Goal: Task Accomplishment & Management: Complete application form

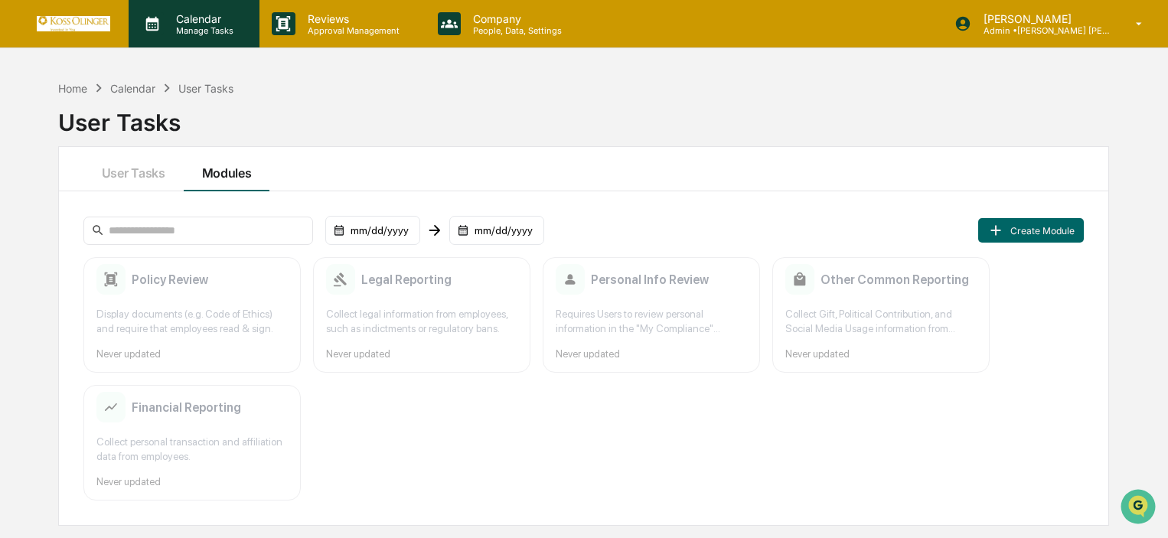
click at [230, 33] on p "Manage Tasks" at bounding box center [202, 30] width 77 height 11
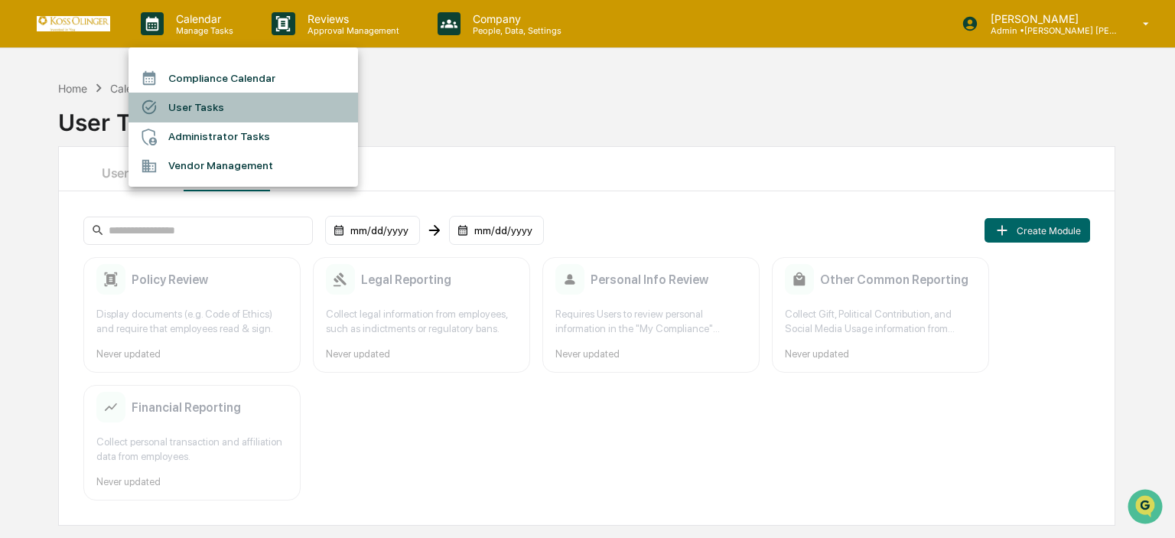
click at [204, 106] on li "User Tasks" at bounding box center [244, 107] width 230 height 29
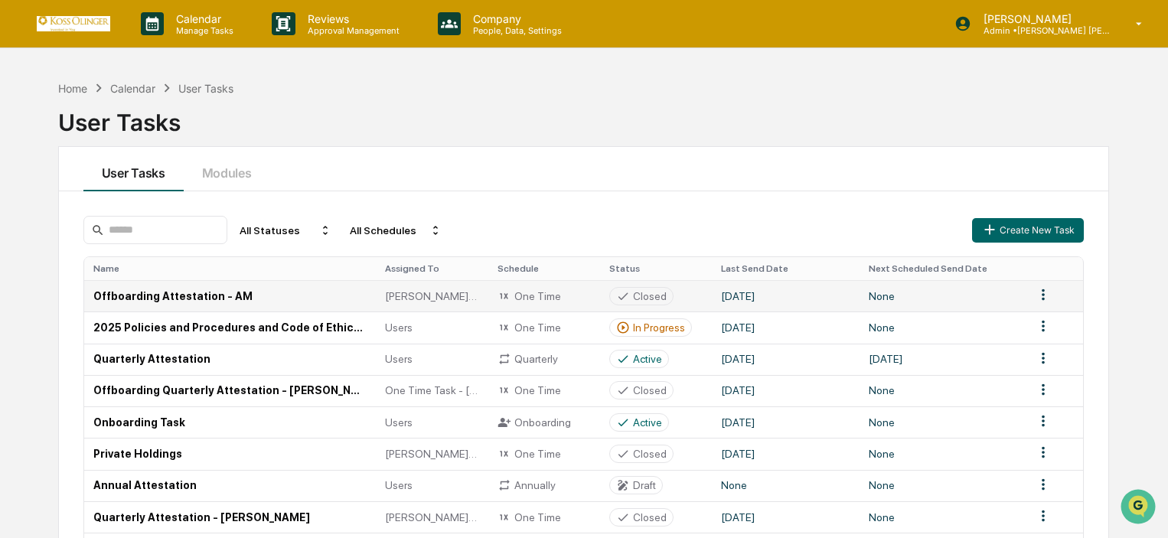
click at [213, 300] on td "Offboarding Attestation - AM" at bounding box center [230, 295] width 292 height 31
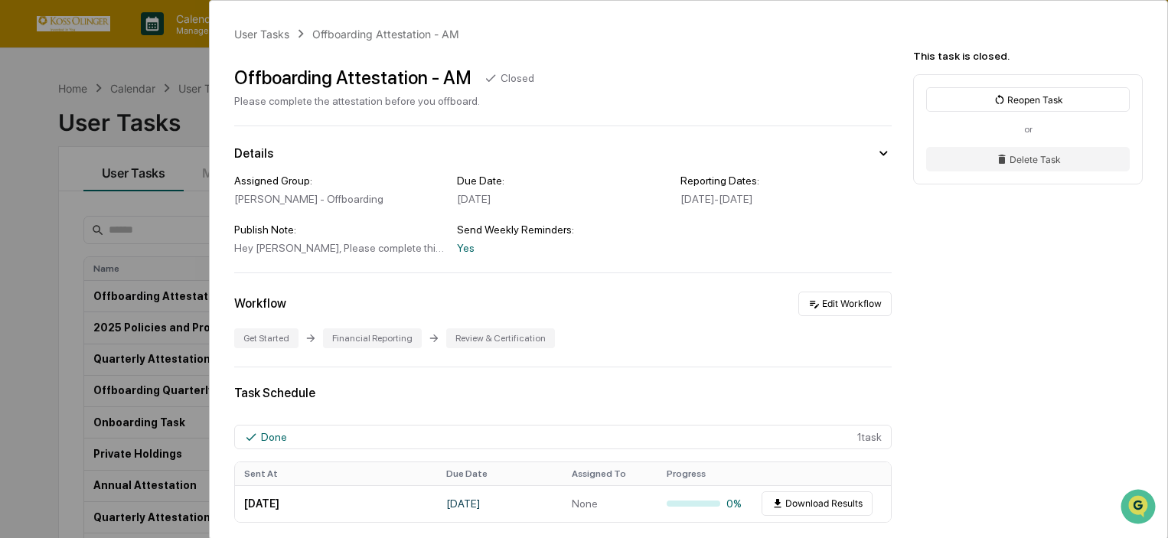
scroll to position [230, 0]
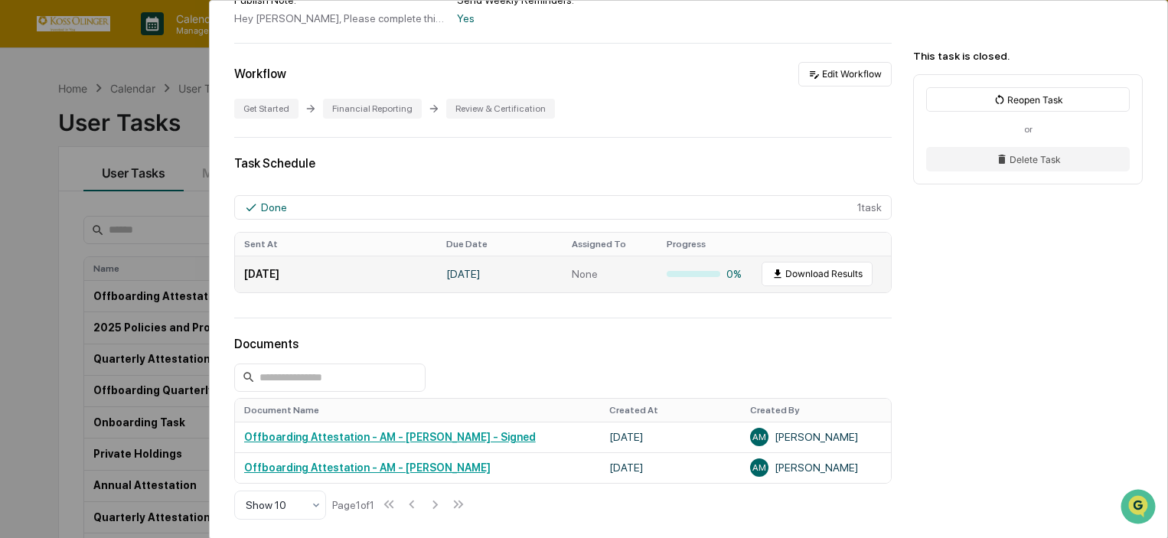
click at [841, 288] on td "Download Results" at bounding box center [826, 274] width 148 height 37
click at [841, 284] on button "Download Results" at bounding box center [816, 274] width 111 height 24
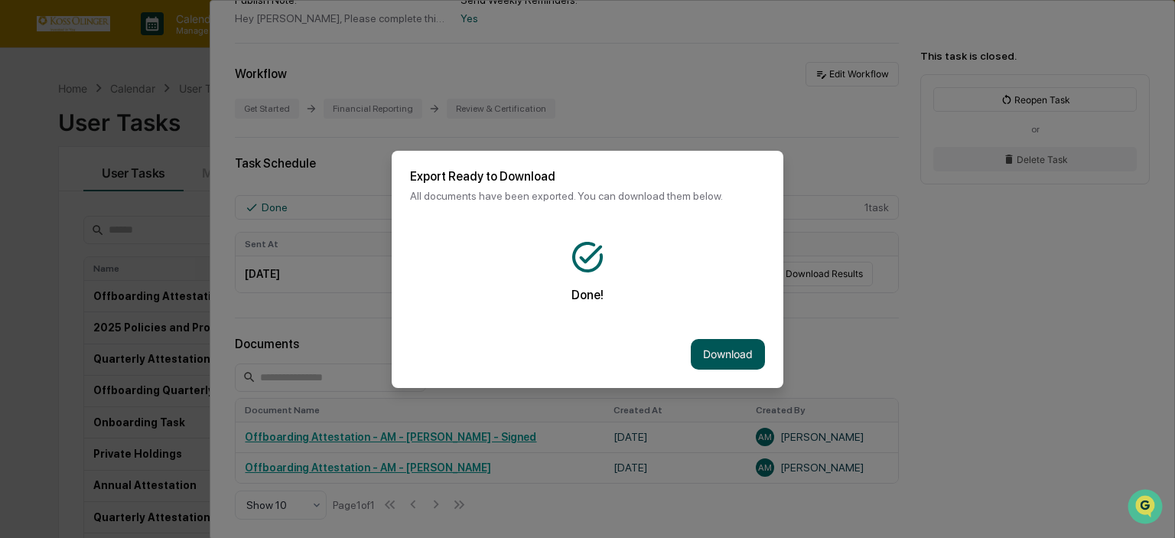
click at [748, 346] on button "Download" at bounding box center [728, 354] width 74 height 31
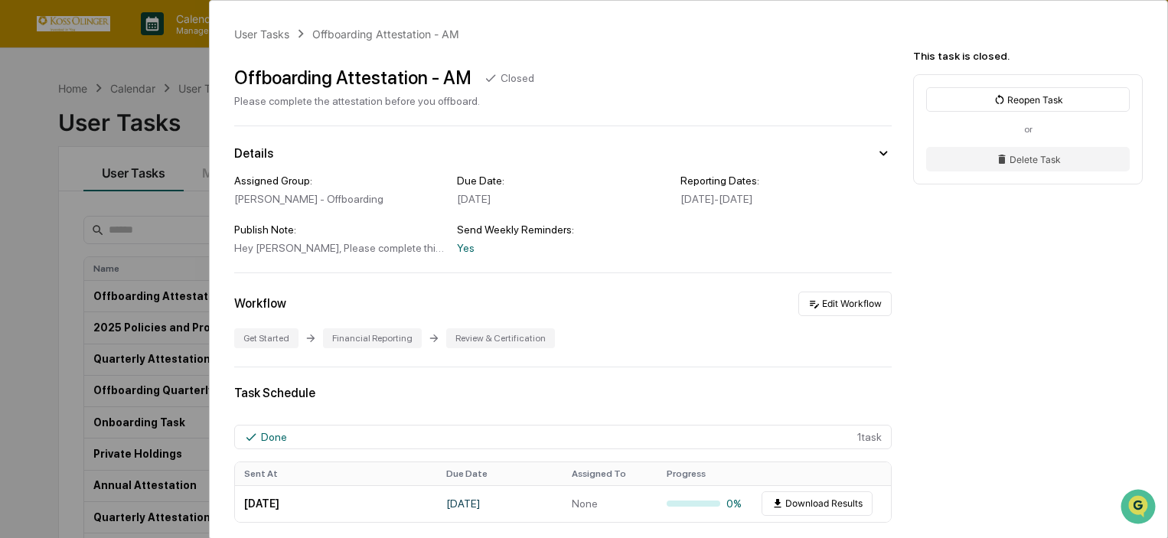
scroll to position [365, 0]
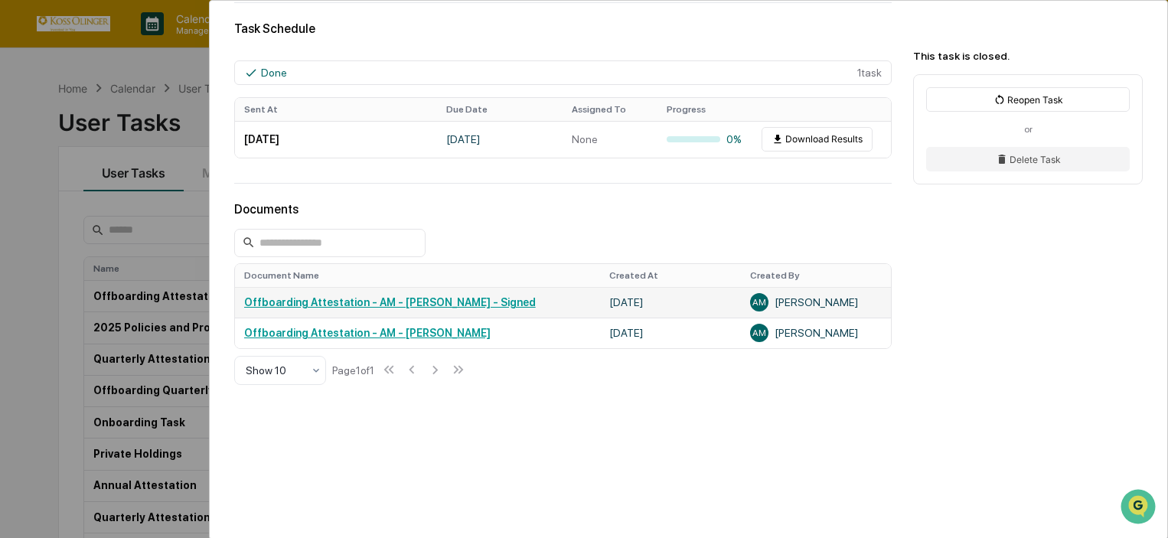
click at [367, 300] on link "Offboarding Attestation - AM - [PERSON_NAME] - Signed" at bounding box center [390, 302] width 292 height 12
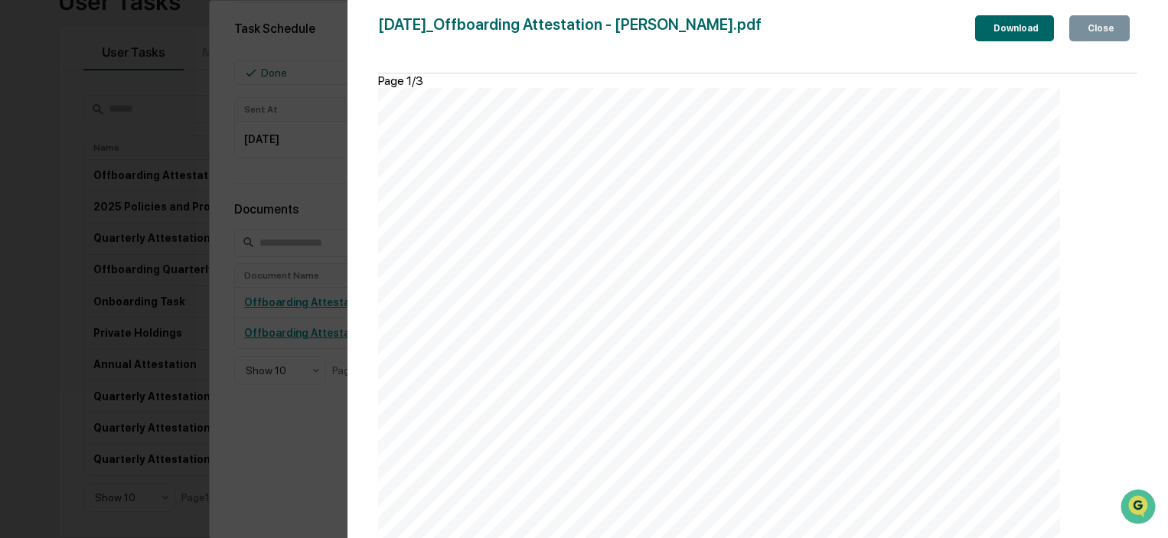
scroll to position [1494, 0]
click at [1084, 28] on icon "button" at bounding box center [1084, 28] width 0 height 0
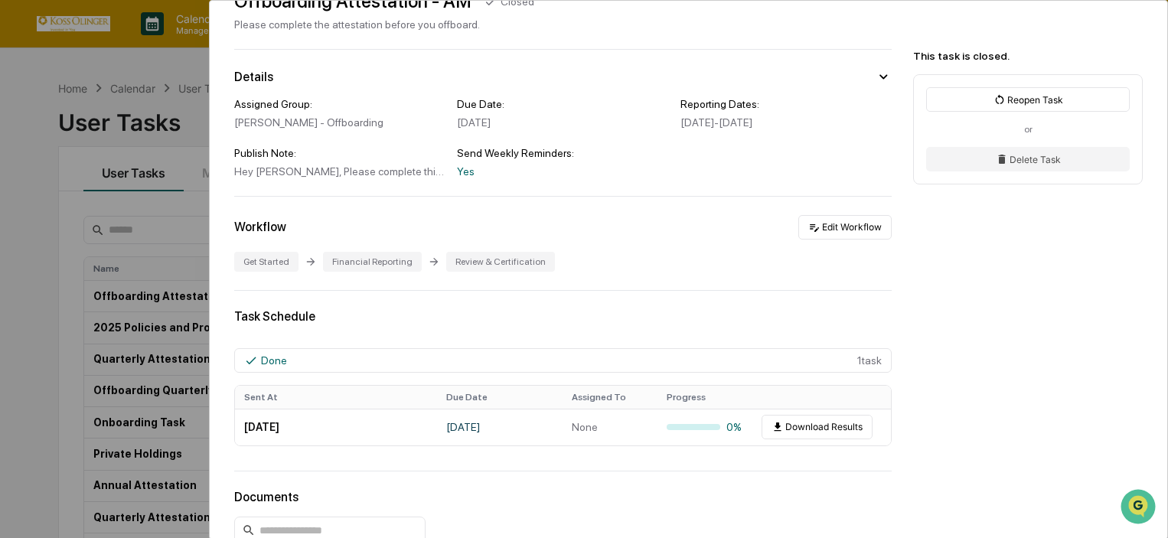
scroll to position [0, 0]
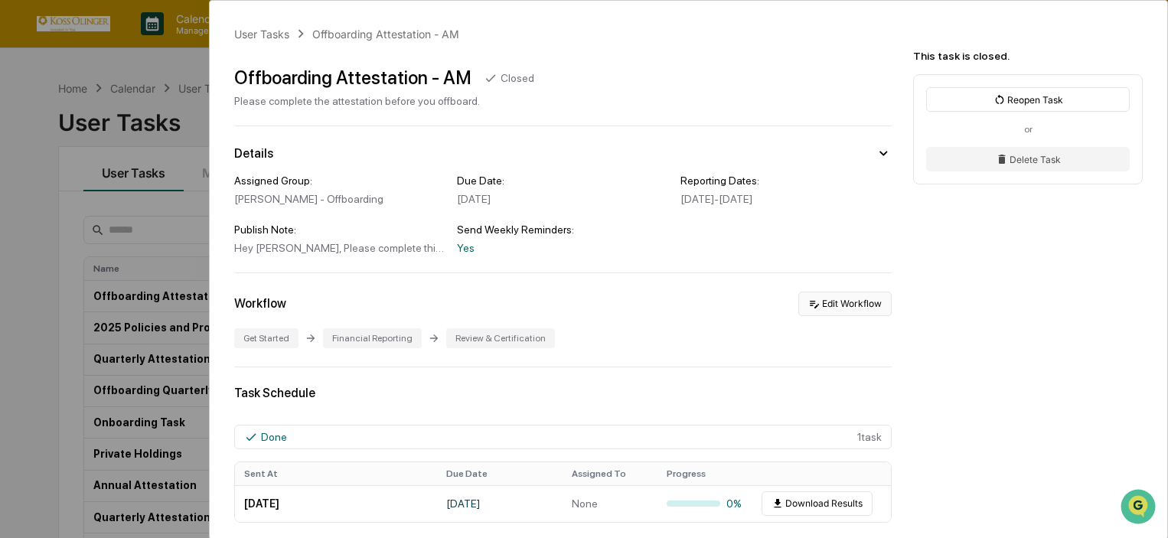
click at [848, 306] on button "Edit Workflow" at bounding box center [844, 304] width 93 height 24
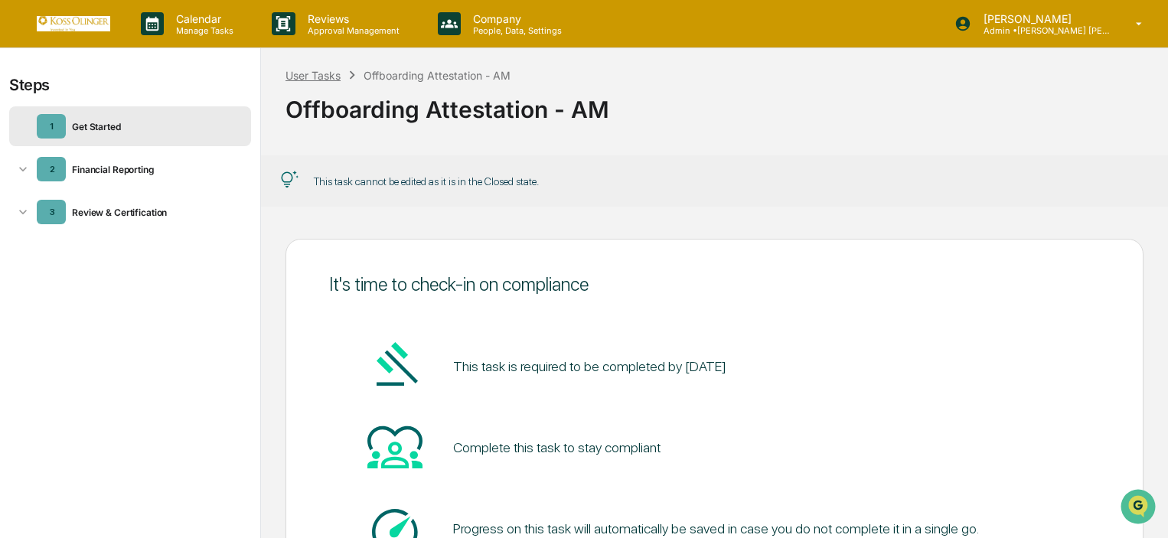
click at [328, 75] on div "User Tasks" at bounding box center [312, 75] width 55 height 13
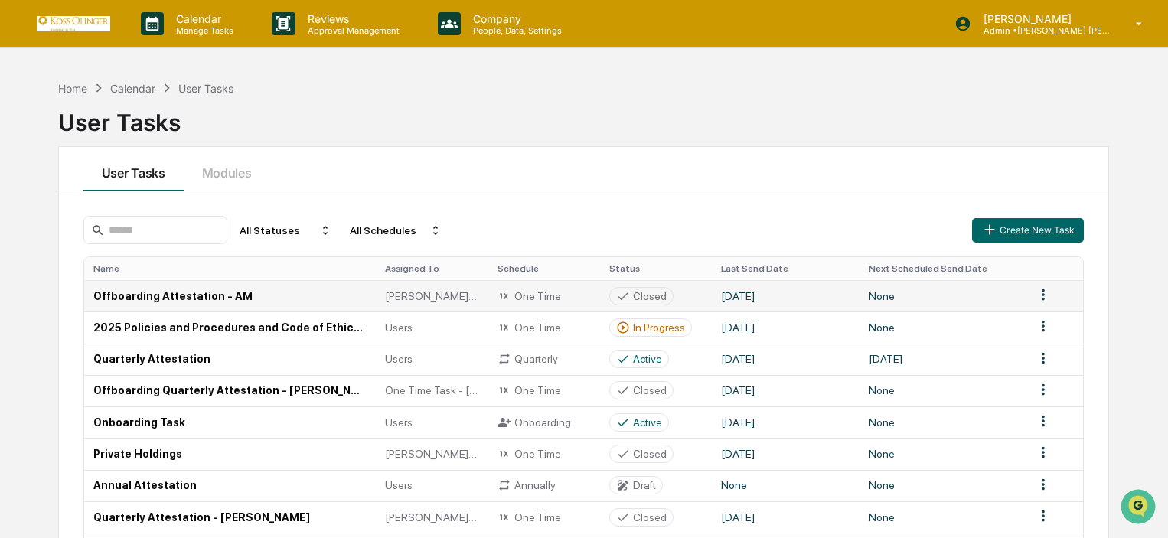
click at [168, 296] on td "Offboarding Attestation - AM" at bounding box center [230, 295] width 292 height 31
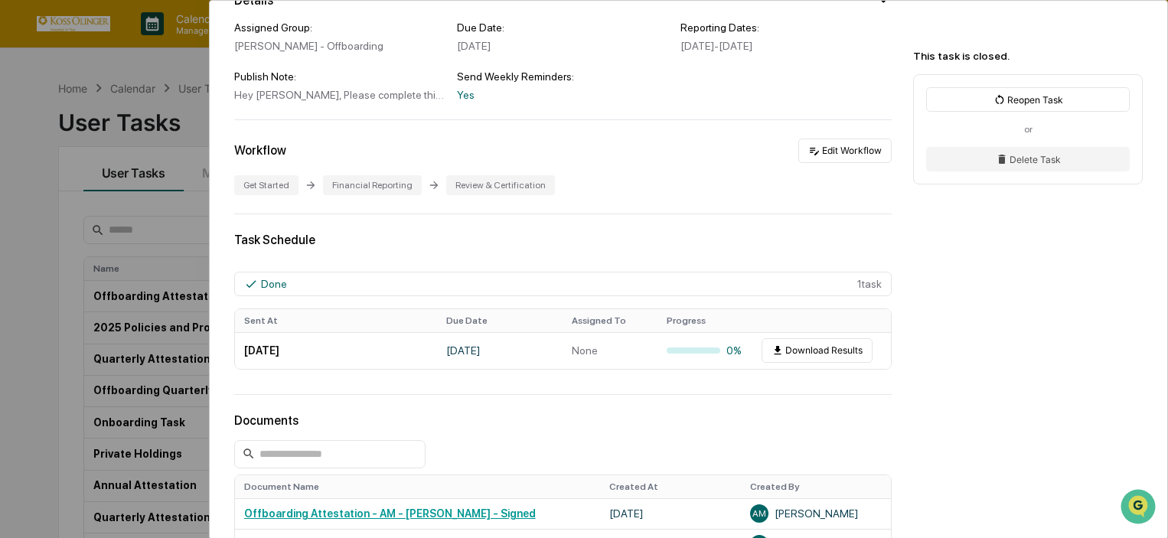
scroll to position [365, 0]
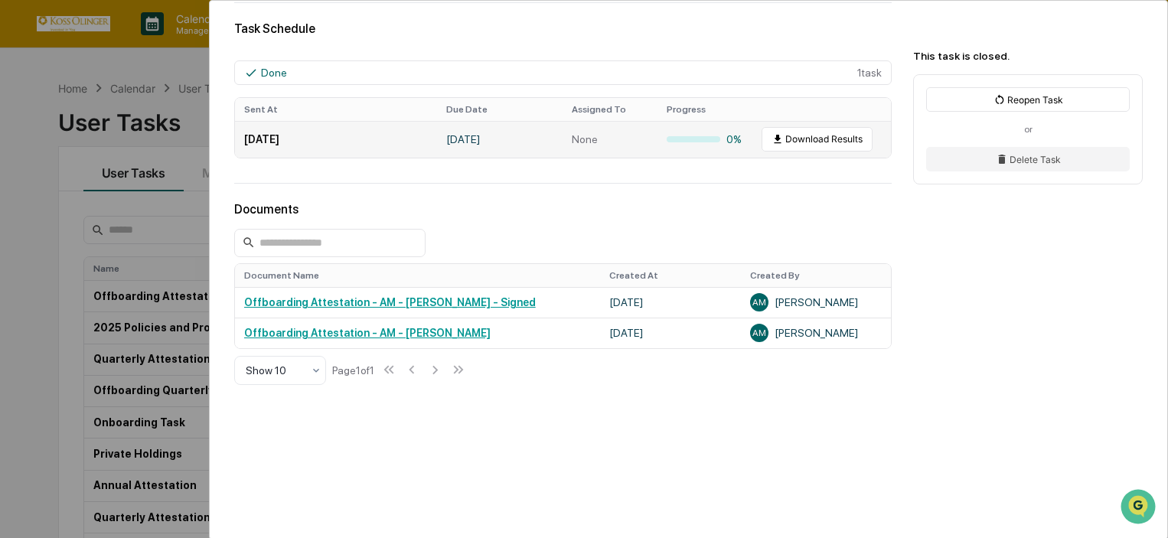
click at [681, 136] on div at bounding box center [694, 139] width 54 height 6
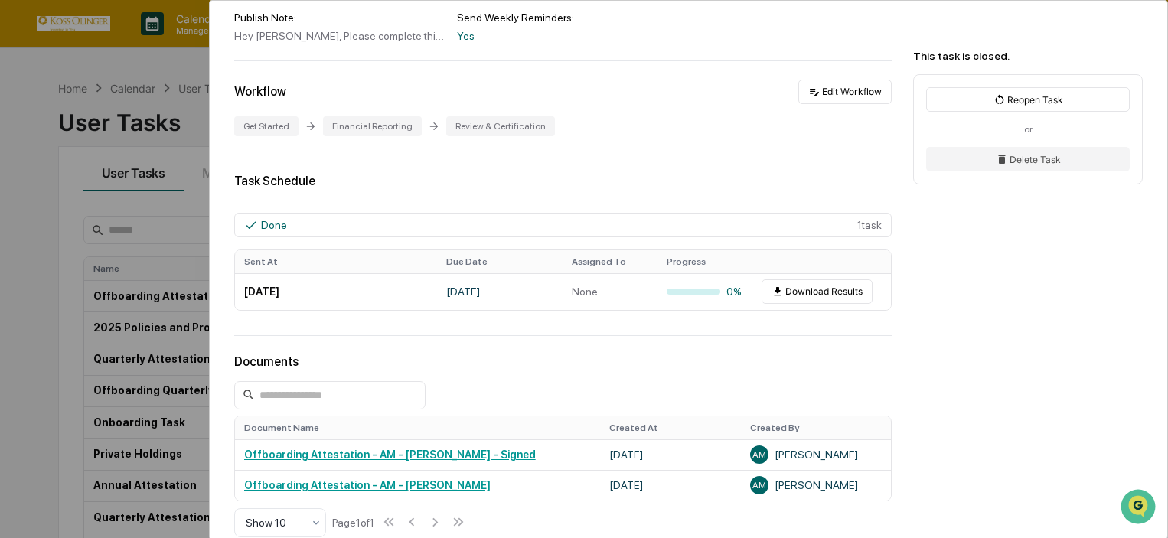
scroll to position [0, 0]
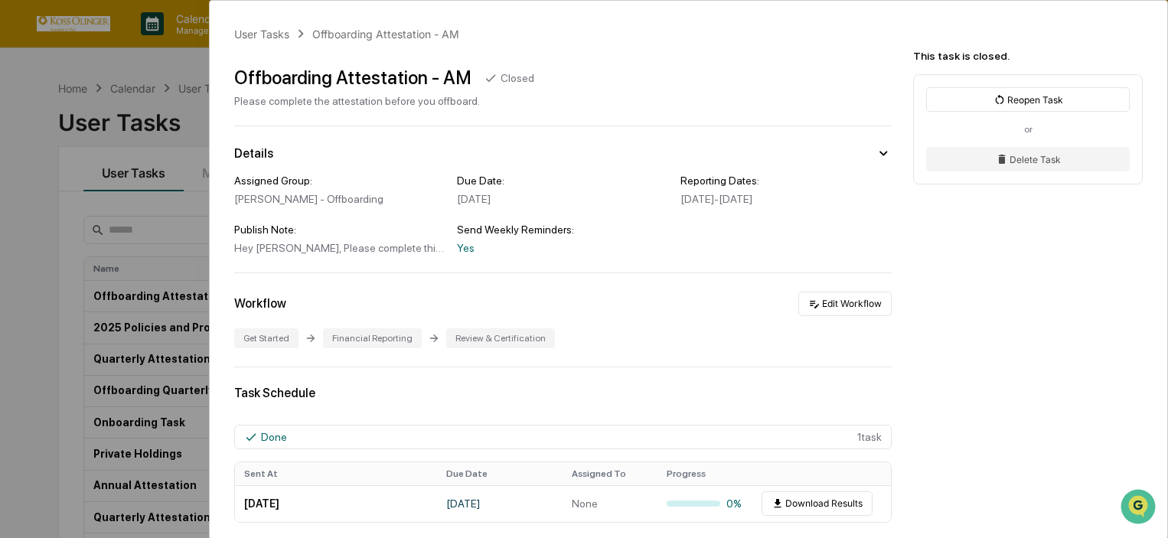
click at [112, 258] on div "User Tasks Offboarding Attestation - AM Offboarding Attestation - AM Closed Ple…" at bounding box center [584, 269] width 1168 height 538
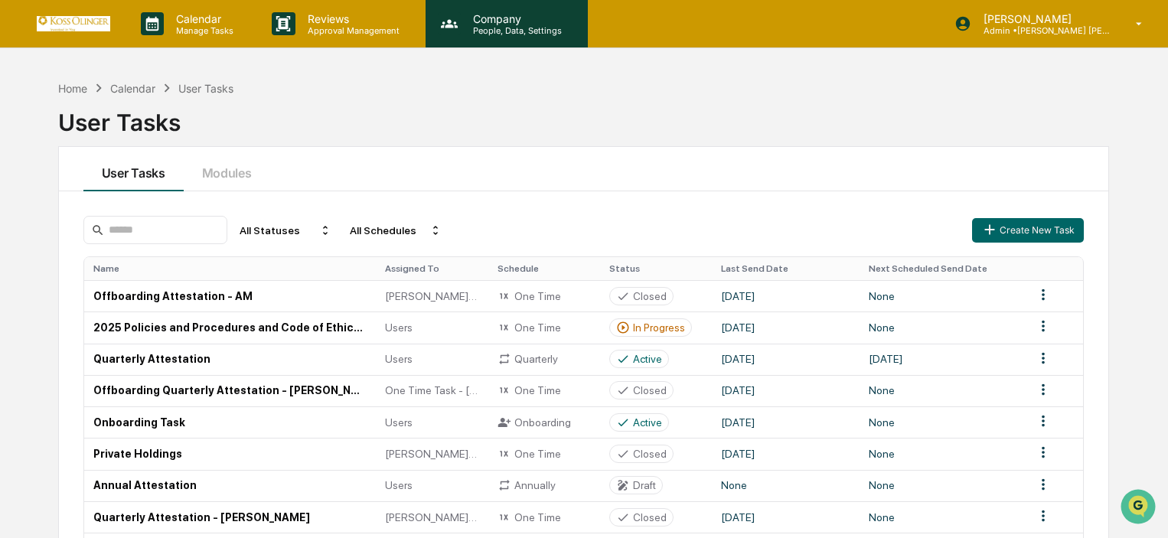
click at [458, 21] on icon at bounding box center [449, 23] width 23 height 23
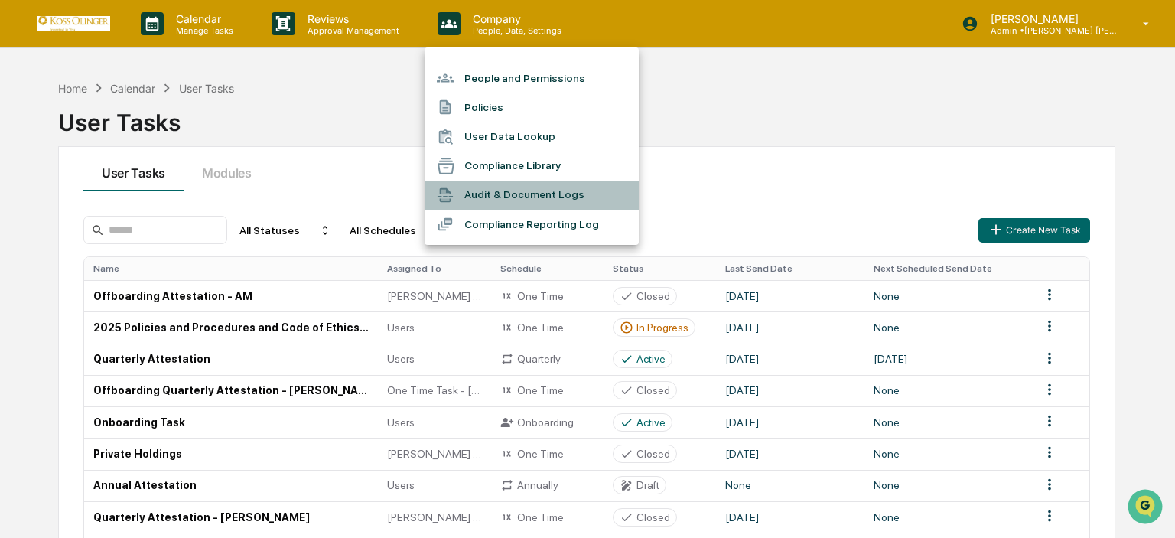
click at [514, 204] on li "Audit & Document Logs" at bounding box center [532, 195] width 214 height 29
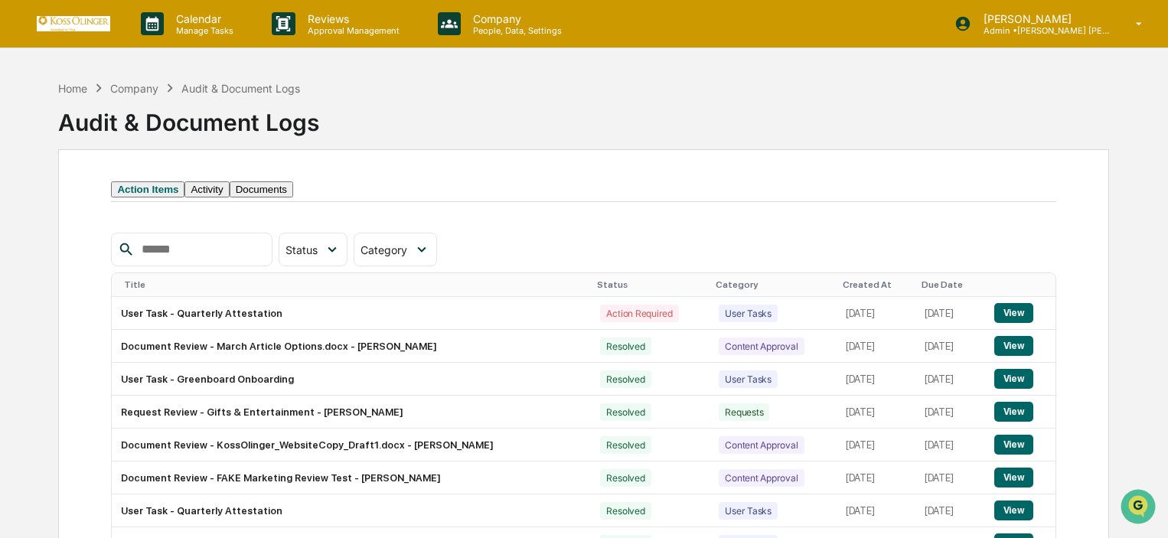
click at [229, 197] on button "Activity" at bounding box center [206, 189] width 44 height 16
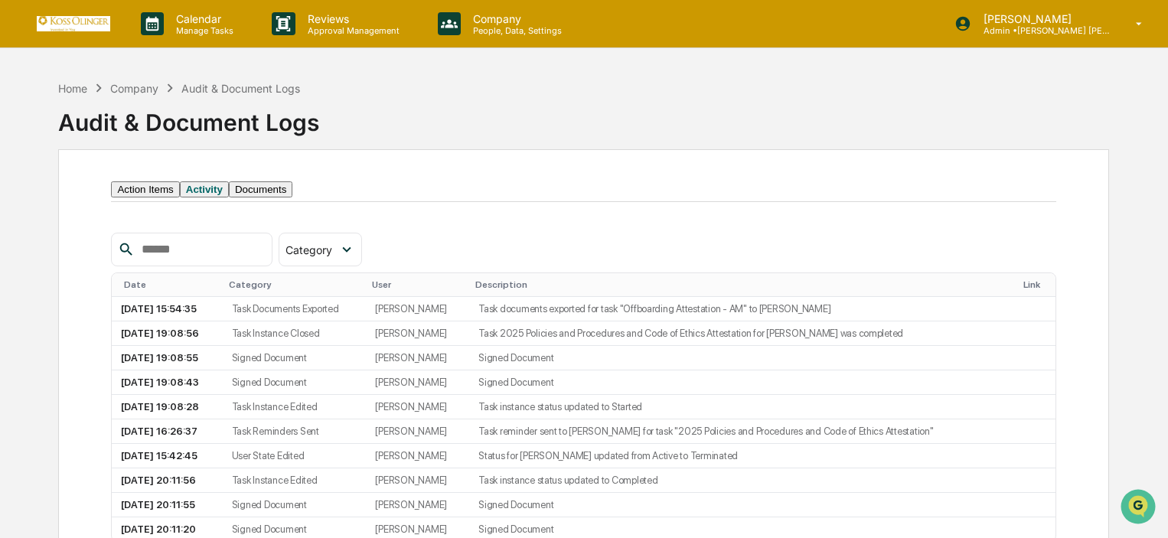
click at [194, 197] on button "Activity" at bounding box center [204, 189] width 49 height 16
click at [152, 197] on button "Action Items" at bounding box center [145, 189] width 68 height 16
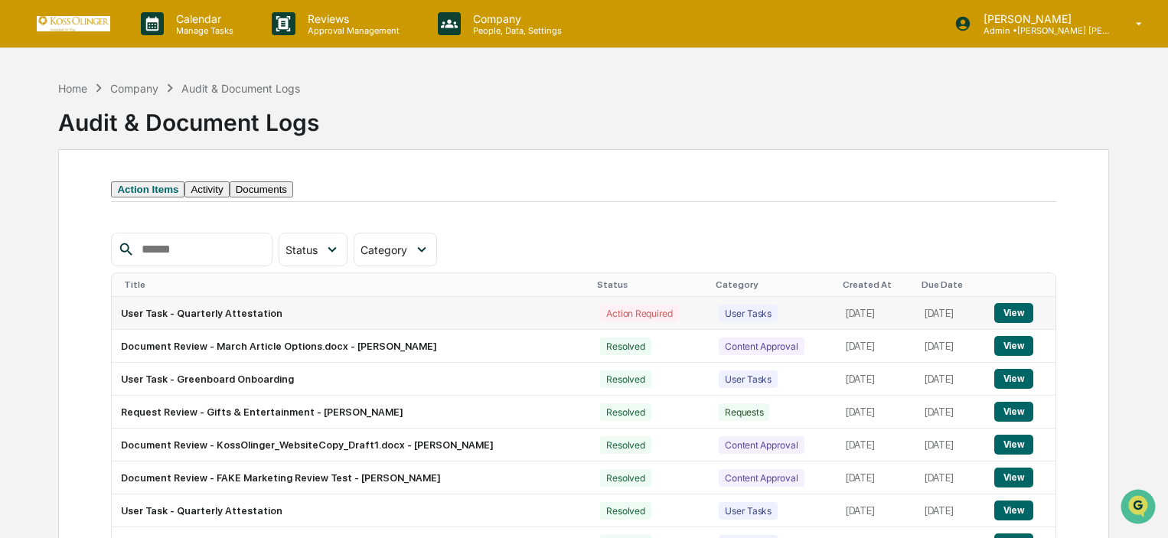
click at [1029, 323] on button "View" at bounding box center [1013, 313] width 39 height 20
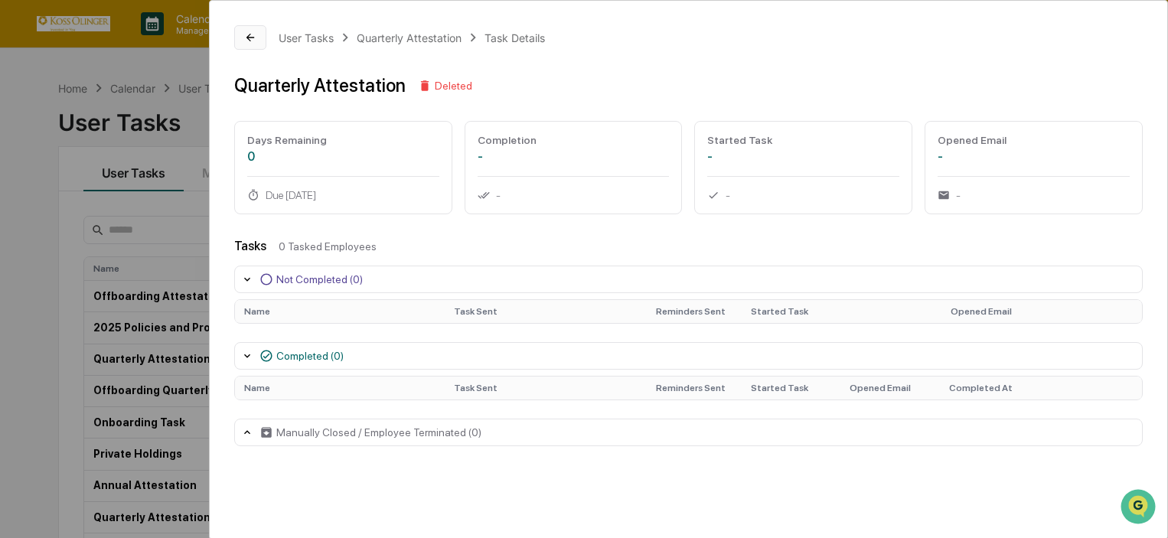
click at [247, 39] on icon at bounding box center [250, 37] width 12 height 12
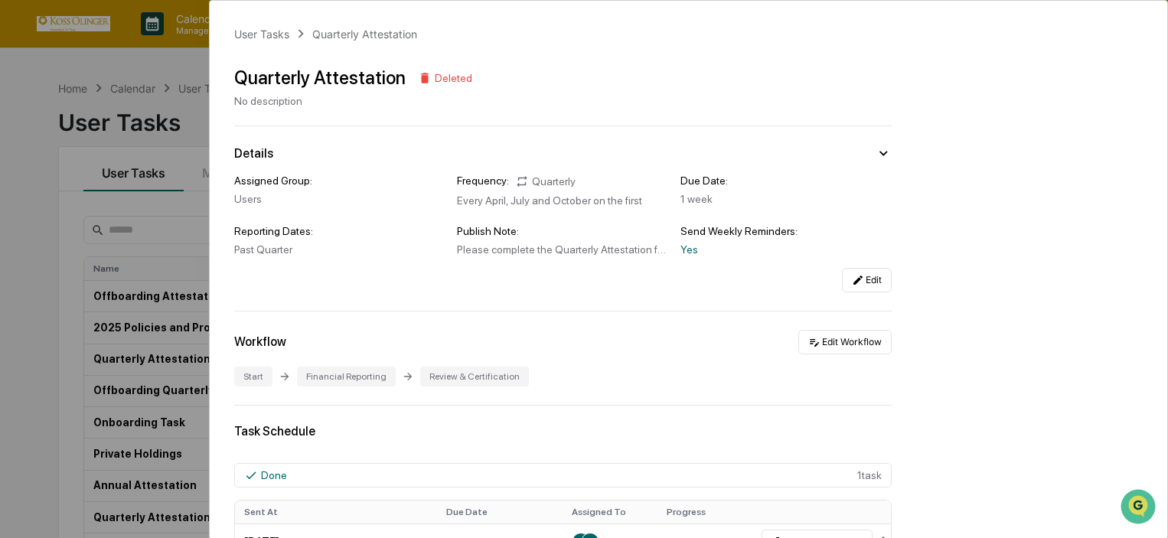
scroll to position [153, 0]
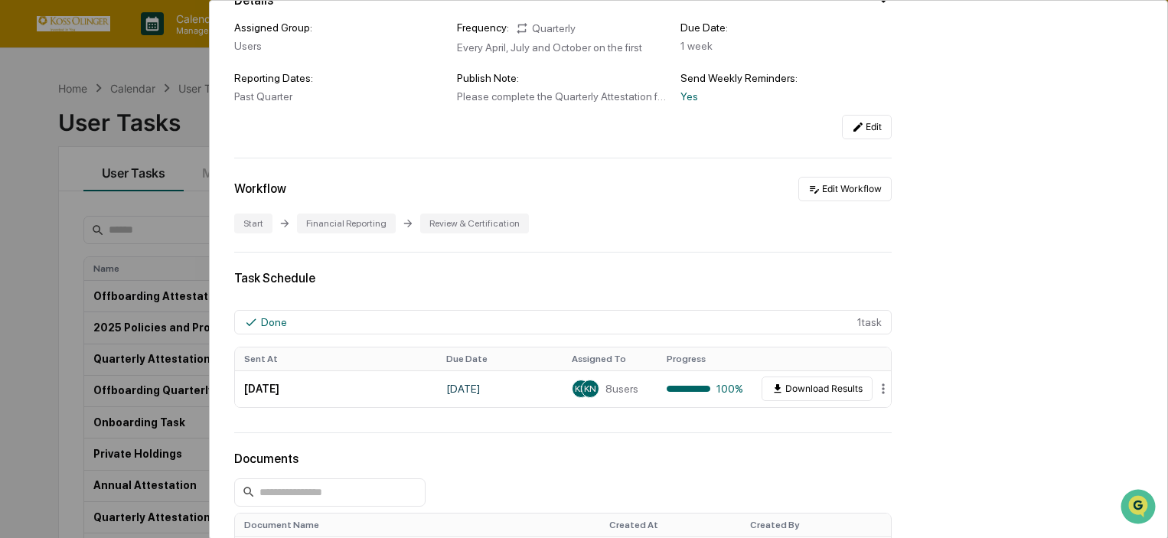
click at [78, 432] on div "User Tasks Quarterly Attestation Quarterly Attestation Deleted No description D…" at bounding box center [584, 269] width 1168 height 538
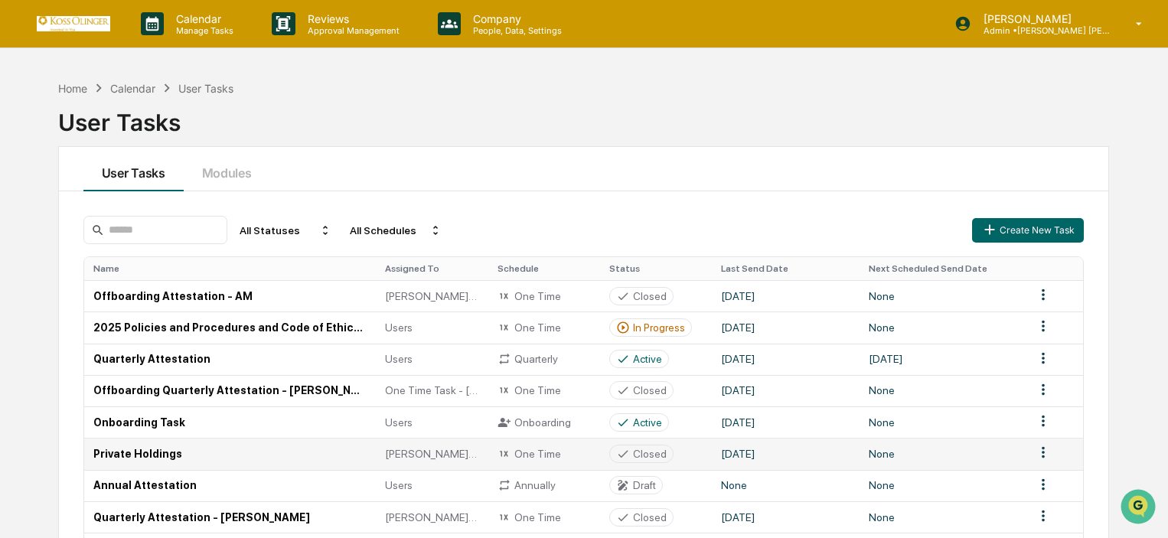
scroll to position [122, 0]
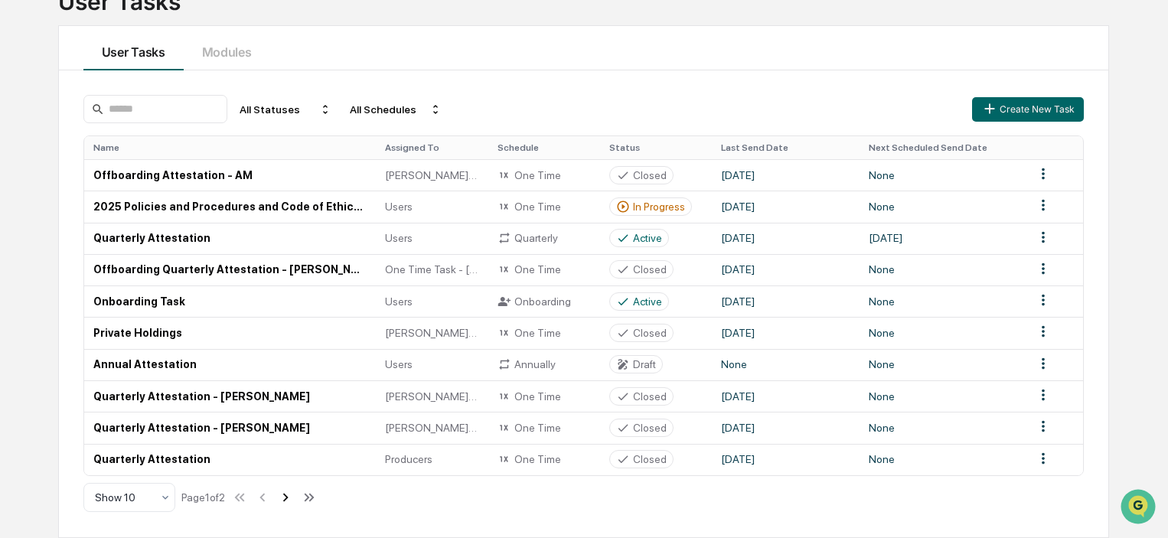
click at [286, 498] on icon at bounding box center [285, 497] width 17 height 17
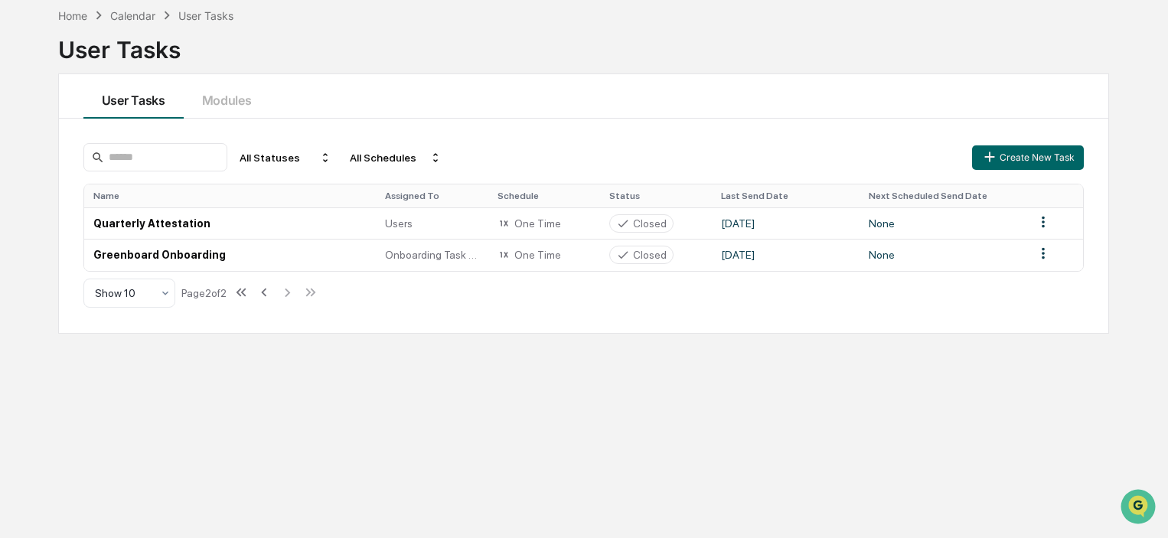
scroll to position [0, 0]
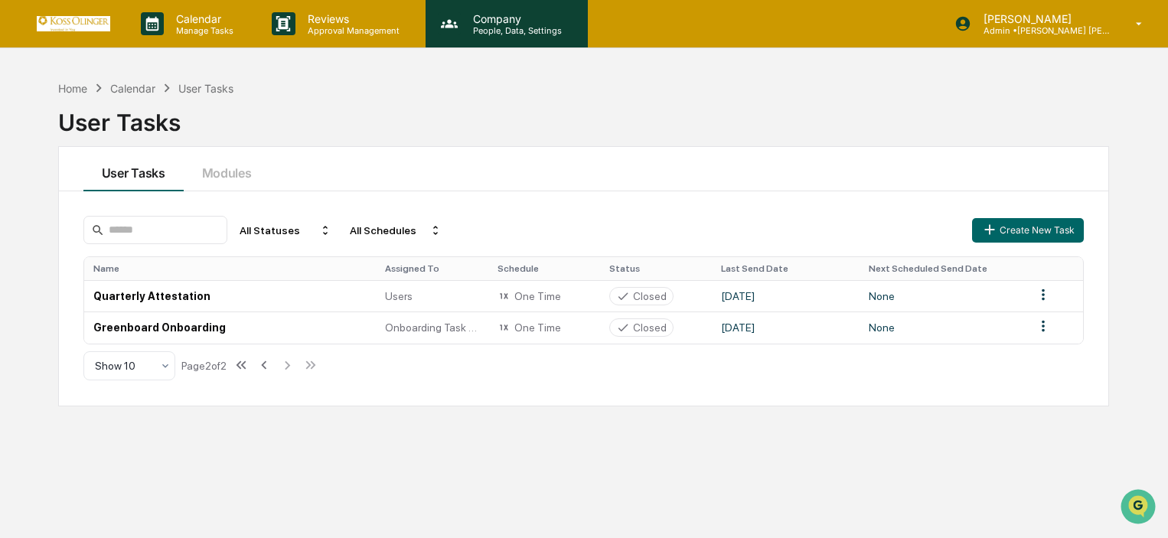
click at [544, 20] on p "Company" at bounding box center [515, 18] width 109 height 13
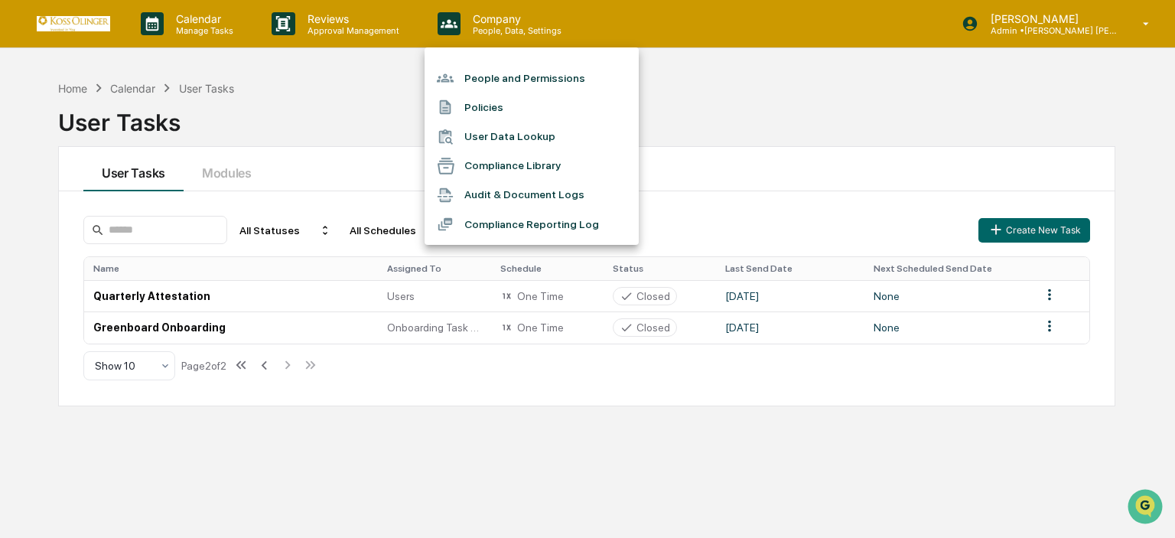
click at [527, 184] on li "Audit & Document Logs" at bounding box center [532, 195] width 214 height 29
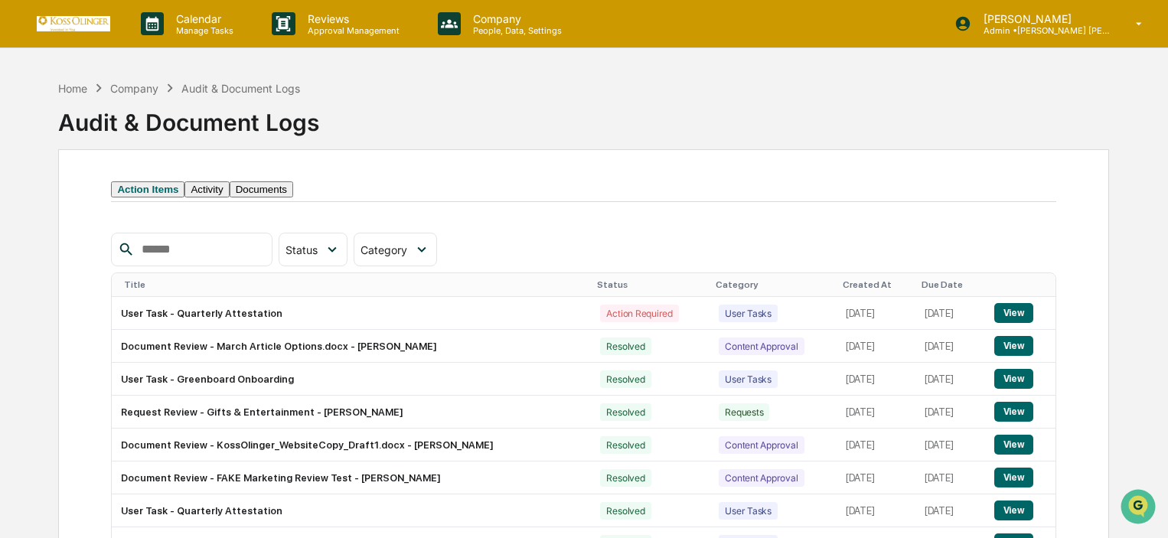
scroll to position [193, 0]
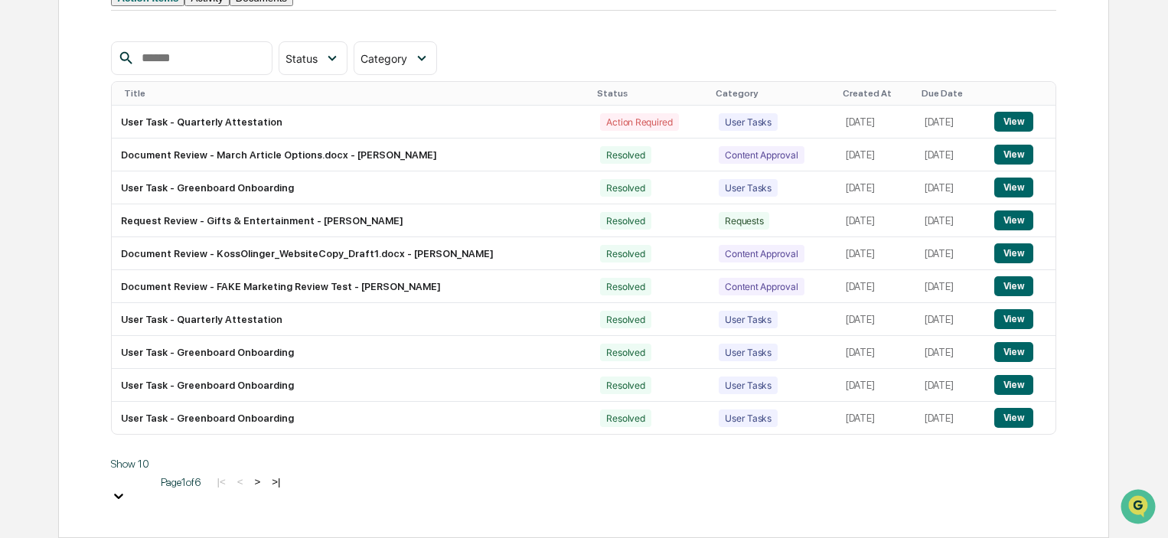
click at [265, 488] on button ">" at bounding box center [256, 481] width 15 height 13
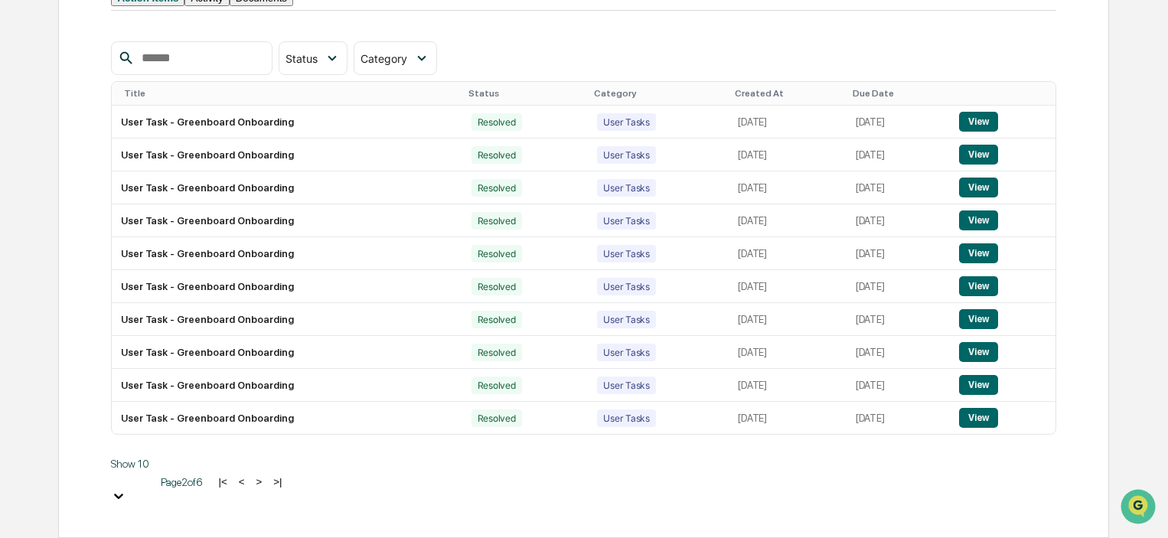
click at [266, 488] on button ">" at bounding box center [258, 481] width 15 height 13
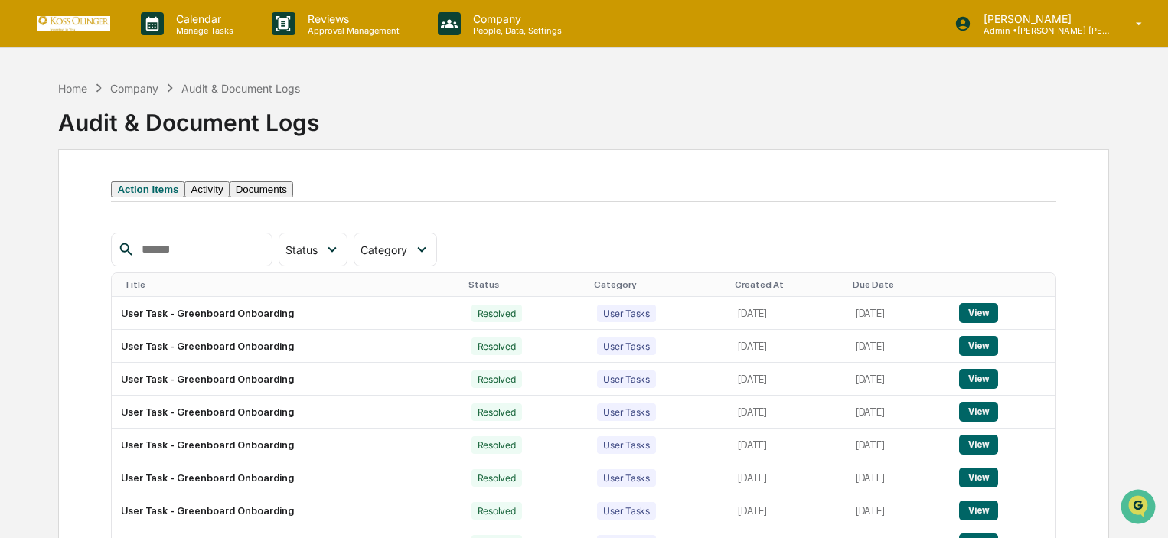
click at [229, 197] on button "Activity" at bounding box center [206, 189] width 44 height 16
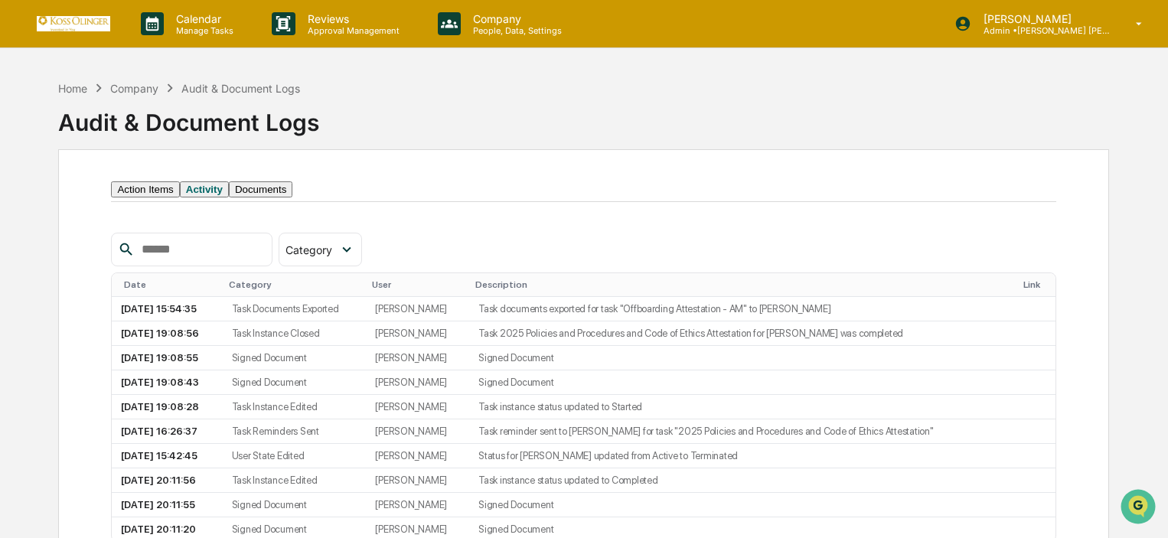
click at [292, 197] on button "Documents" at bounding box center [261, 189] width 64 height 16
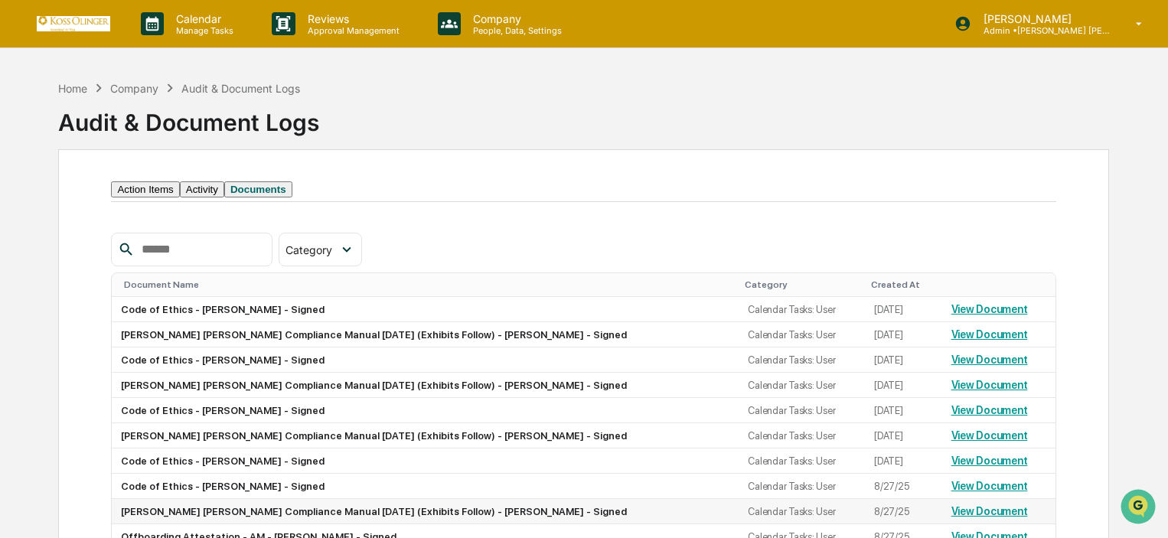
scroll to position [116, 0]
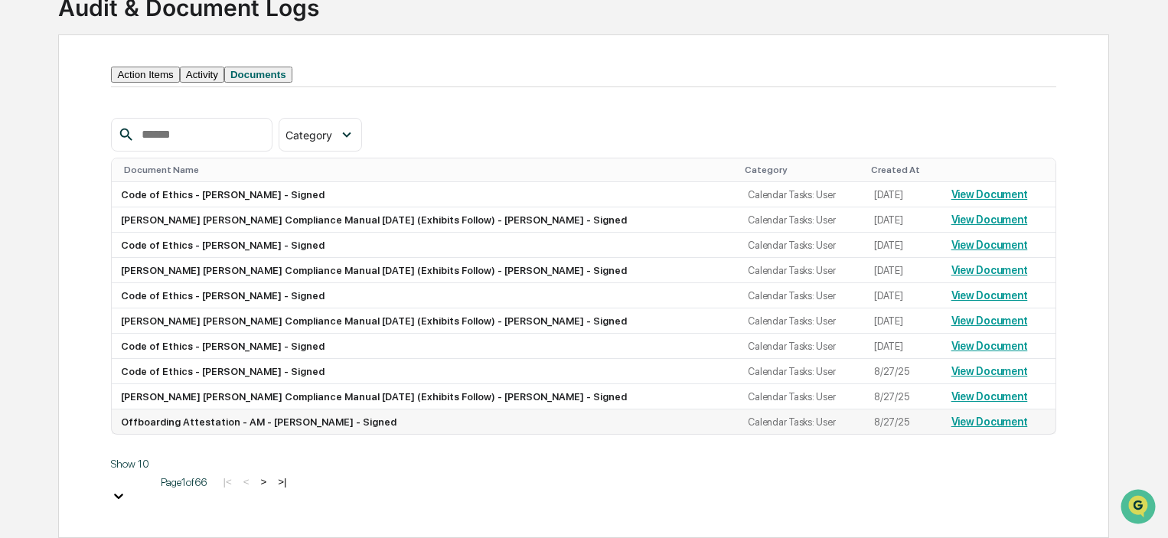
click at [951, 428] on link "View Document" at bounding box center [989, 422] width 77 height 12
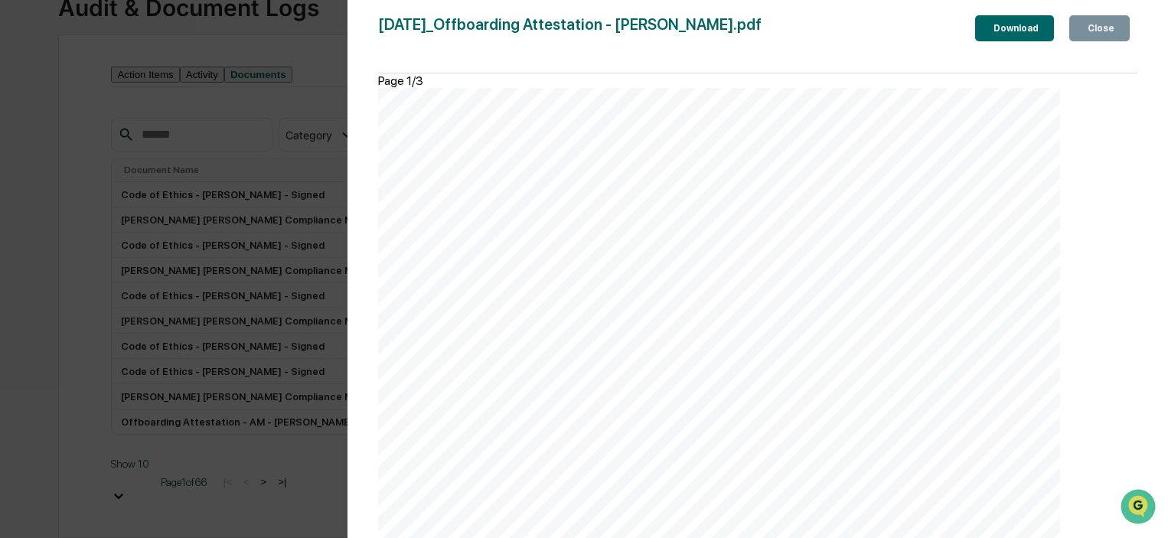
scroll to position [2219, 0]
click at [1090, 49] on div "[DATE]_Offboarding Attestation - [PERSON_NAME].pdf Close Download Page 1/3 [DAT…" at bounding box center [757, 284] width 759 height 538
click at [1087, 39] on button "Close" at bounding box center [1099, 28] width 60 height 26
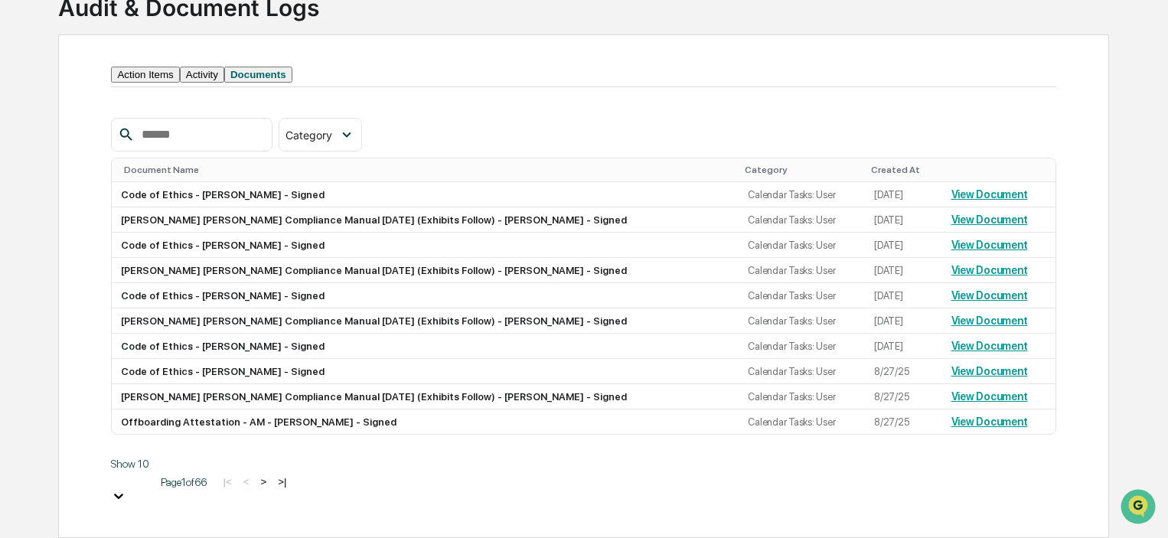
scroll to position [0, 0]
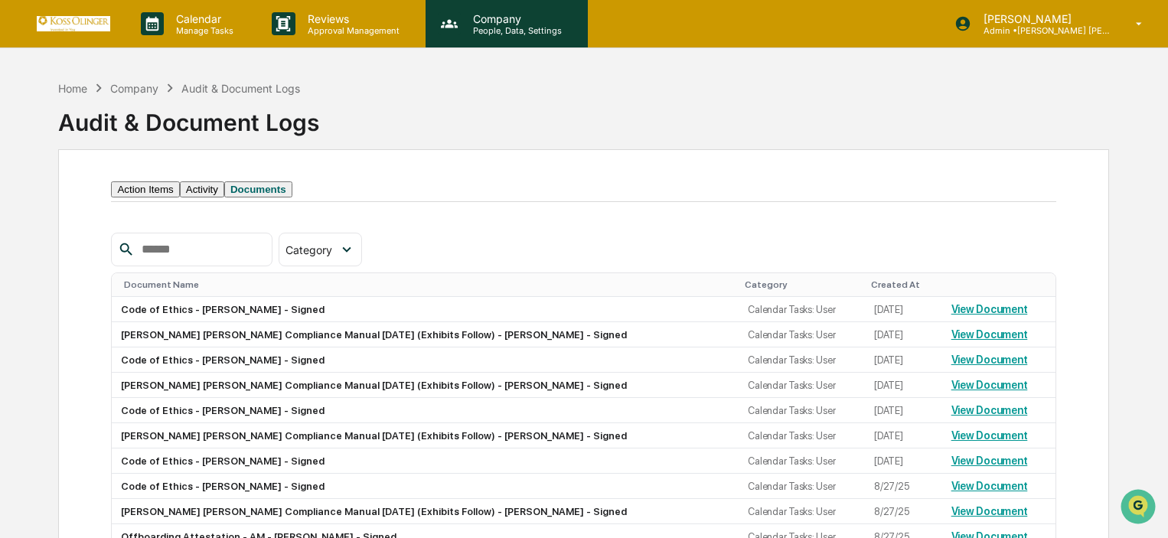
click at [487, 32] on p "People, Data, Settings" at bounding box center [515, 30] width 109 height 11
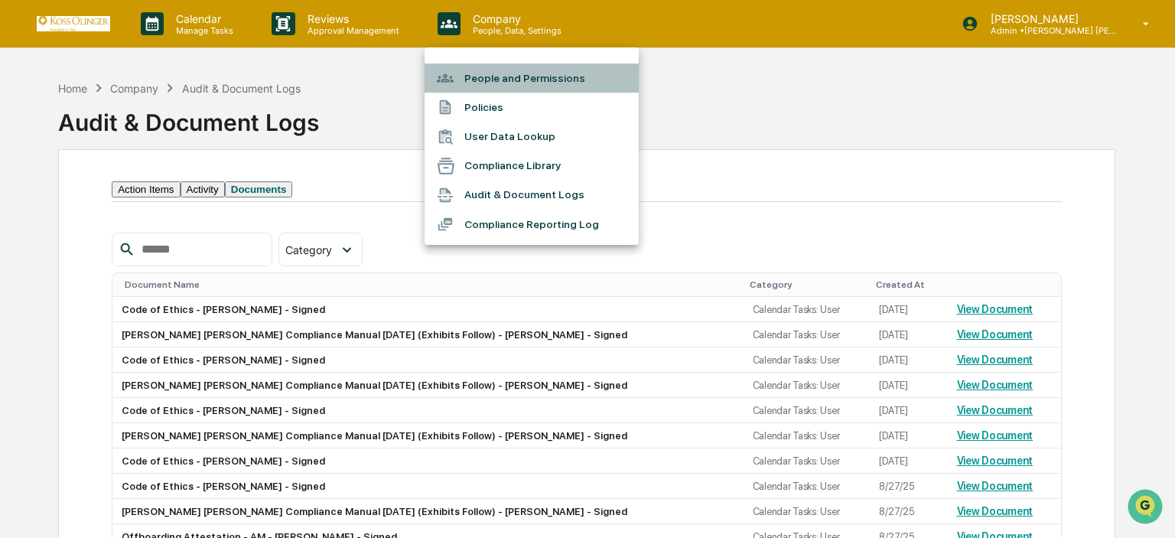
click at [517, 77] on li "People and Permissions" at bounding box center [532, 78] width 214 height 29
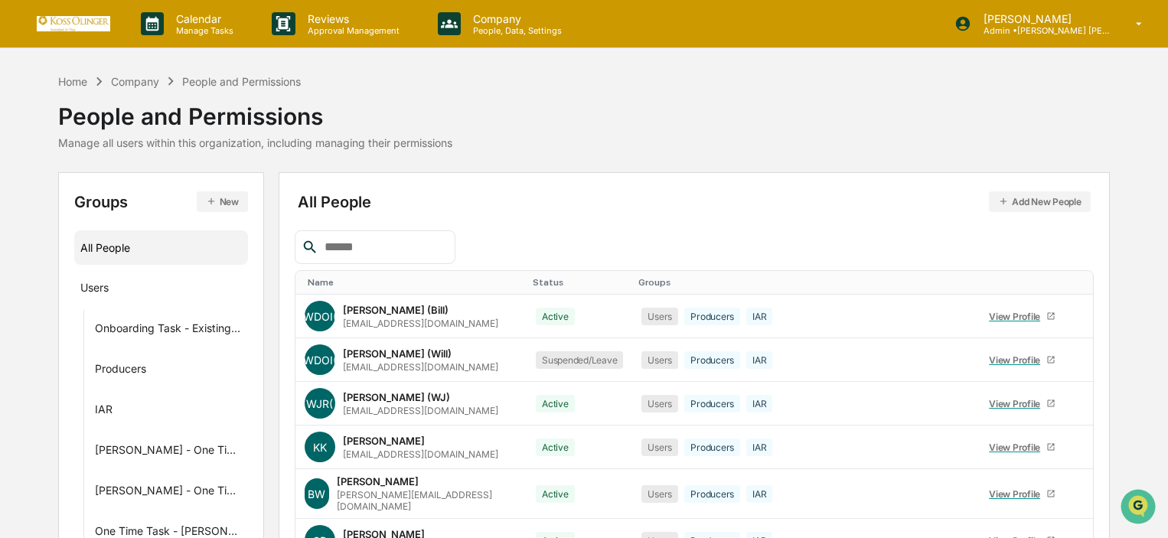
click at [383, 243] on input "text" at bounding box center [383, 247] width 130 height 20
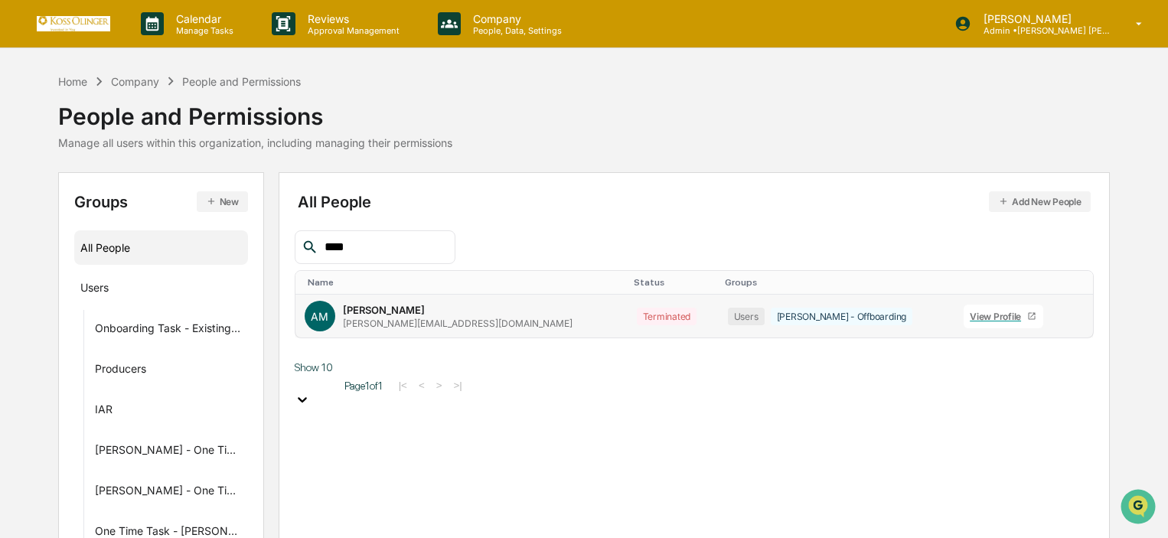
type input "****"
click at [970, 312] on div "View Profile" at bounding box center [998, 316] width 57 height 11
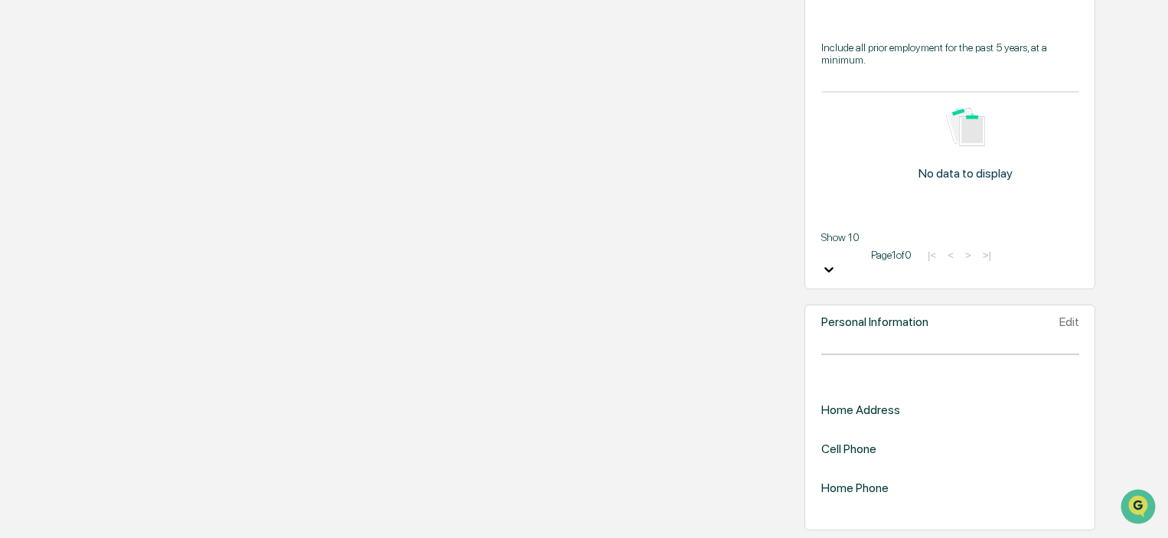
scroll to position [1420, 0]
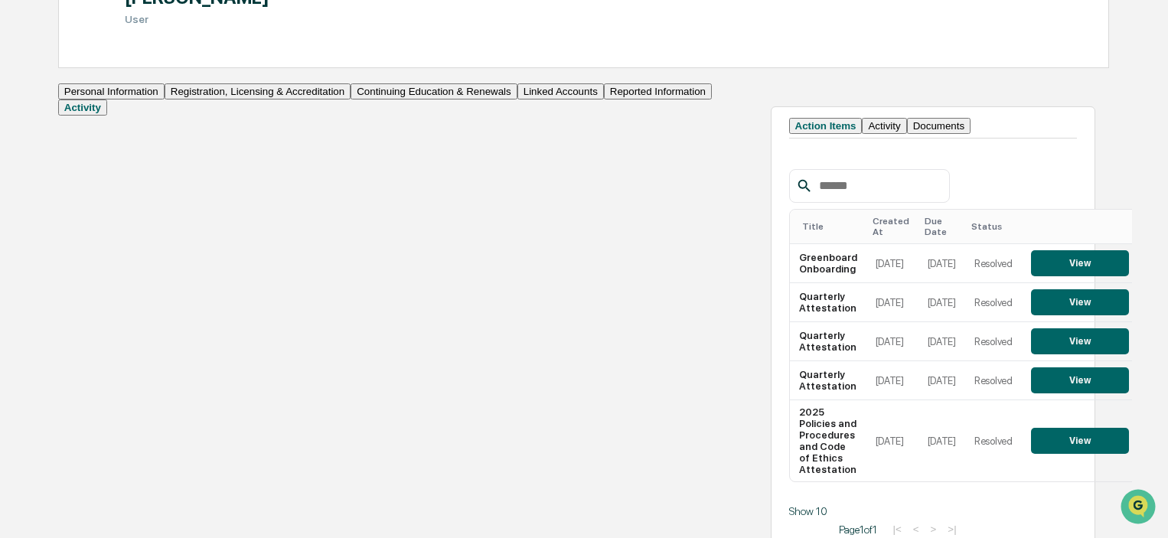
scroll to position [220, 0]
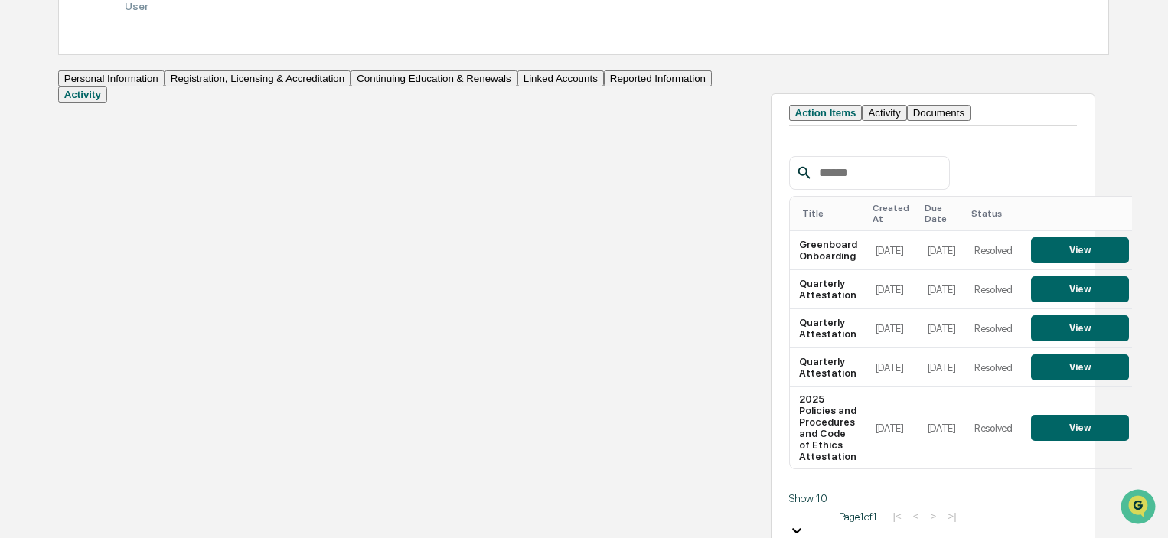
click at [862, 121] on button "Activity" at bounding box center [884, 113] width 44 height 16
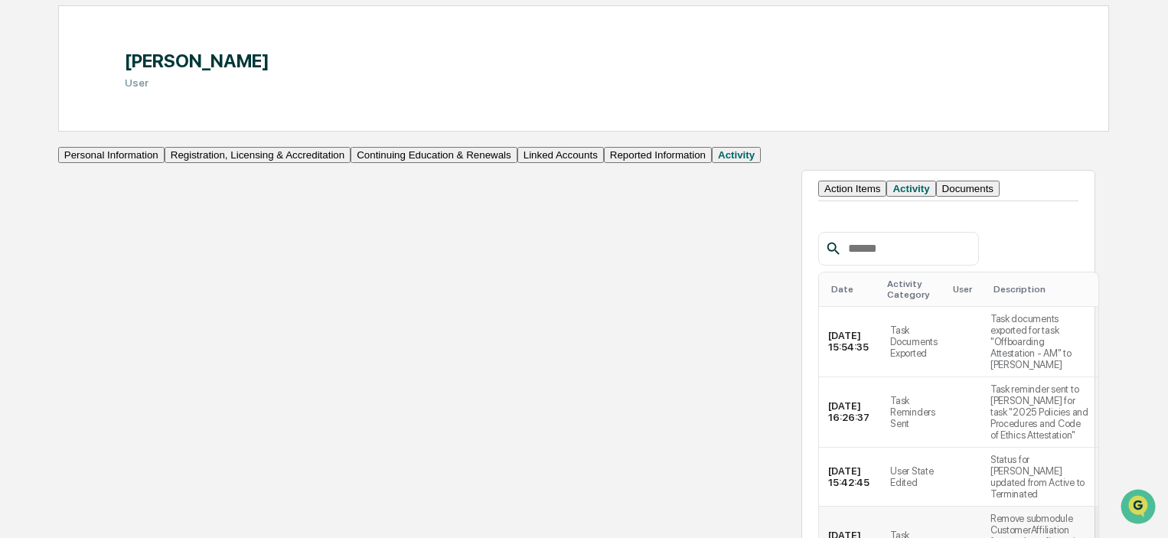
scroll to position [67, 0]
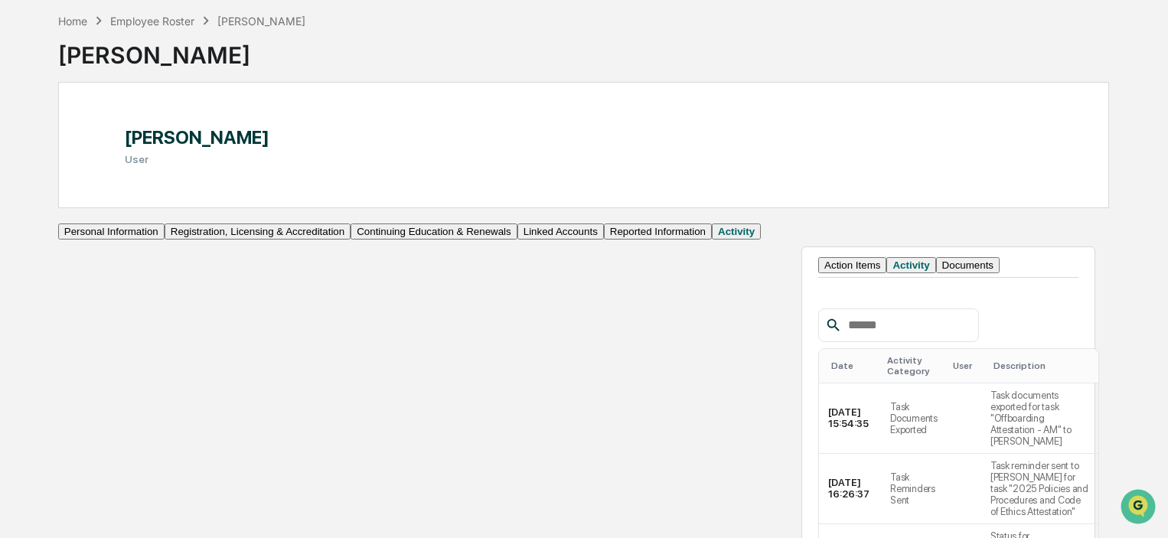
click at [936, 273] on button "Documents" at bounding box center [968, 265] width 64 height 16
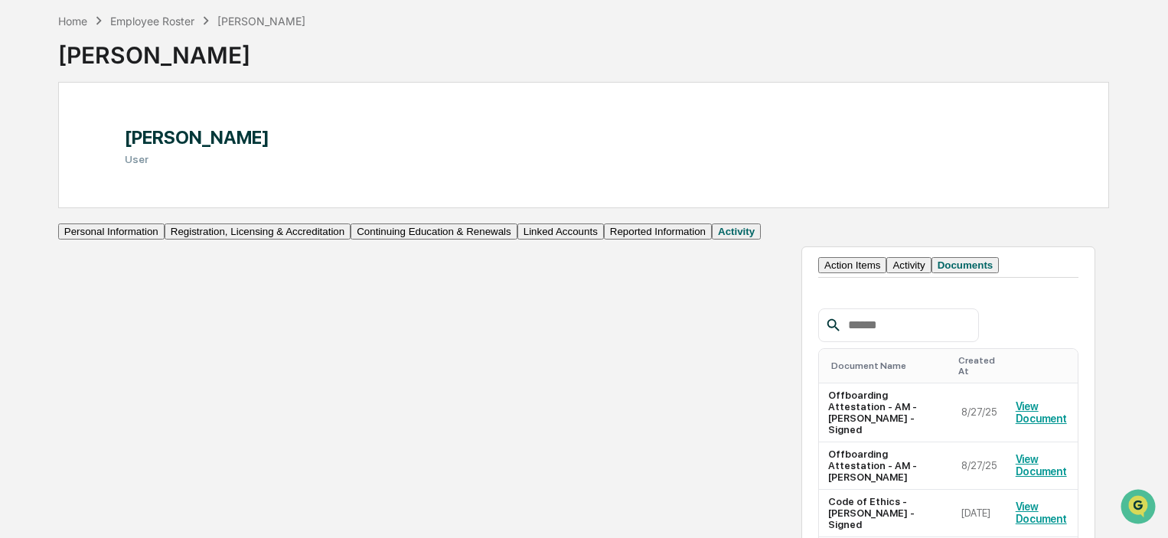
click at [931, 273] on button "Documents" at bounding box center [965, 265] width 68 height 16
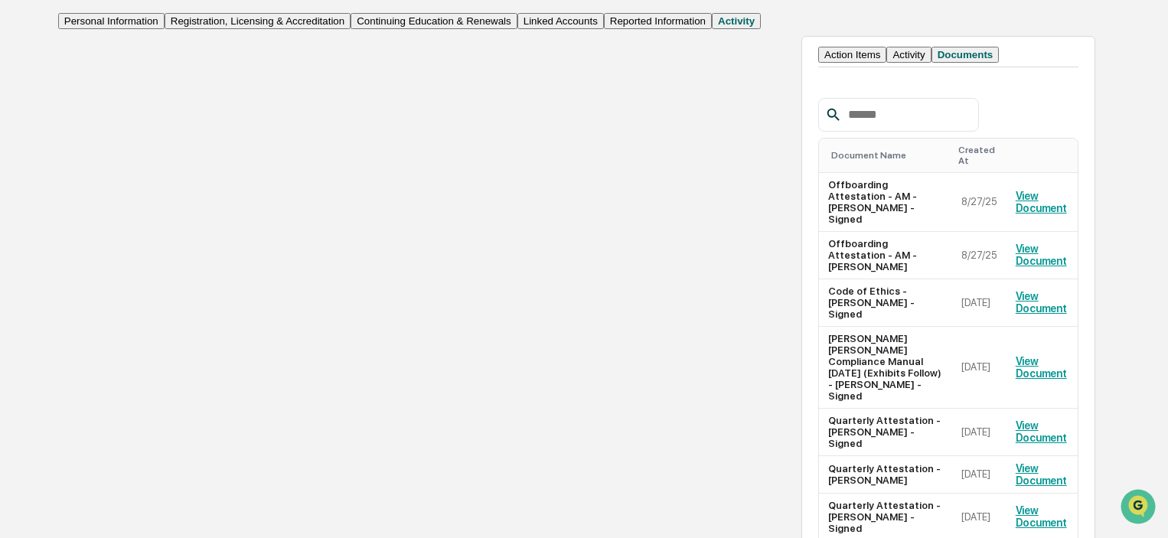
scroll to position [0, 0]
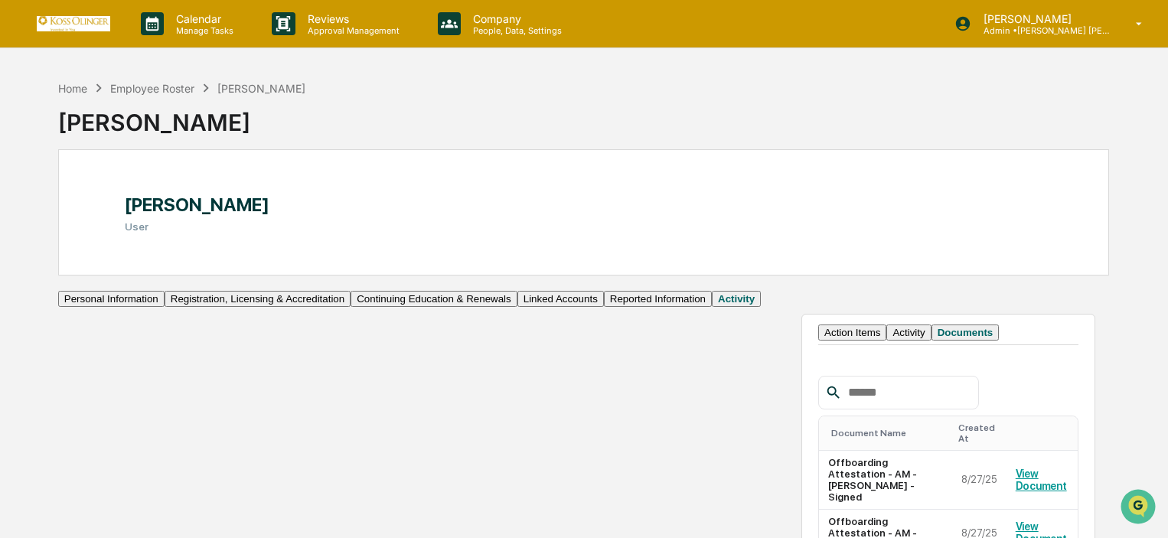
click at [148, 307] on button "Personal Information" at bounding box center [111, 299] width 106 height 16
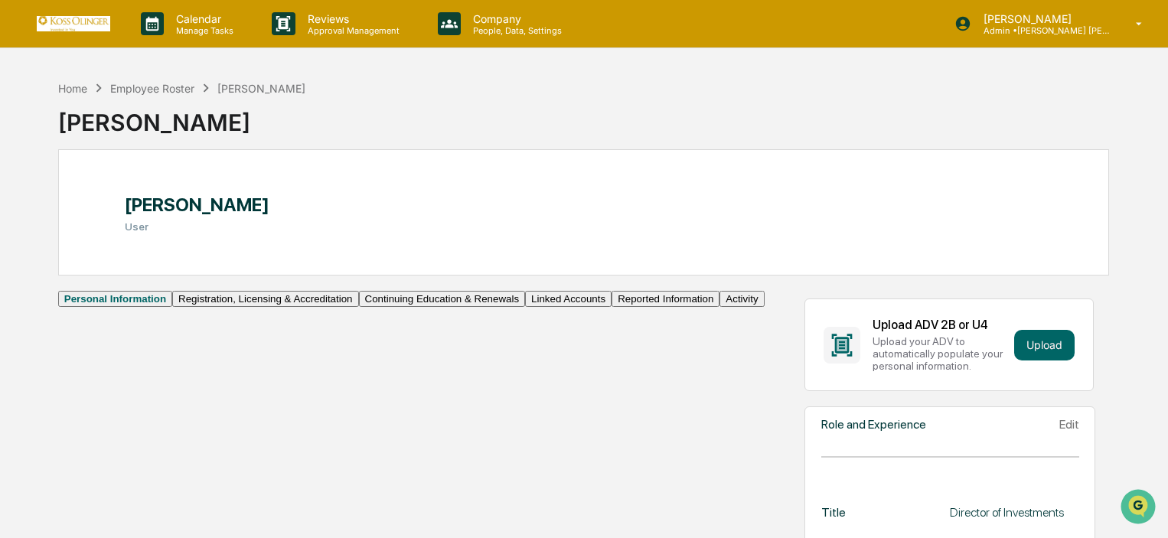
click at [172, 307] on button "Registration, Licensing & Accreditation" at bounding box center [265, 299] width 186 height 16
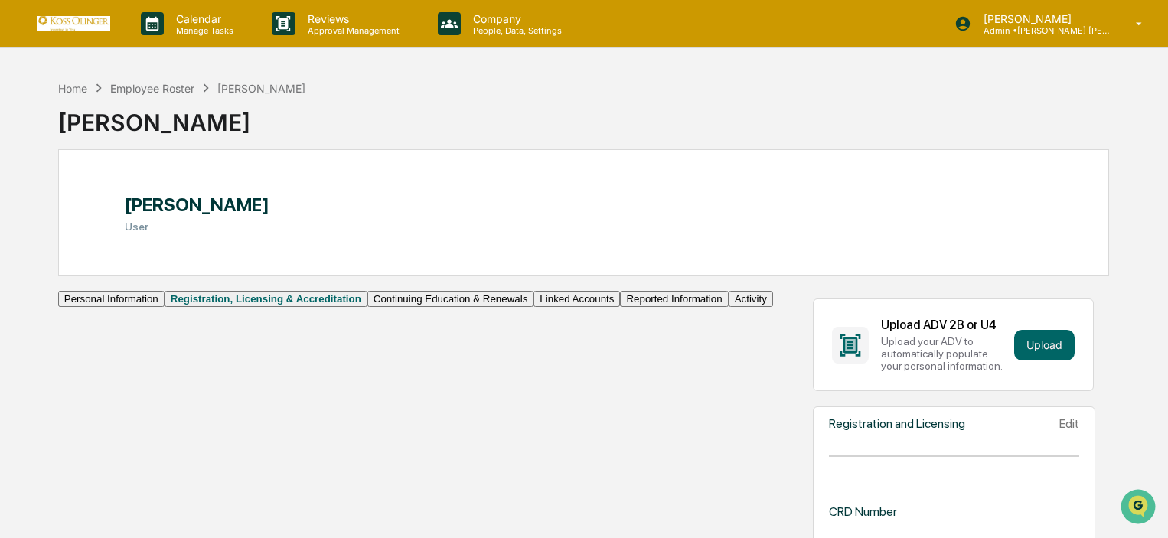
click at [533, 307] on button "Linked Accounts" at bounding box center [576, 299] width 86 height 16
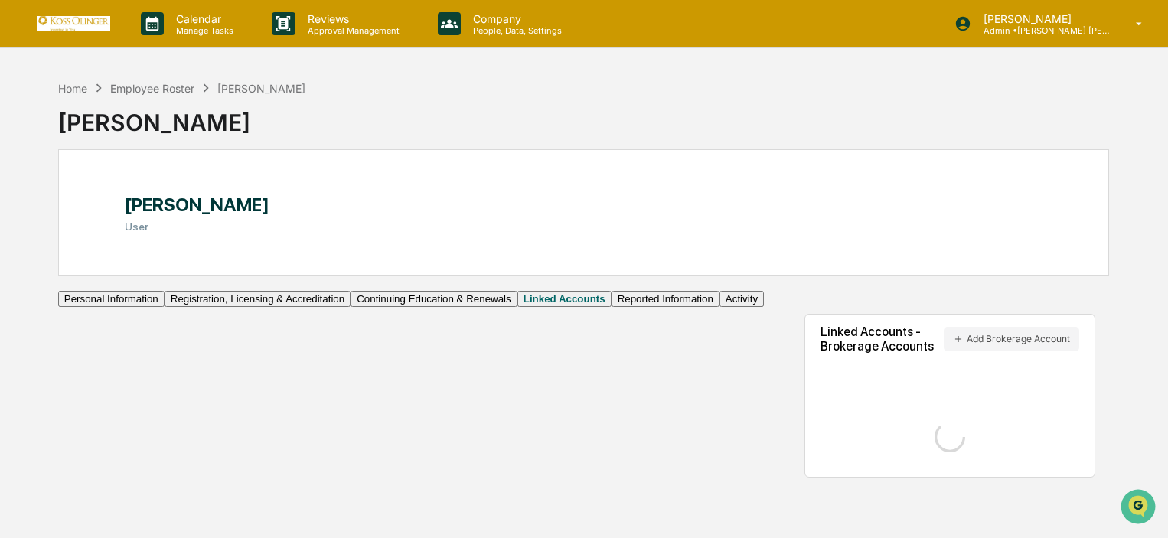
scroll to position [73, 0]
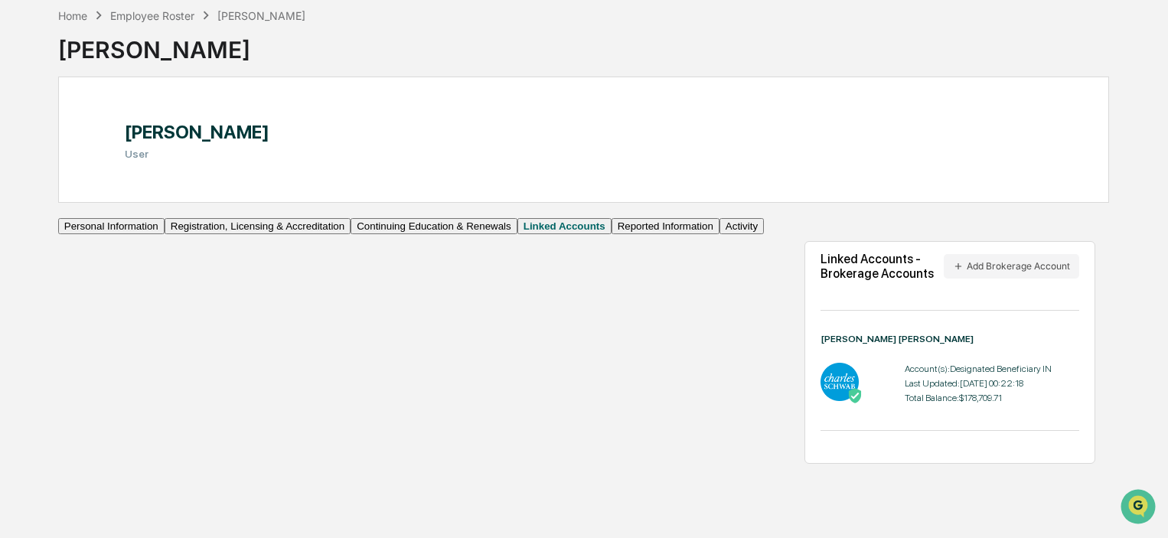
click at [611, 234] on button "Reported Information" at bounding box center [665, 226] width 108 height 16
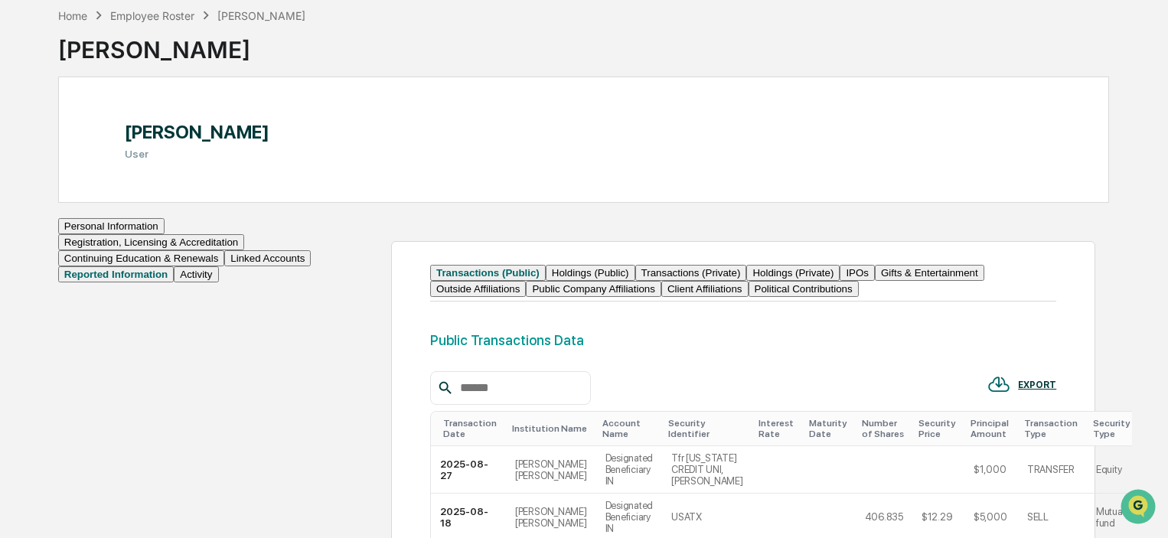
scroll to position [226, 0]
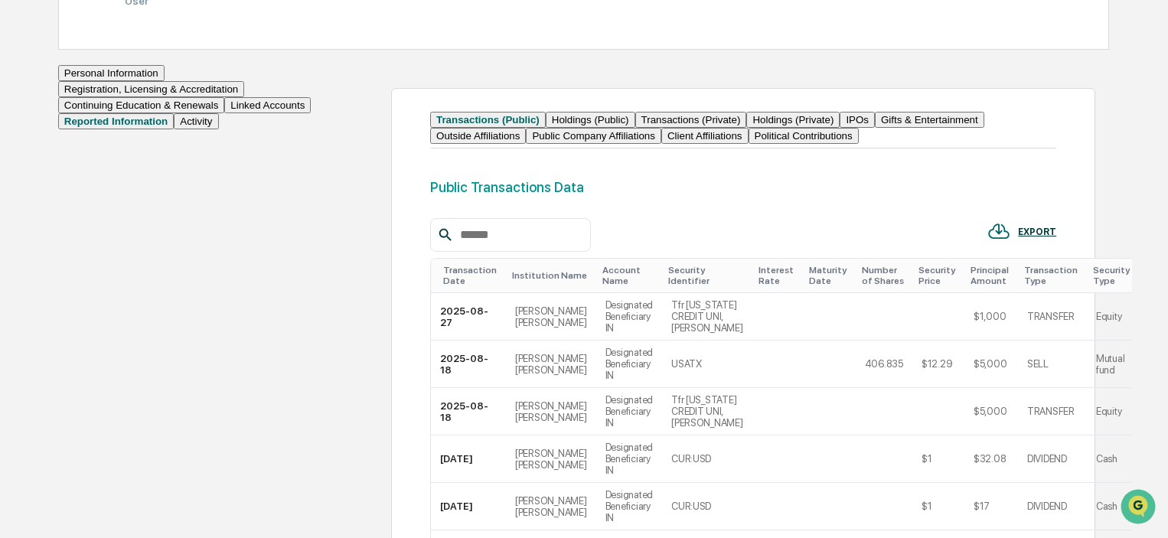
click at [174, 129] on button "Activity" at bounding box center [196, 121] width 44 height 16
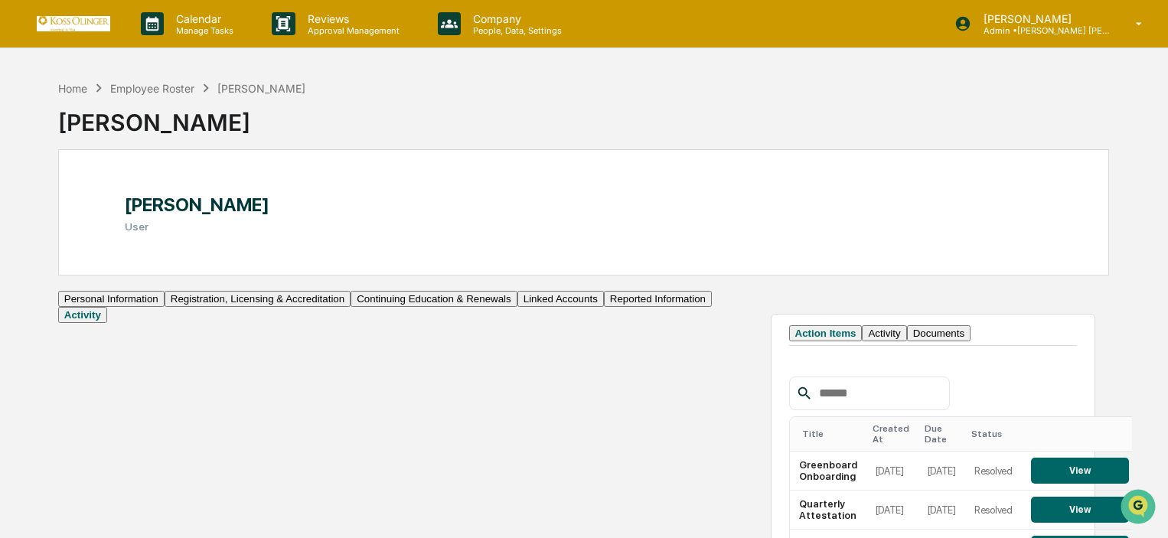
click at [461, 54] on div "Calendar Manage Tasks Reviews Approval Management Company People, Data, Setting…" at bounding box center [584, 390] width 1168 height 780
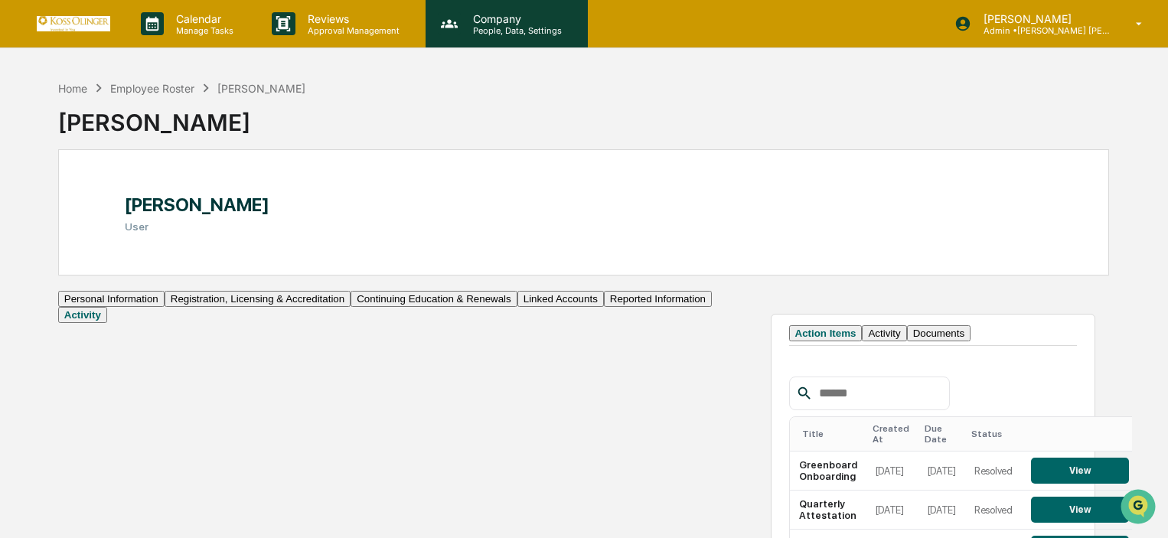
click at [483, 39] on div "Company People, Data, Settings" at bounding box center [506, 23] width 162 height 47
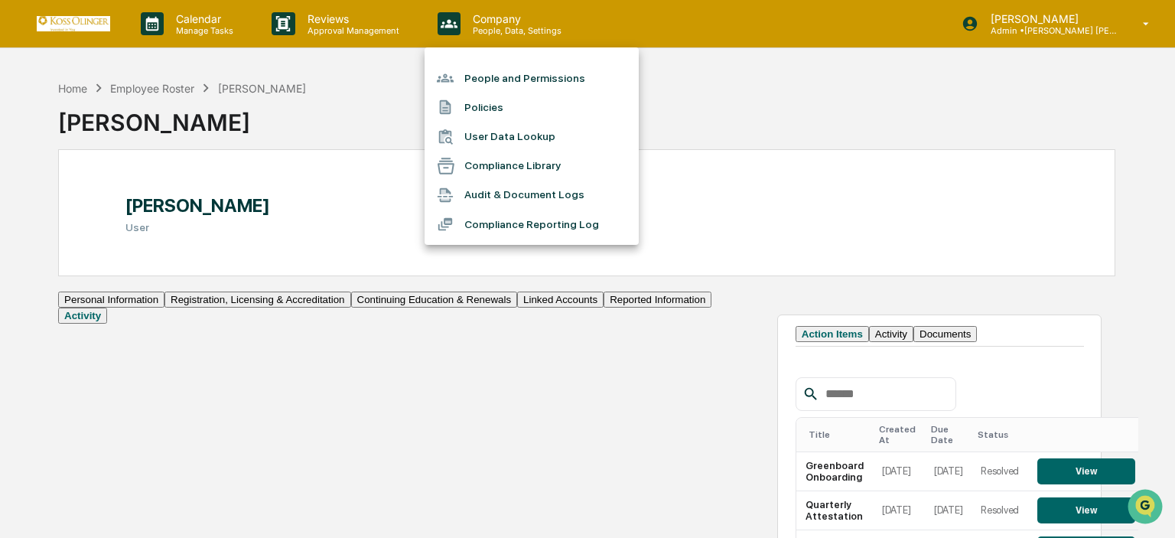
click at [330, 42] on div at bounding box center [587, 269] width 1175 height 538
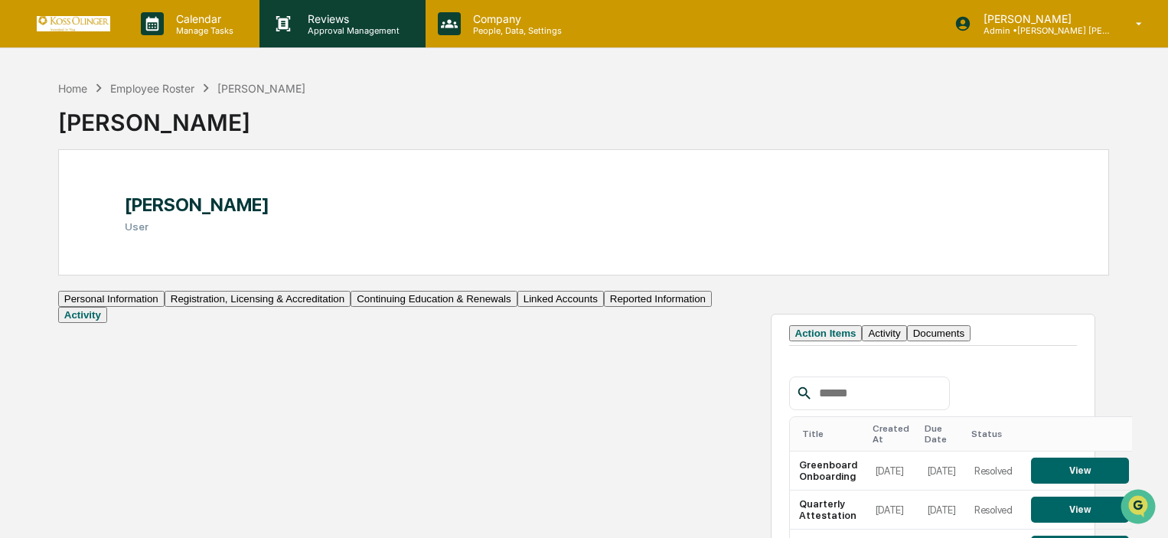
click at [331, 35] on p "Approval Management" at bounding box center [351, 30] width 112 height 11
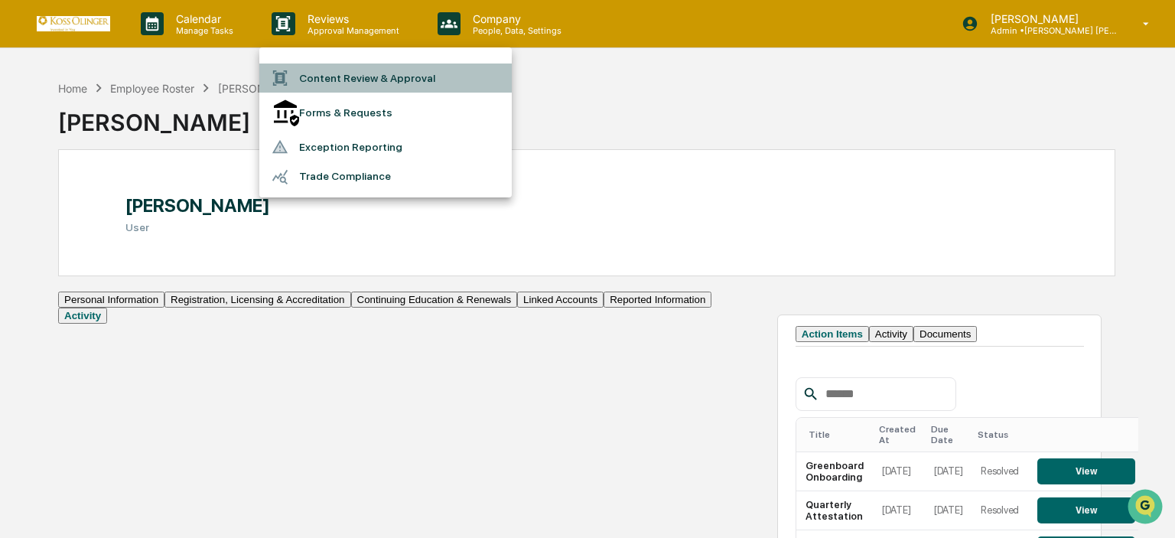
click at [367, 82] on li "Content Review & Approval" at bounding box center [385, 78] width 253 height 29
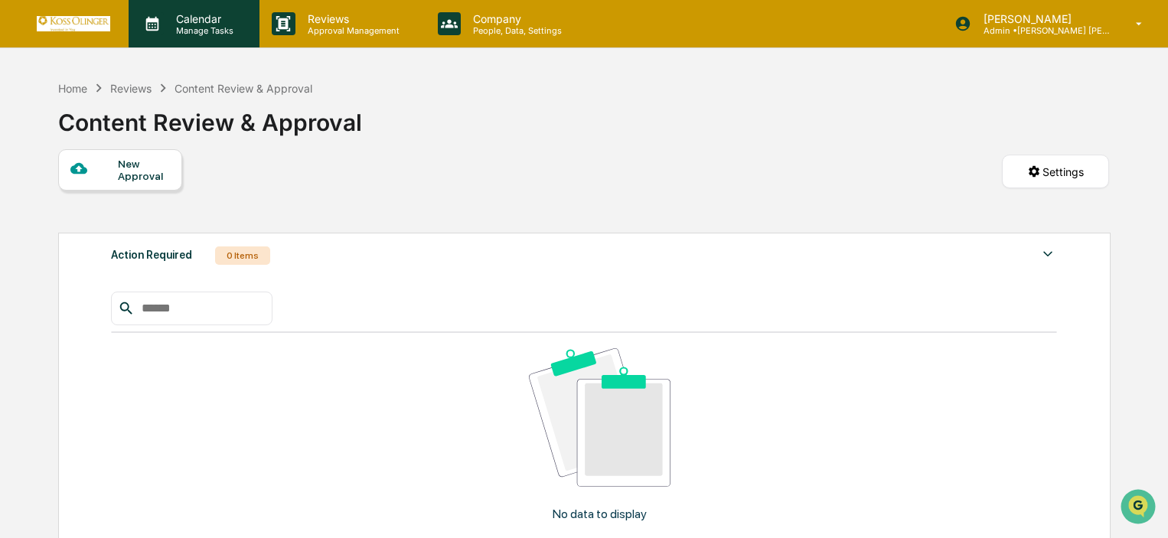
click at [195, 18] on p "Calendar" at bounding box center [202, 18] width 77 height 13
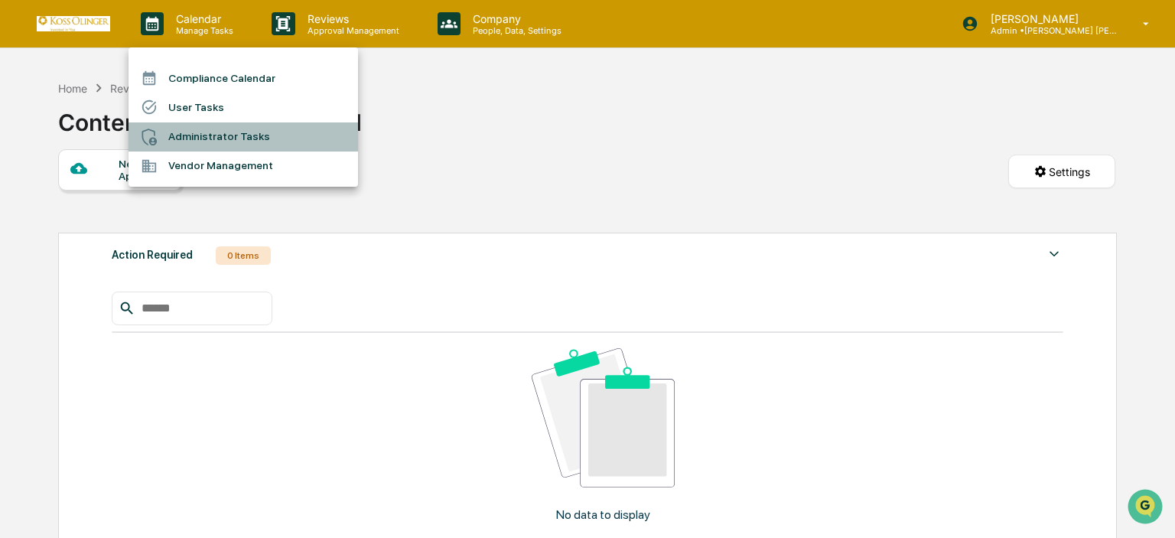
click at [223, 140] on li "Administrator Tasks" at bounding box center [244, 136] width 230 height 29
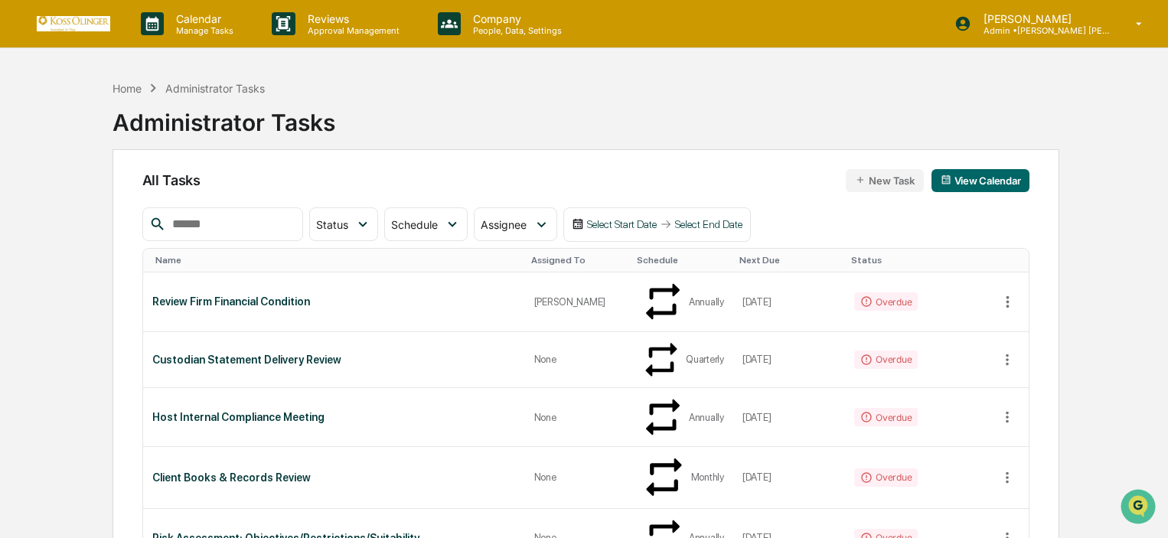
click at [249, 230] on input "text" at bounding box center [231, 224] width 130 height 20
click at [905, 178] on button "New Task" at bounding box center [884, 180] width 77 height 23
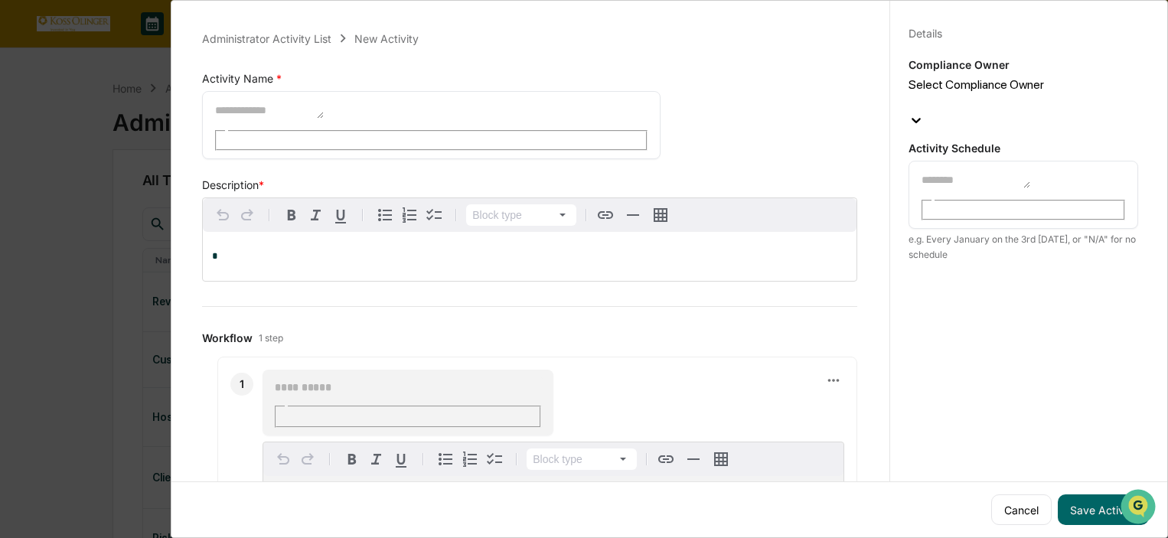
click at [324, 103] on textarea at bounding box center [268, 108] width 110 height 19
type textarea "**********"
click at [310, 203] on icon "button" at bounding box center [316, 212] width 18 height 18
click at [277, 248] on p "*" at bounding box center [529, 253] width 635 height 11
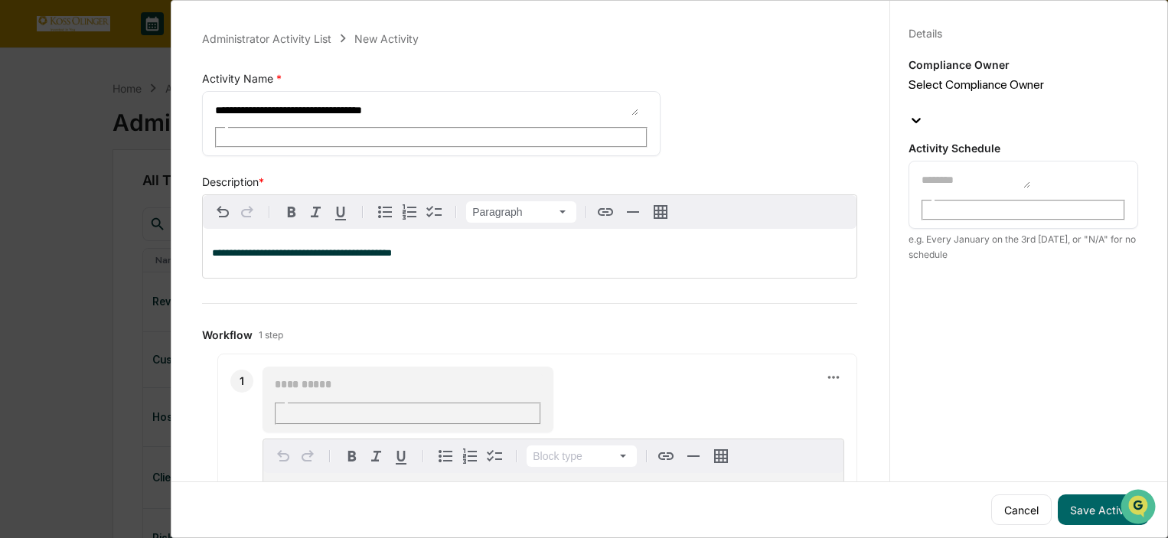
click at [372, 354] on div "1 ​ Block type *" at bounding box center [537, 445] width 640 height 182
click at [379, 367] on div "​" at bounding box center [407, 400] width 291 height 66
click at [339, 374] on input "text" at bounding box center [326, 384] width 106 height 20
type input "*"
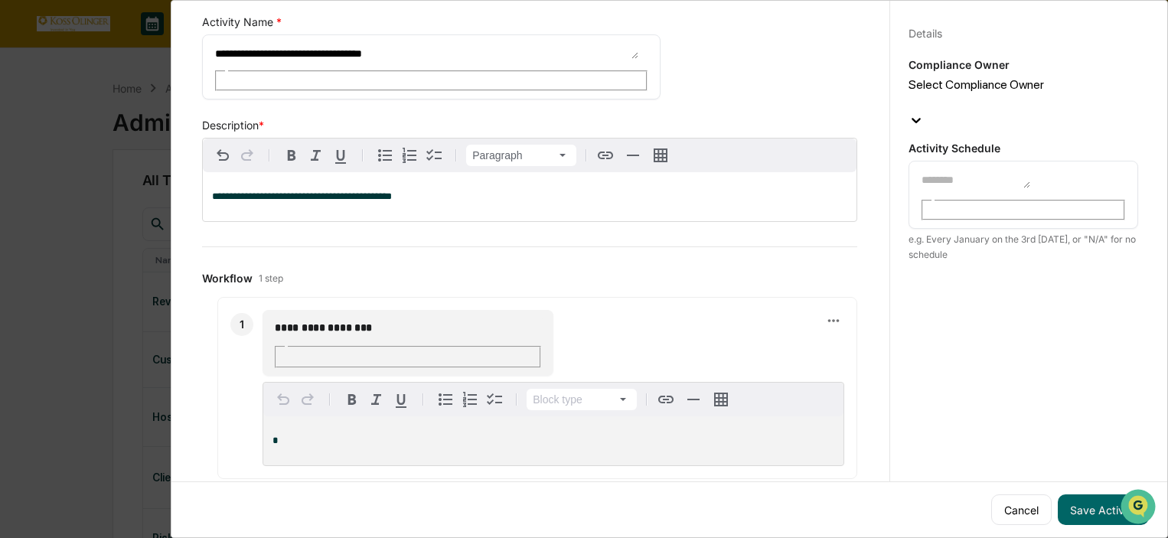
type input "**********"
drag, startPoint x: 274, startPoint y: 444, endPoint x: 503, endPoint y: 451, distance: 228.9
click at [503, 451] on div "**********" at bounding box center [529, 414] width 655 height 234
click at [595, 331] on html "Calendar Manage Tasks Reviews Approval Management Company People, Data, Setting…" at bounding box center [587, 269] width 1175 height 538
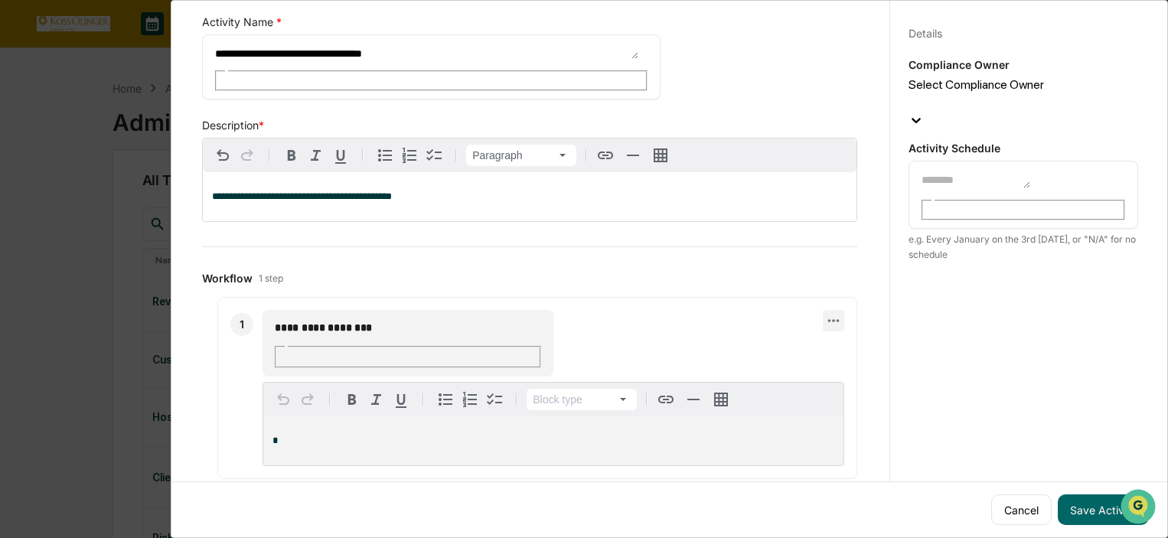
click at [825, 312] on icon at bounding box center [833, 320] width 17 height 17
click at [812, 290] on div at bounding box center [587, 269] width 1175 height 538
click at [217, 388] on icon at bounding box center [217, 388] width 0 height 0
click at [259, 499] on button "Add step" at bounding box center [248, 515] width 51 height 32
click at [337, 512] on input "text" at bounding box center [326, 522] width 106 height 20
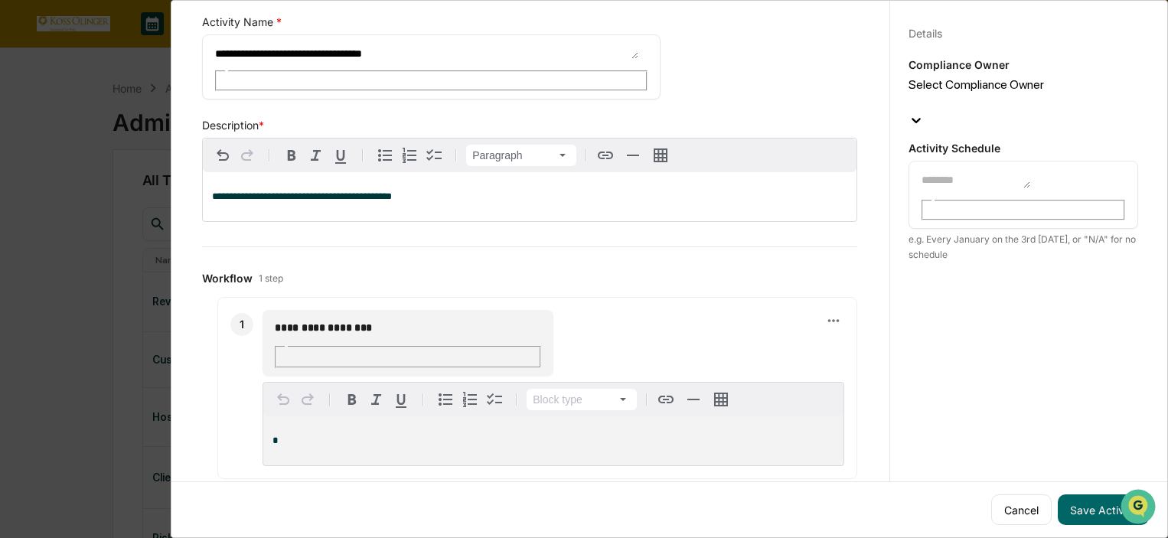
scroll to position [217, 0]
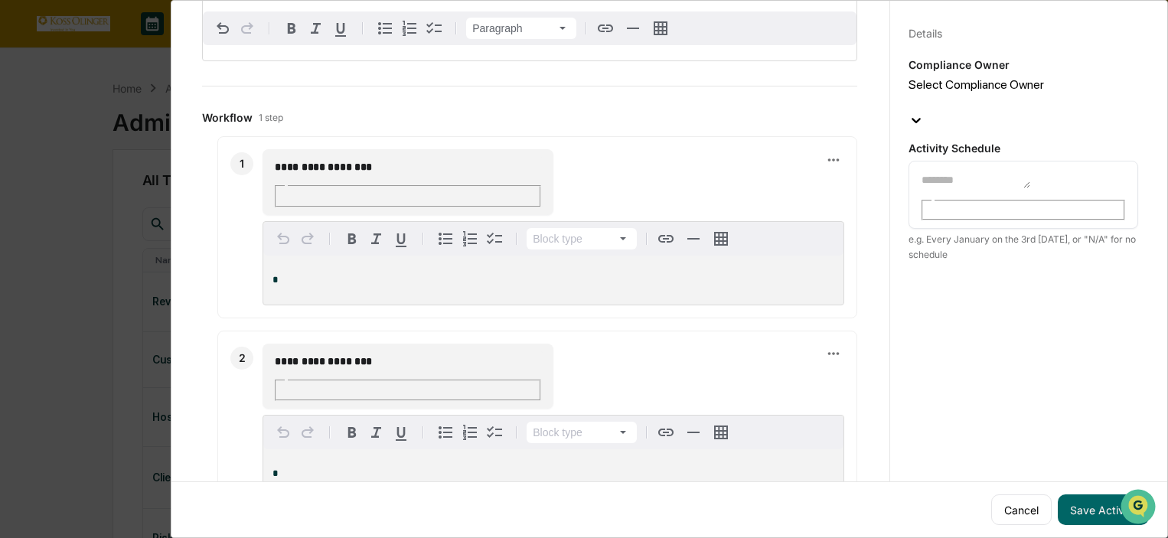
type input "**********"
click at [328, 449] on div "*" at bounding box center [553, 473] width 580 height 49
click at [996, 74] on div "Compliance Owner Select Compliance Owner" at bounding box center [1023, 94] width 230 height 73
click at [1096, 93] on div "Select Compliance Owner" at bounding box center [1023, 94] width 230 height 35
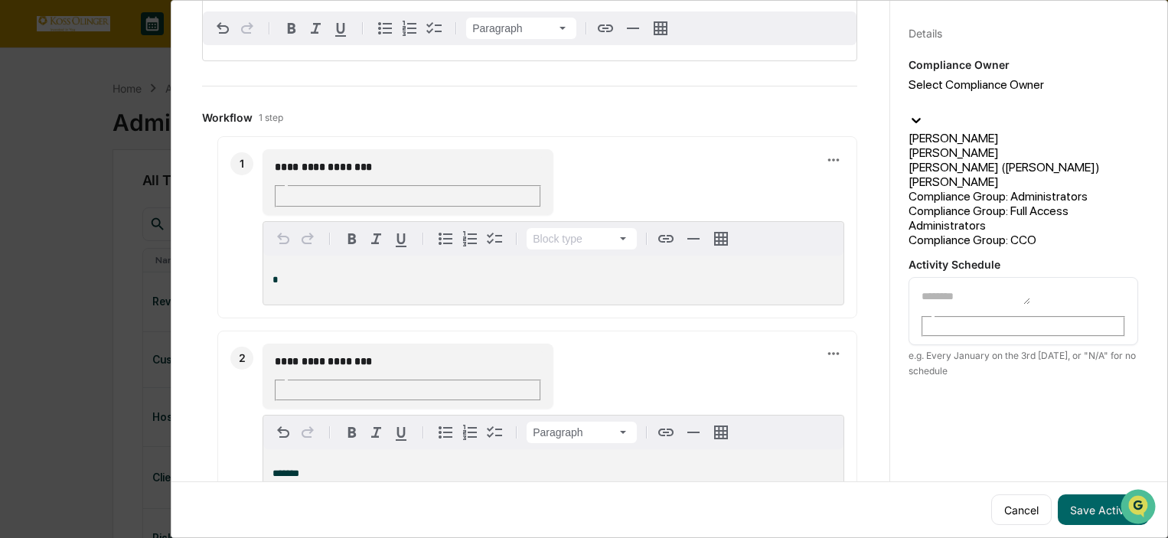
click at [983, 189] on div "[PERSON_NAME]" at bounding box center [1023, 181] width 230 height 15
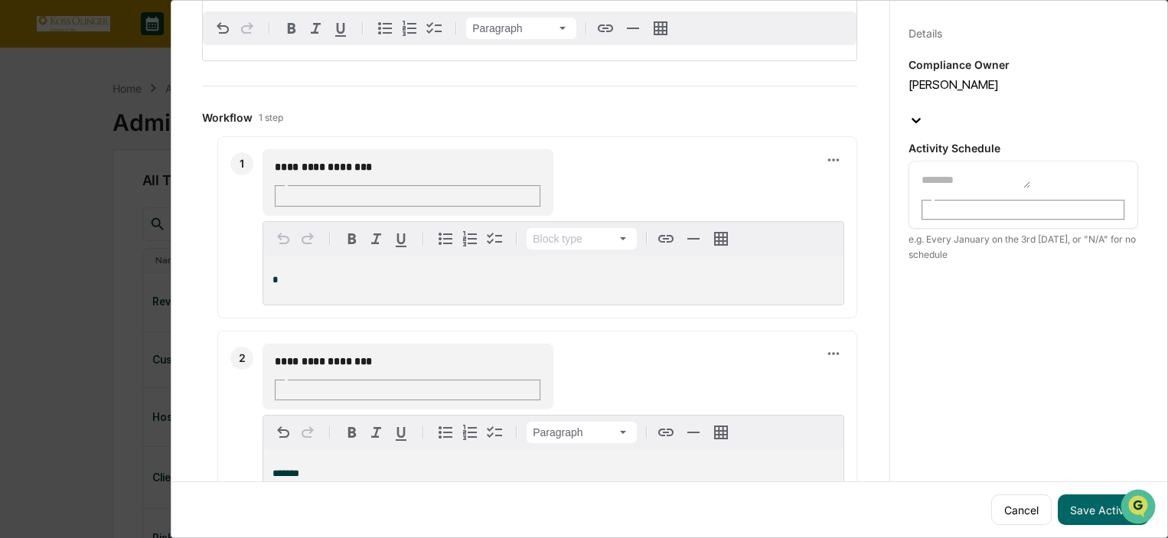
click at [1024, 167] on div "* ​" at bounding box center [1023, 195] width 230 height 68
click at [974, 169] on textarea at bounding box center [975, 178] width 110 height 19
type textarea "***"
click at [1073, 504] on button "Save Activity" at bounding box center [1103, 509] width 91 height 31
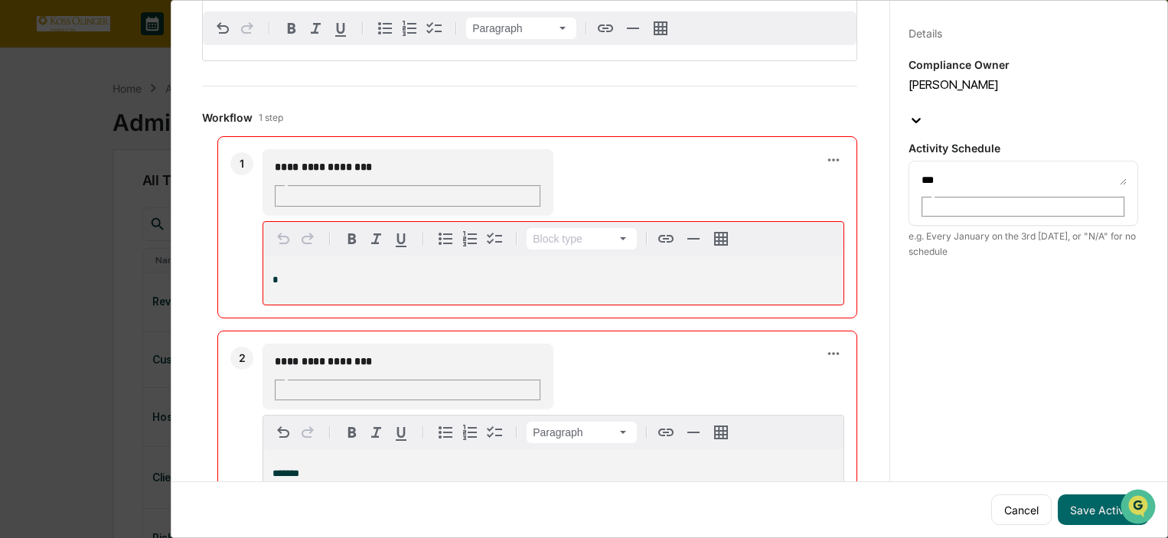
click at [563, 275] on p "*" at bounding box center [553, 280] width 562 height 11
click at [728, 232] on icon "button" at bounding box center [721, 239] width 14 height 14
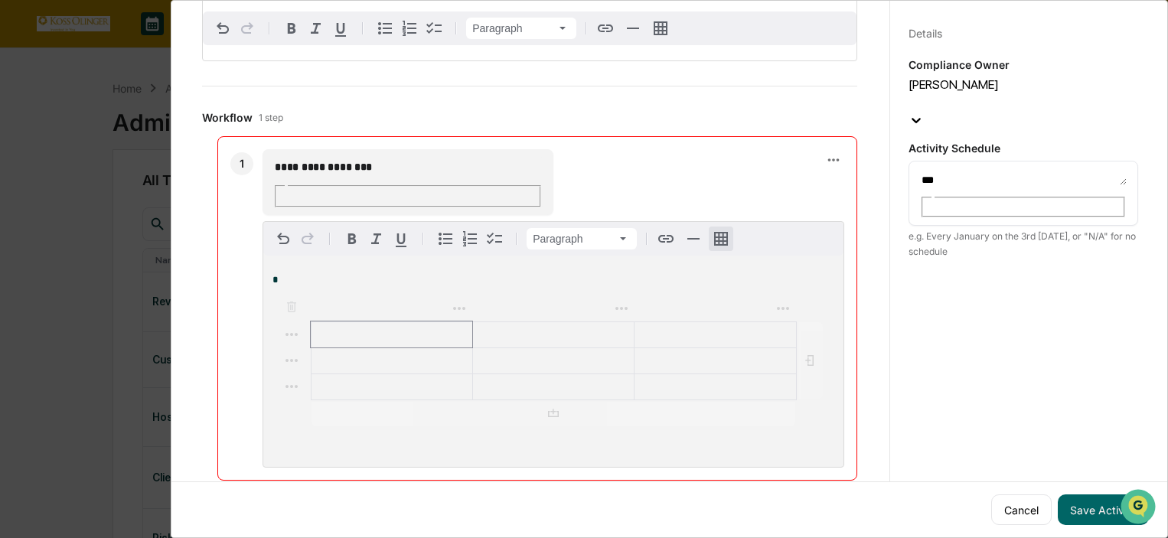
click at [728, 232] on g "button" at bounding box center [721, 239] width 14 height 14
click at [728, 236] on icon "button" at bounding box center [721, 243] width 14 height 14
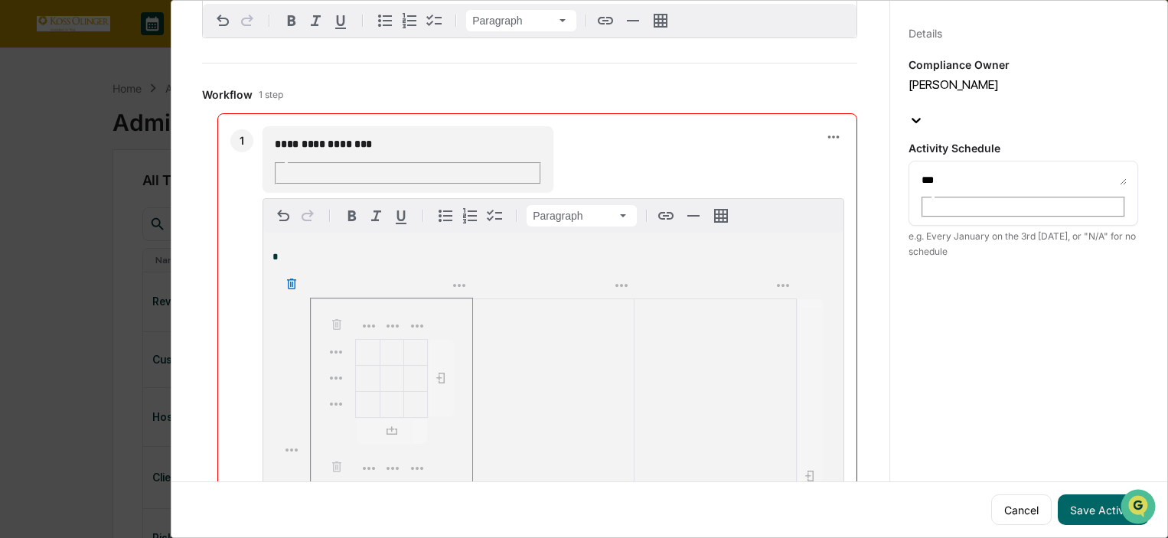
click at [299, 276] on button "button" at bounding box center [291, 285] width 15 height 18
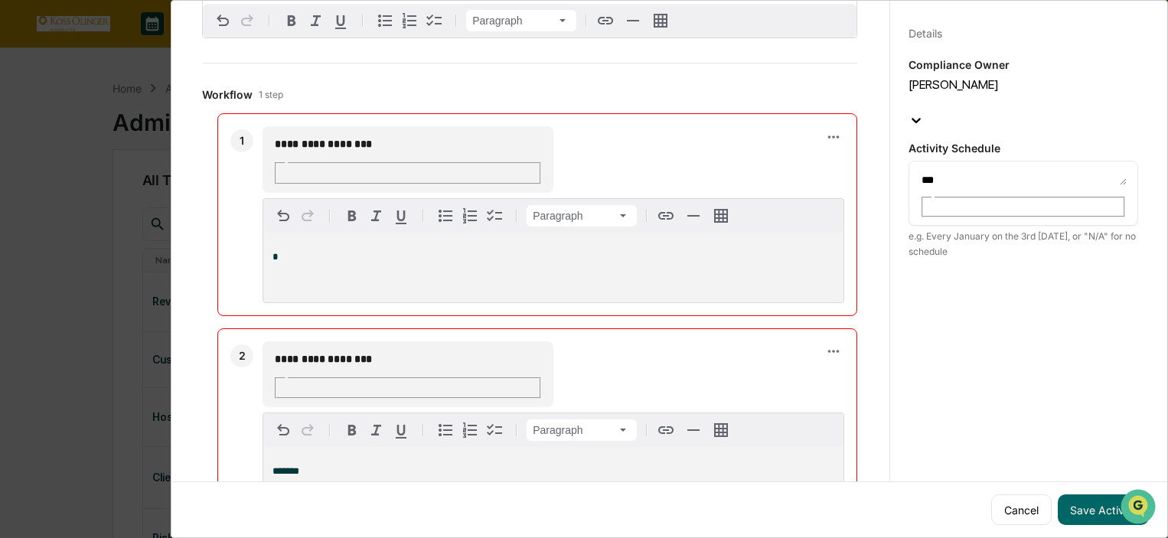
click at [312, 233] on div "*" at bounding box center [553, 268] width 580 height 70
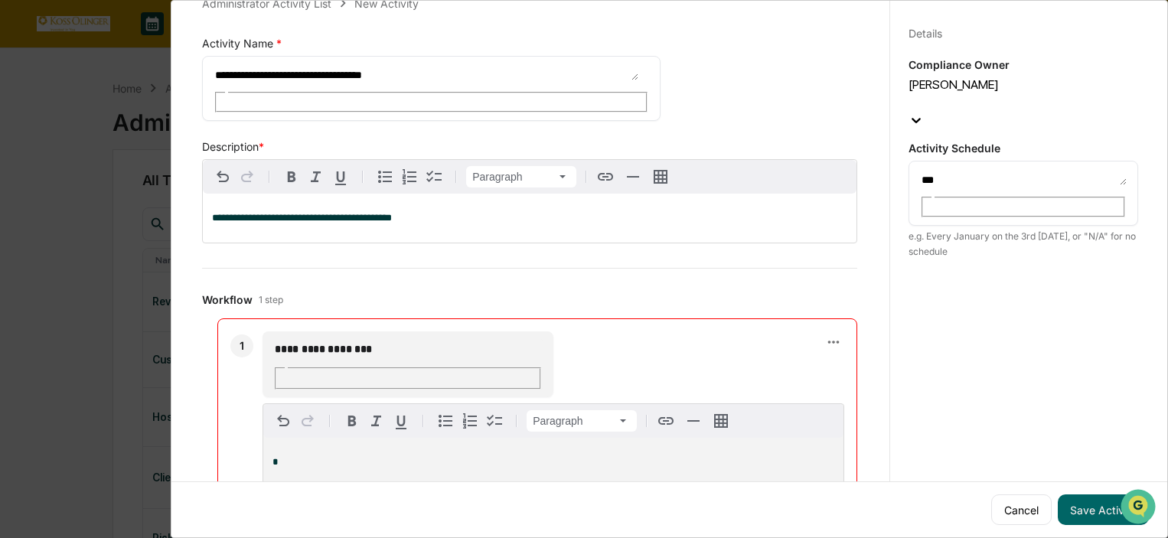
scroll to position [0, 0]
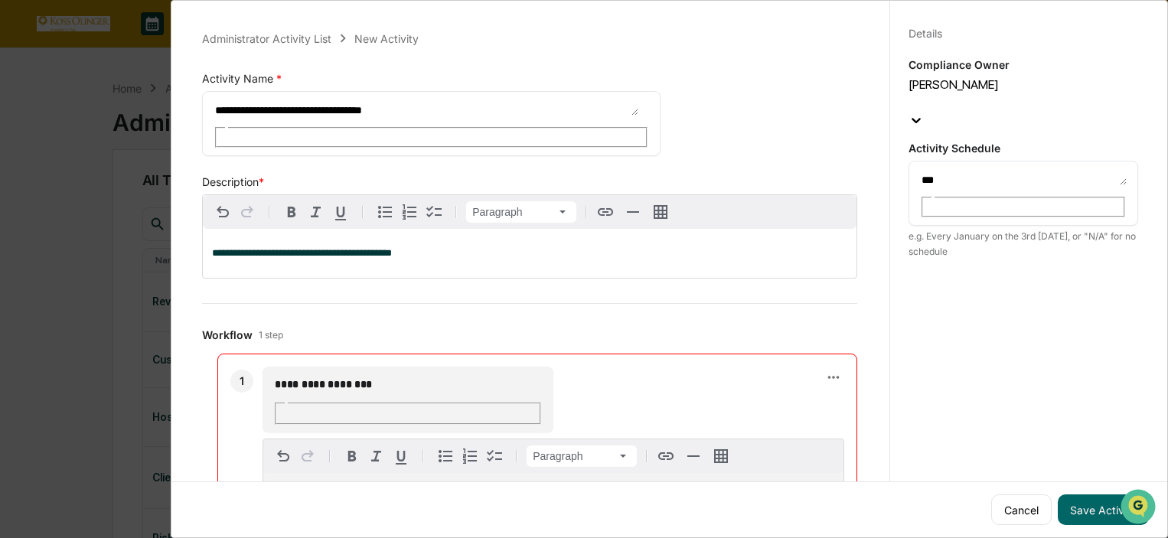
click at [330, 473] on div "*" at bounding box center [553, 508] width 580 height 70
click at [300, 473] on div "*" at bounding box center [553, 508] width 580 height 70
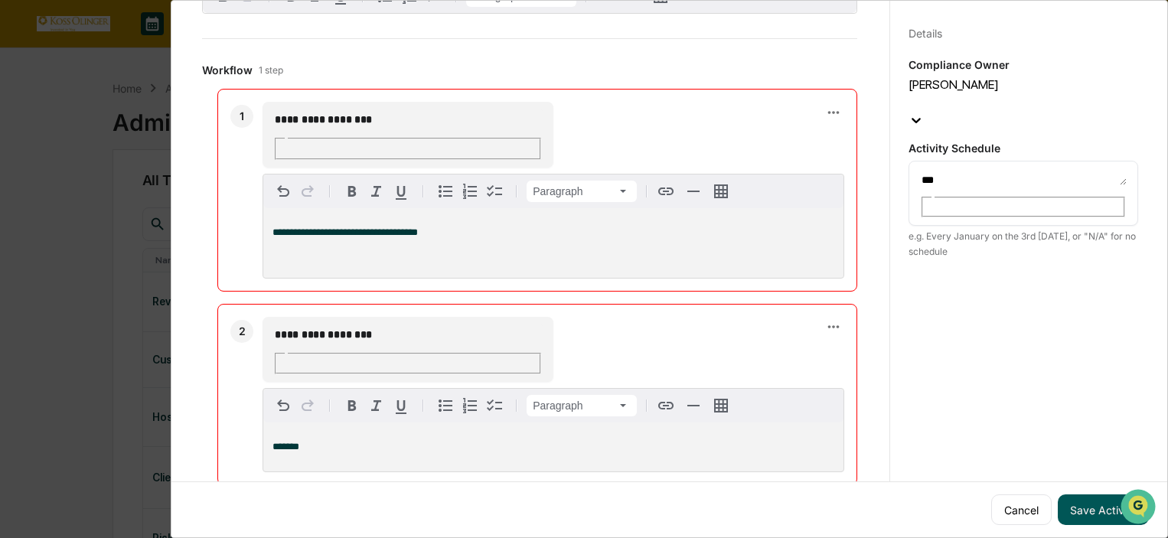
click at [1094, 500] on button "Save Activity" at bounding box center [1103, 509] width 91 height 31
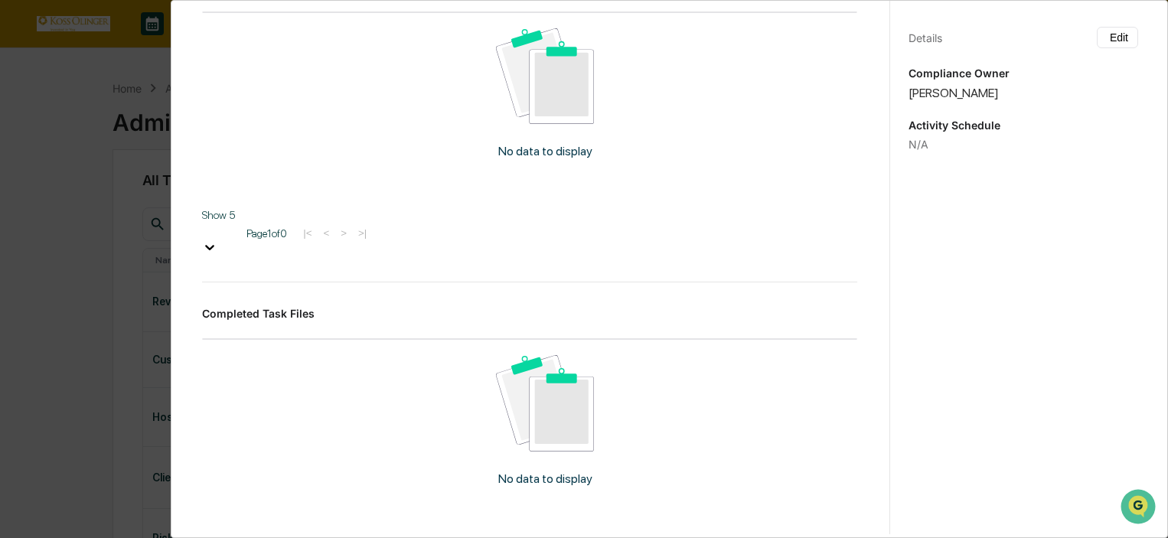
scroll to position [0, 0]
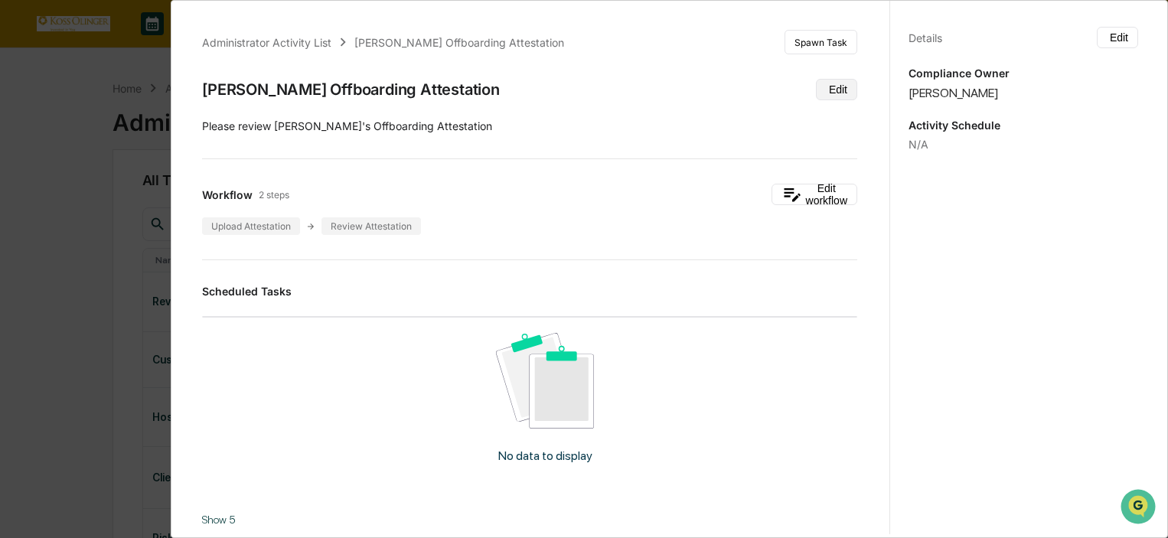
click at [816, 90] on button "Edit" at bounding box center [836, 89] width 41 height 21
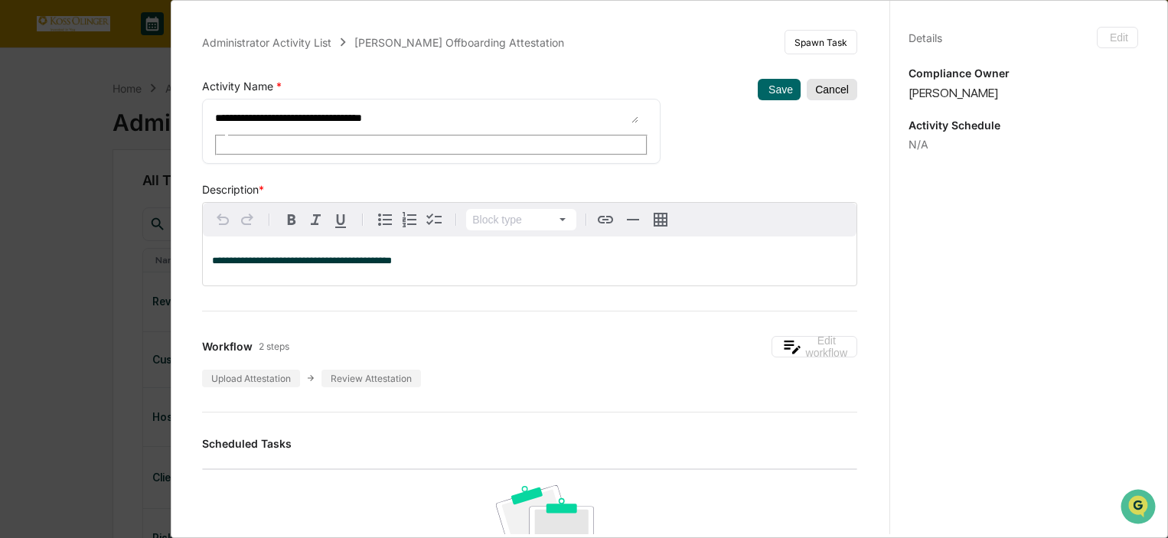
click at [824, 88] on button "Cancel" at bounding box center [832, 89] width 51 height 21
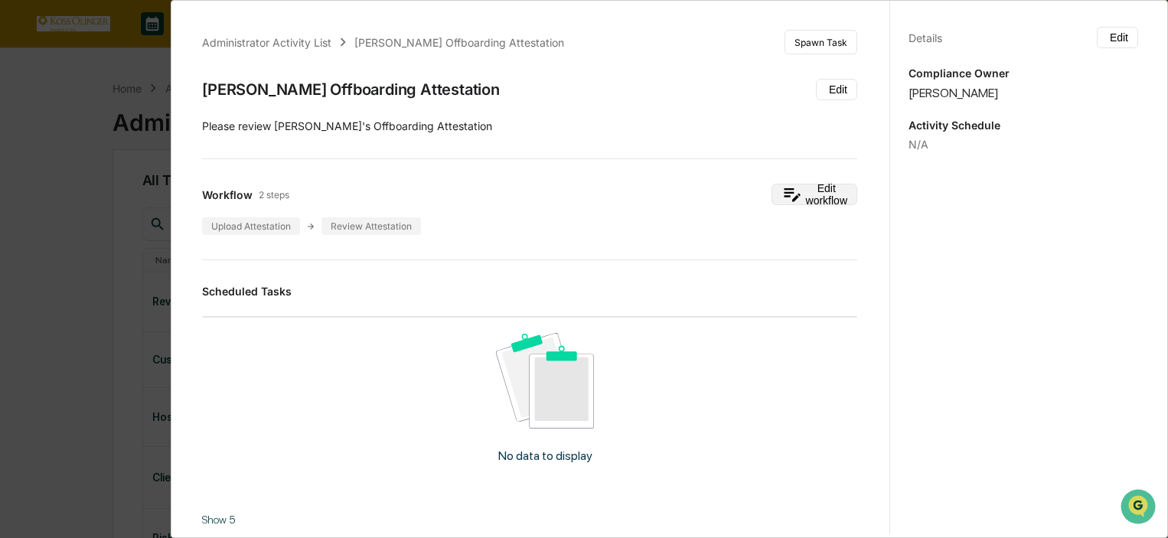
click at [784, 188] on button "Edit workflow" at bounding box center [814, 194] width 86 height 21
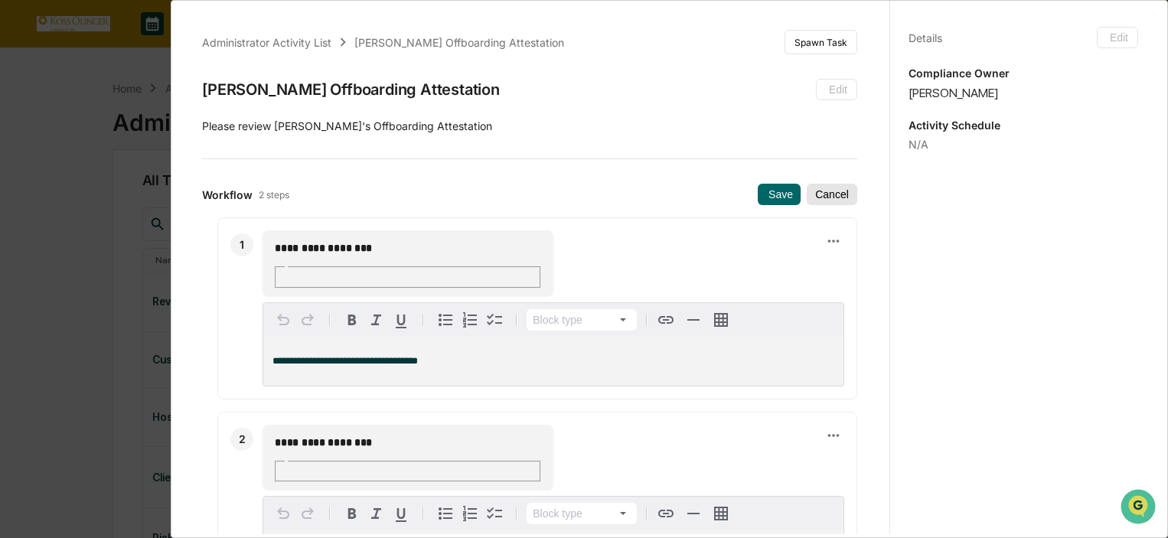
click at [813, 204] on button "Cancel" at bounding box center [832, 194] width 51 height 21
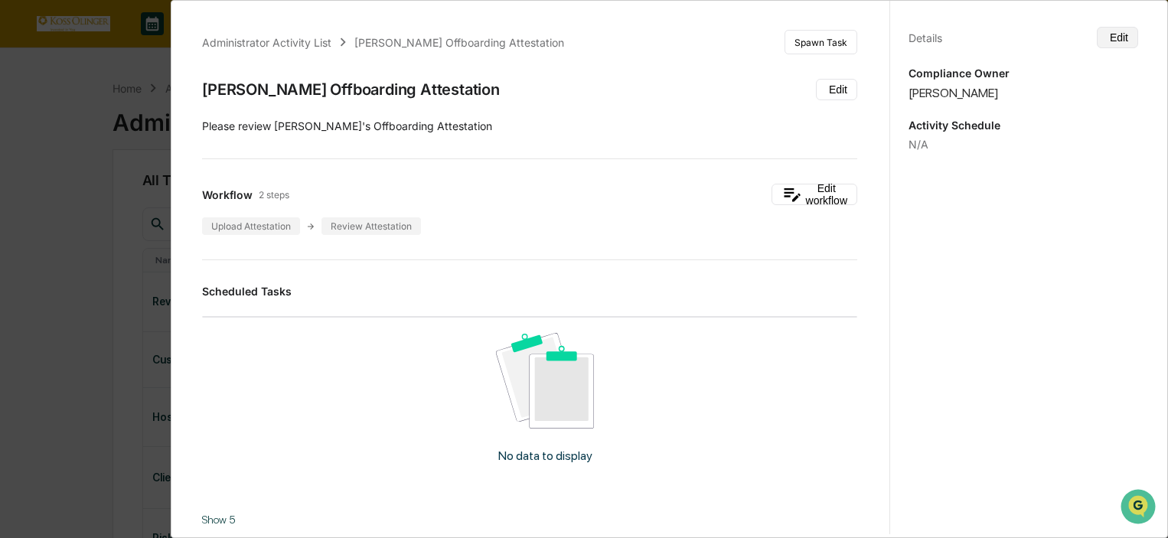
click at [1097, 35] on button "Edit" at bounding box center [1117, 37] width 41 height 21
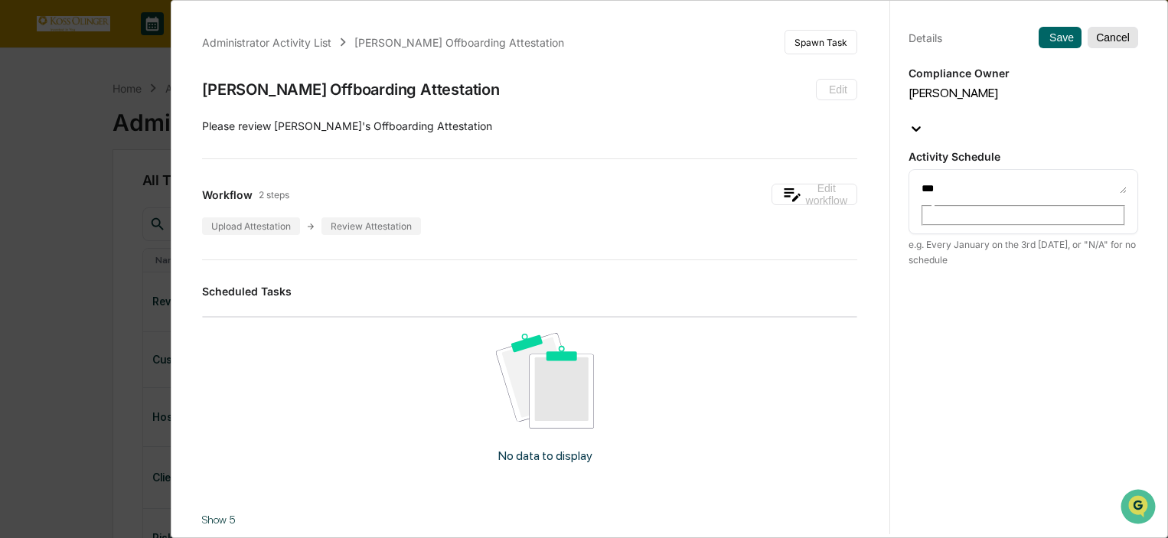
click at [1087, 36] on button "Cancel" at bounding box center [1112, 37] width 51 height 21
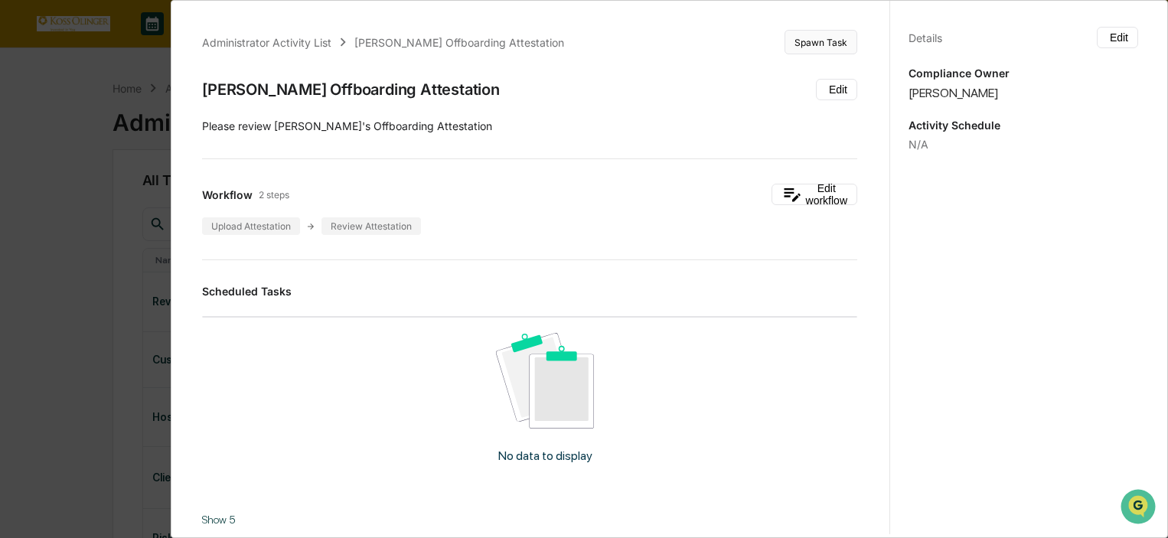
click at [833, 51] on button "Spawn Task" at bounding box center [820, 42] width 73 height 24
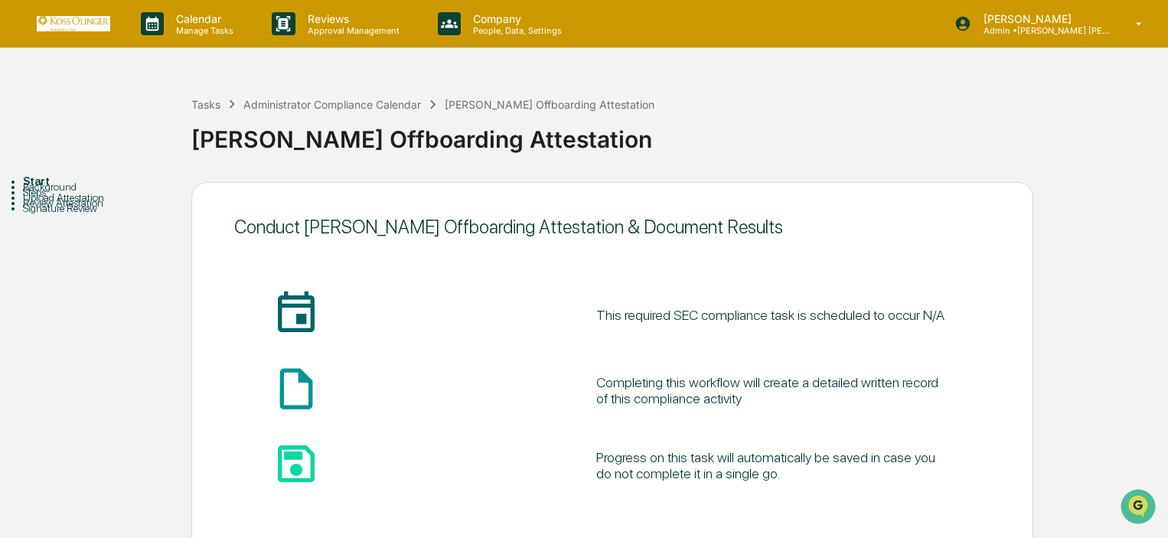
scroll to position [79, 0]
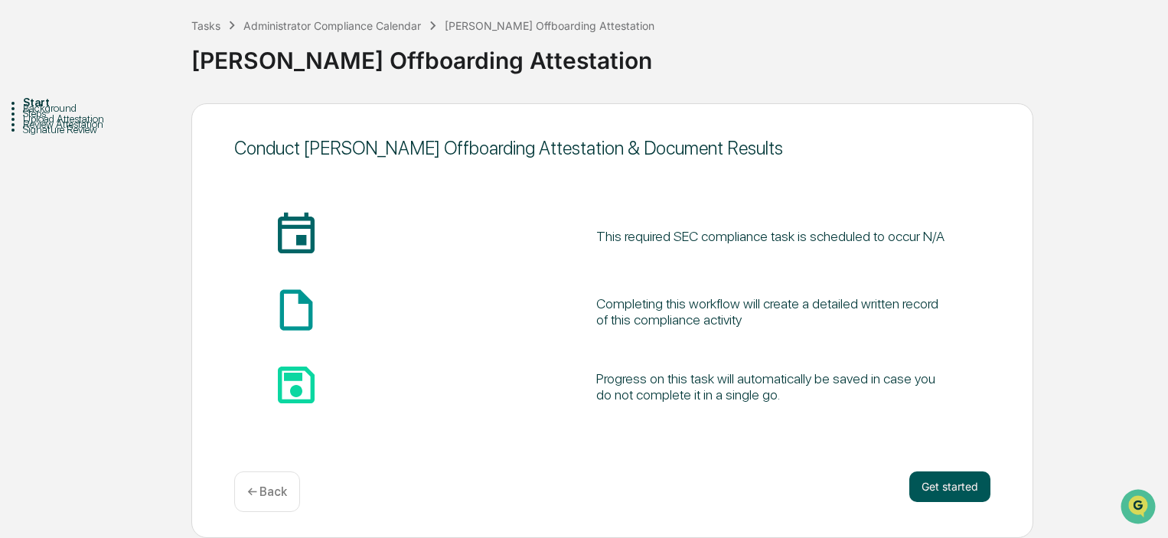
click at [924, 483] on button "Get started" at bounding box center [949, 486] width 81 height 31
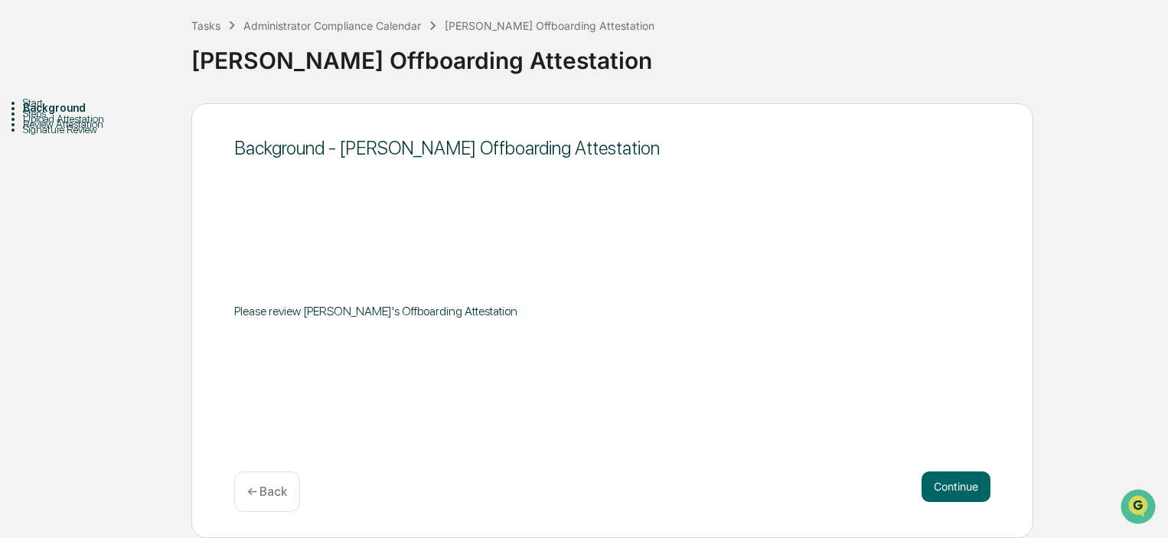
click at [924, 483] on button "Continue" at bounding box center [955, 486] width 69 height 31
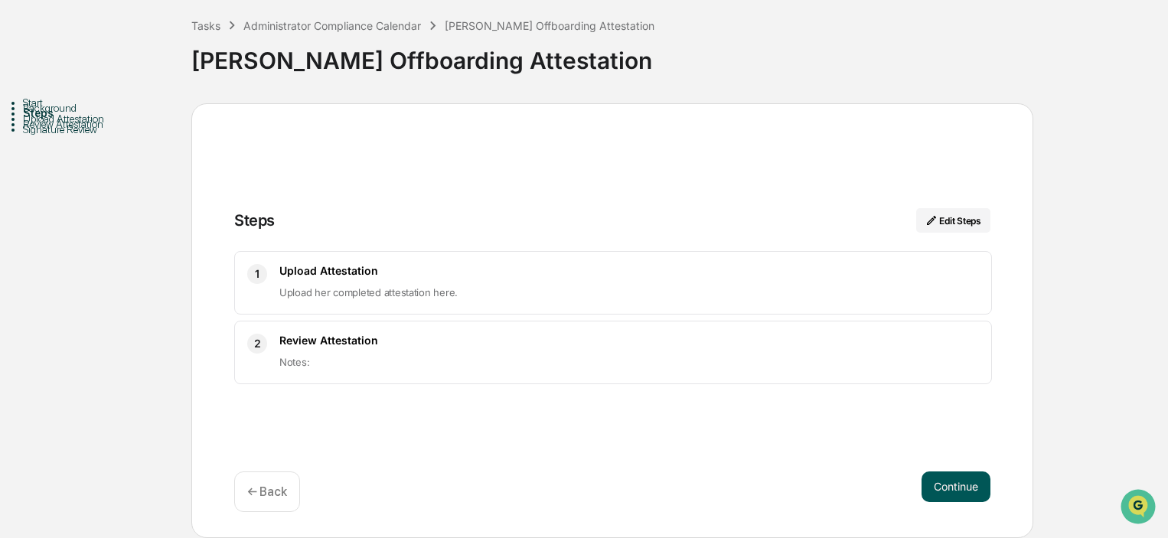
click at [933, 477] on button "Continue" at bounding box center [955, 486] width 69 height 31
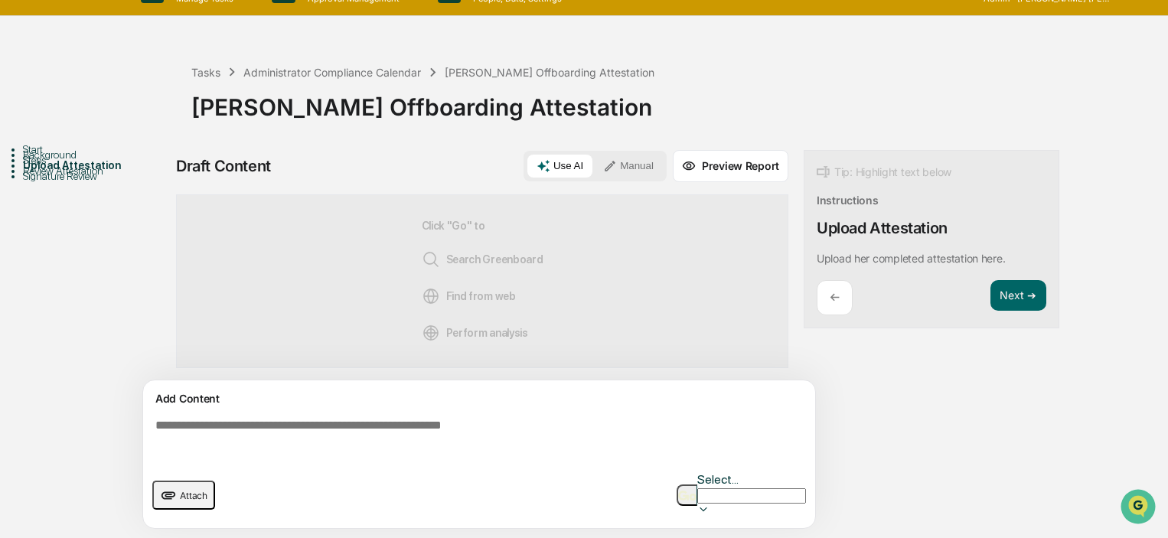
scroll to position [11, 0]
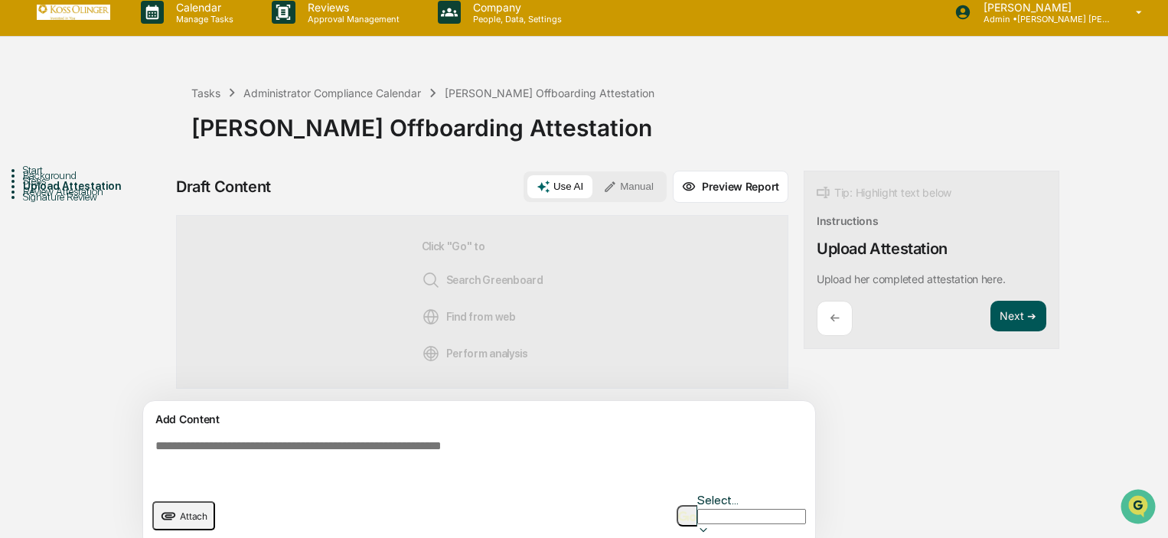
click at [1022, 315] on button "Next ➔" at bounding box center [1018, 316] width 56 height 31
click at [1001, 324] on button "Next ➔" at bounding box center [1018, 316] width 56 height 31
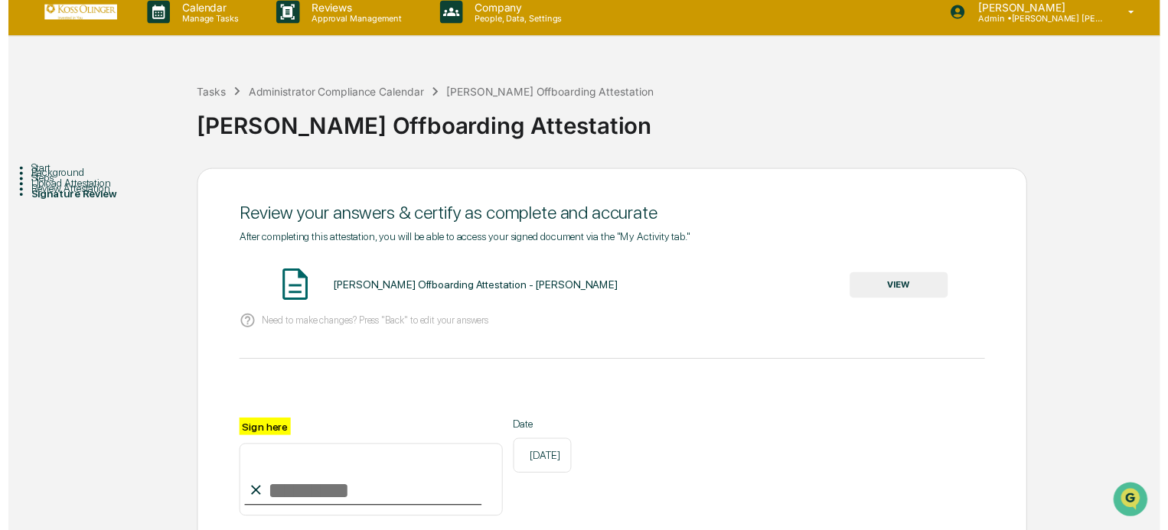
scroll to position [173, 0]
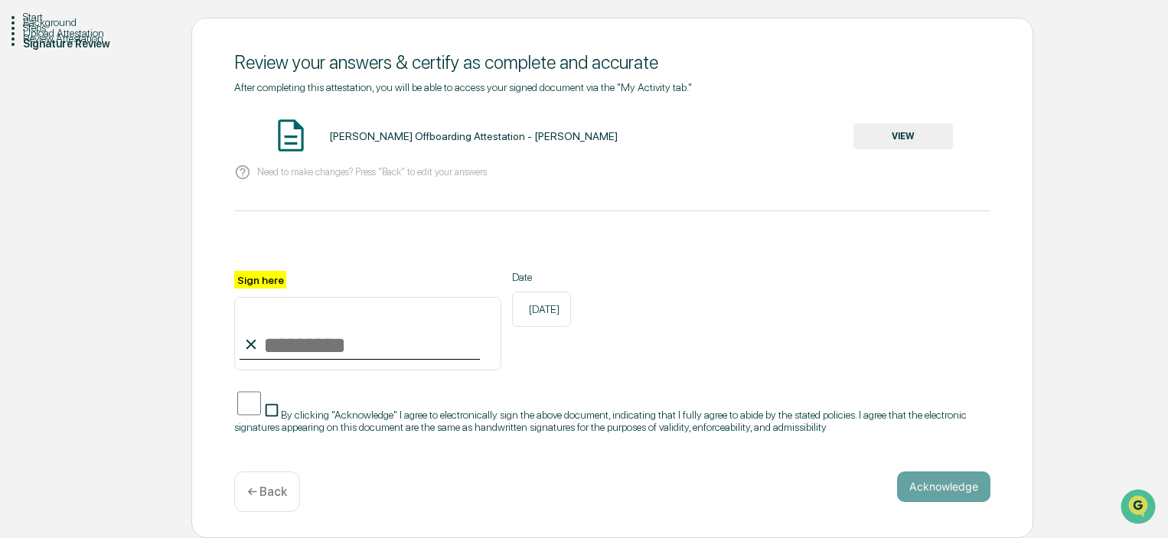
click at [266, 500] on div "← Back" at bounding box center [267, 491] width 66 height 41
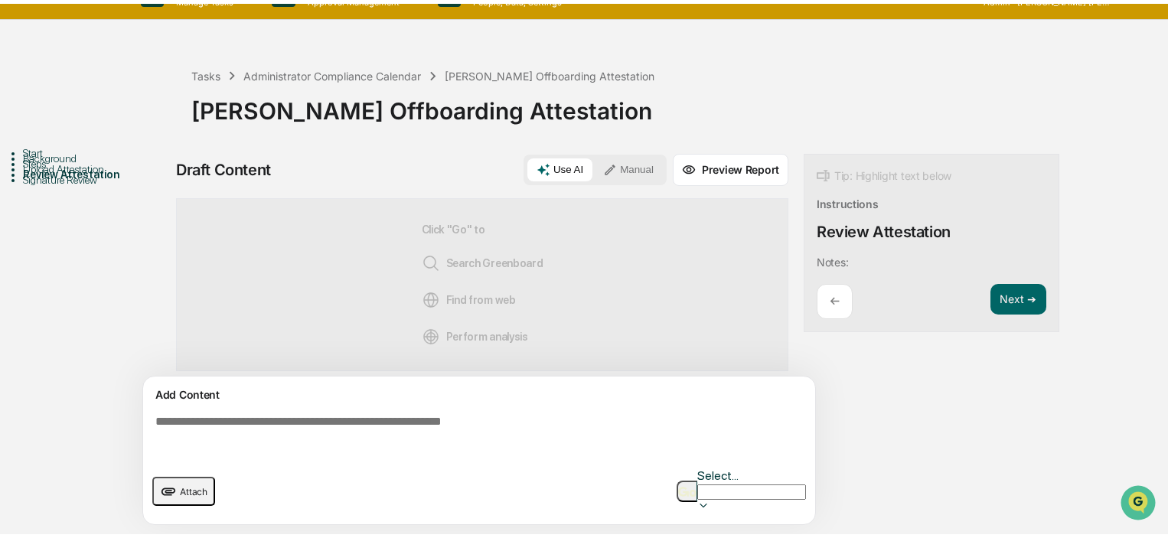
scroll to position [11, 0]
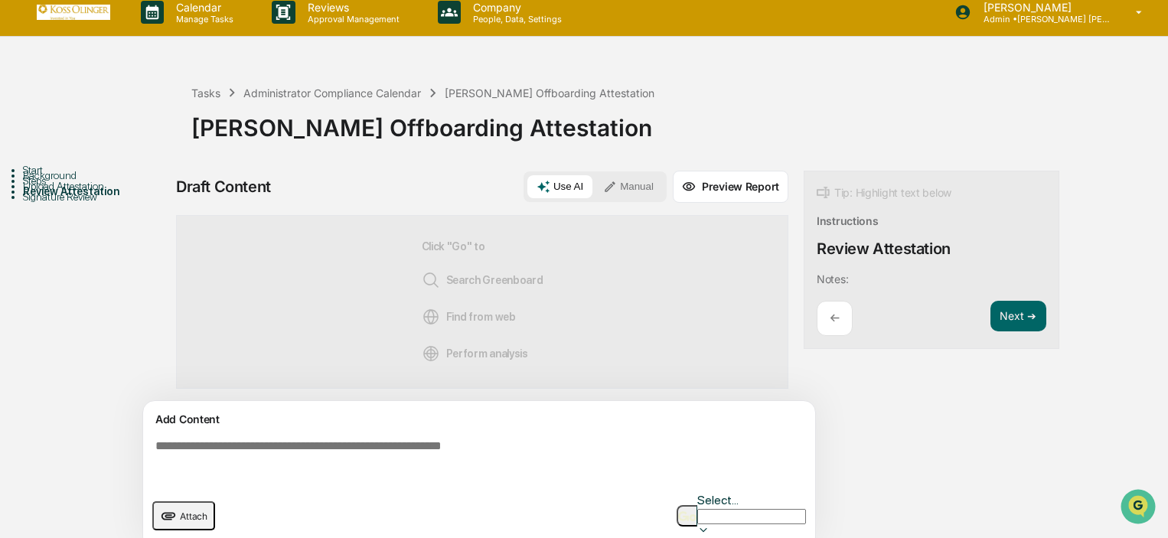
drag, startPoint x: 266, startPoint y: 500, endPoint x: 211, endPoint y: 474, distance: 60.9
click at [211, 474] on textarea at bounding box center [482, 460] width 666 height 55
click at [76, 192] on div "Upload Attestation" at bounding box center [107, 186] width 168 height 12
click at [173, 507] on icon "upload document" at bounding box center [168, 515] width 17 height 17
click at [186, 510] on span "Attach" at bounding box center [194, 515] width 28 height 11
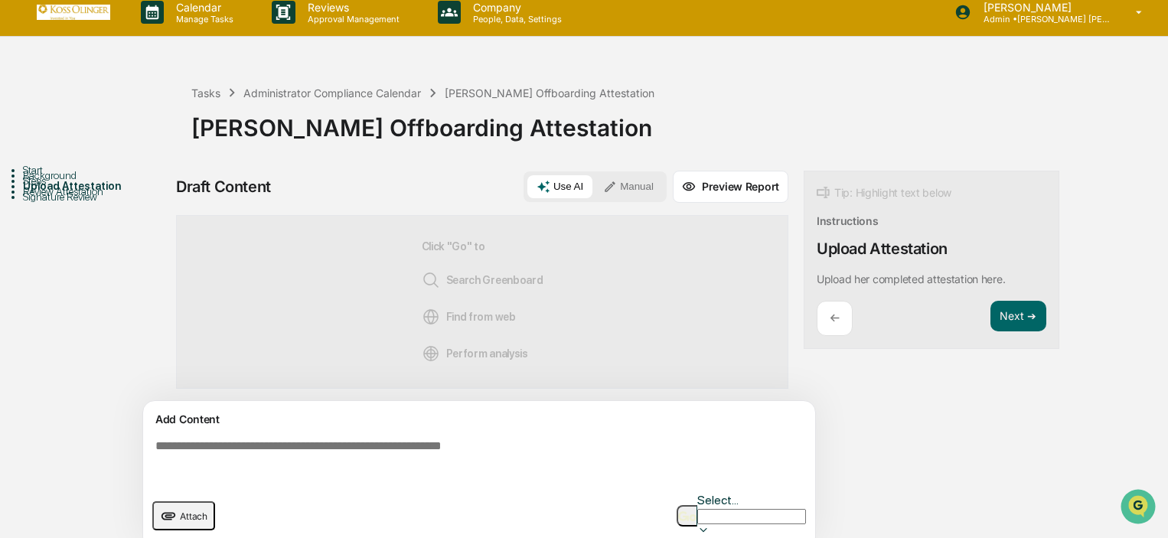
click at [194, 510] on span "Attach" at bounding box center [194, 515] width 28 height 11
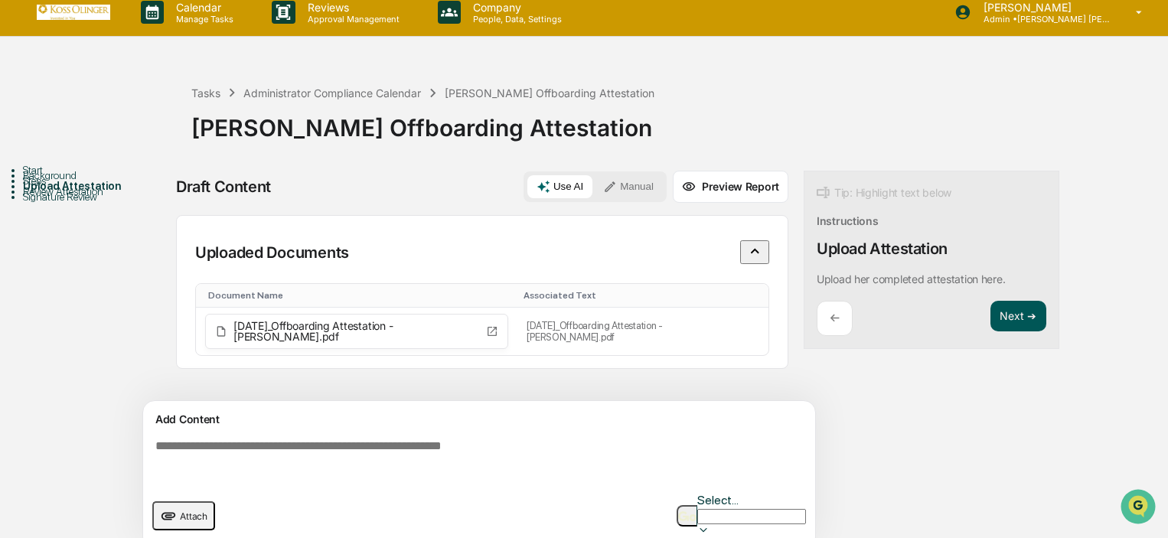
click at [1000, 318] on button "Next ➔" at bounding box center [1018, 316] width 56 height 31
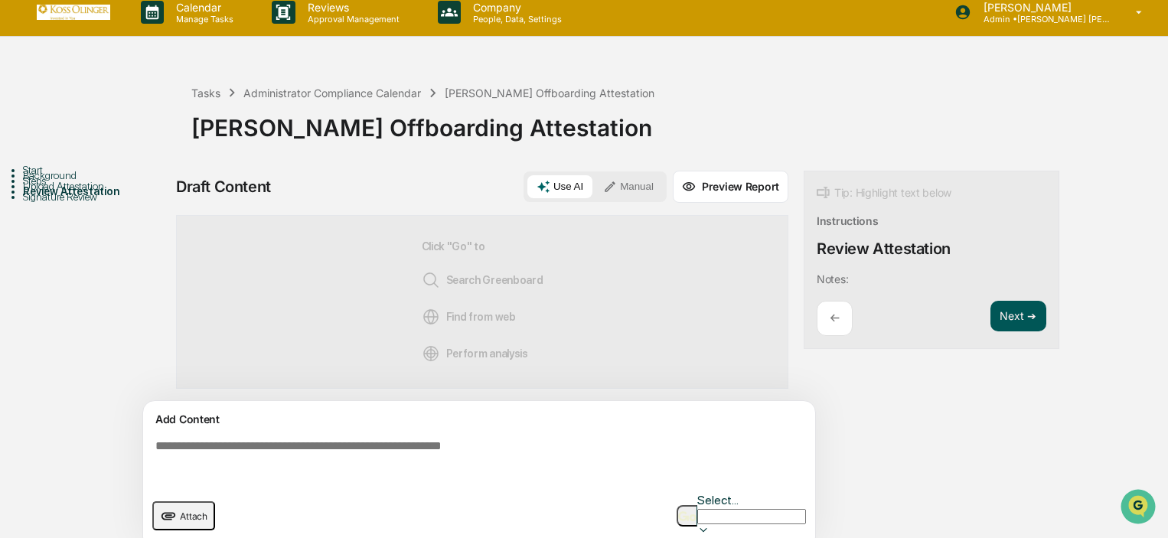
click at [1000, 318] on button "Next ➔" at bounding box center [1018, 316] width 56 height 31
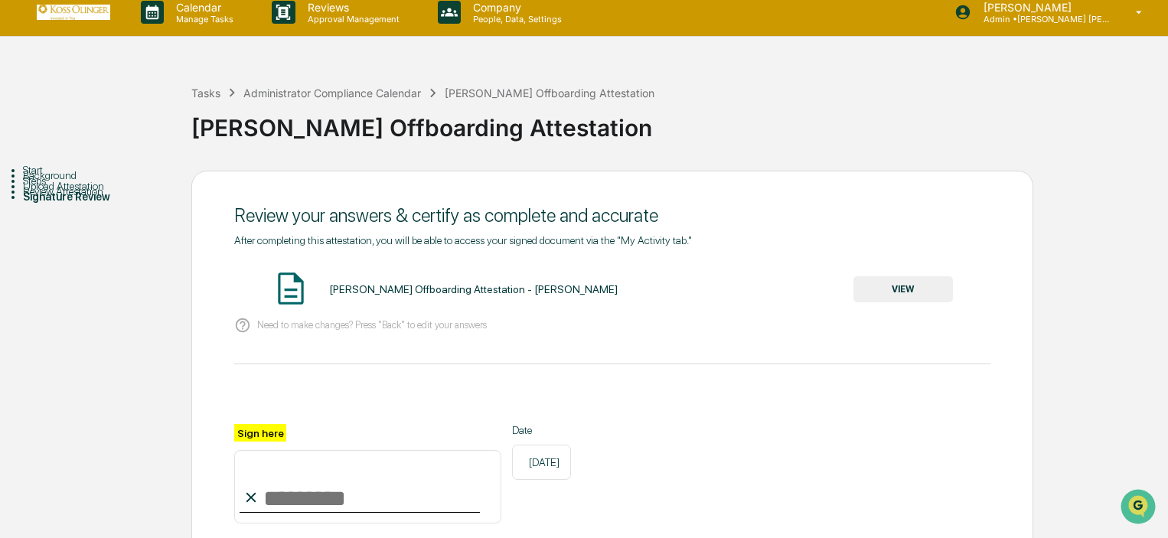
click at [493, 189] on div "Review your answers & certify as complete and accurate After completing this at…" at bounding box center [612, 431] width 842 height 520
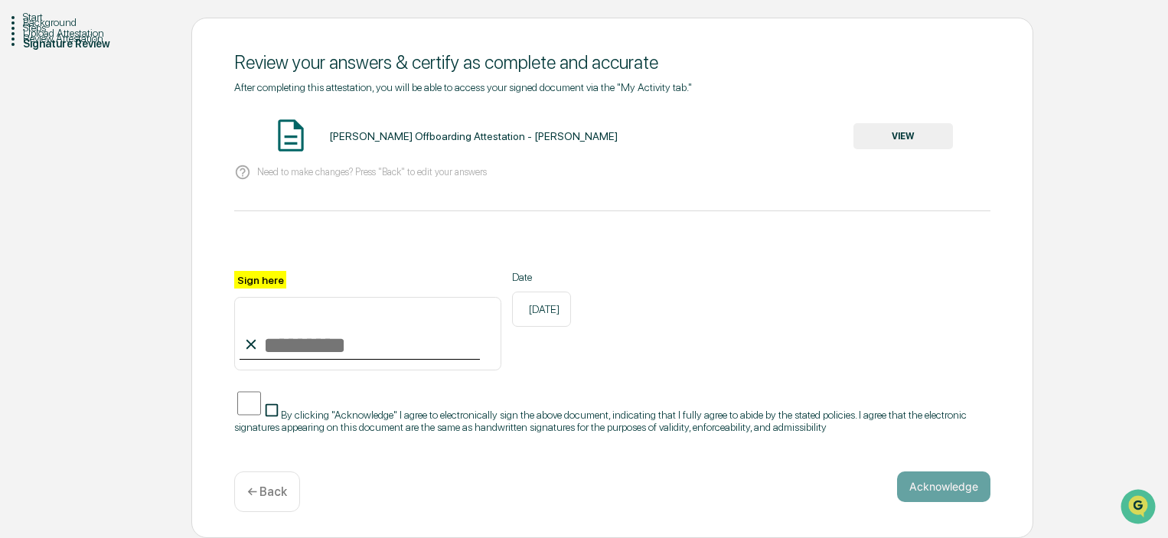
scroll to position [0, 0]
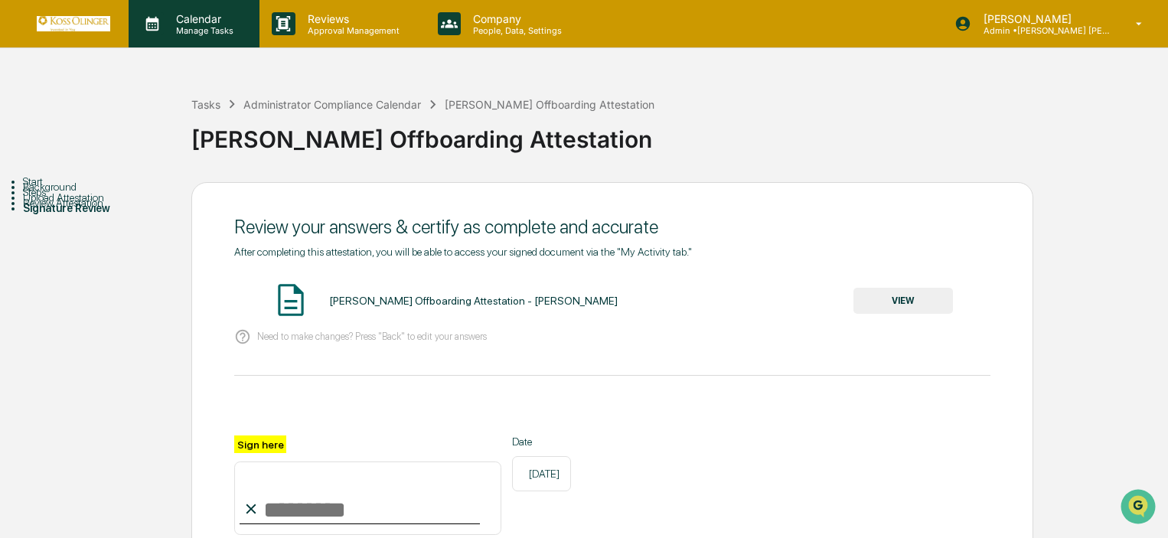
click at [207, 31] on p "Manage Tasks" at bounding box center [202, 30] width 77 height 11
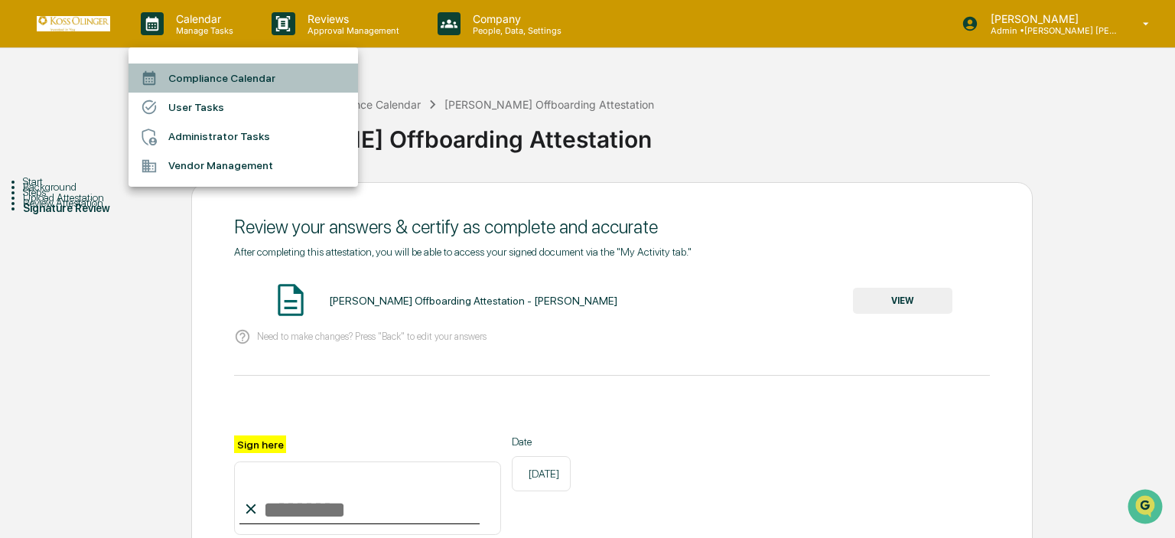
click at [207, 91] on li "Compliance Calendar" at bounding box center [244, 78] width 230 height 29
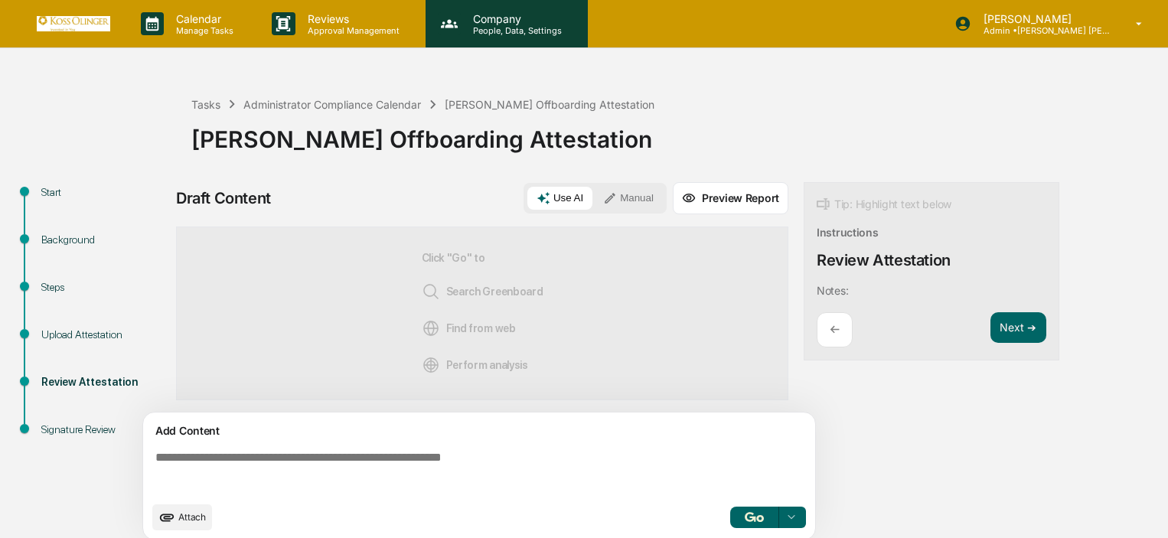
click at [536, 21] on p "Company" at bounding box center [515, 18] width 109 height 13
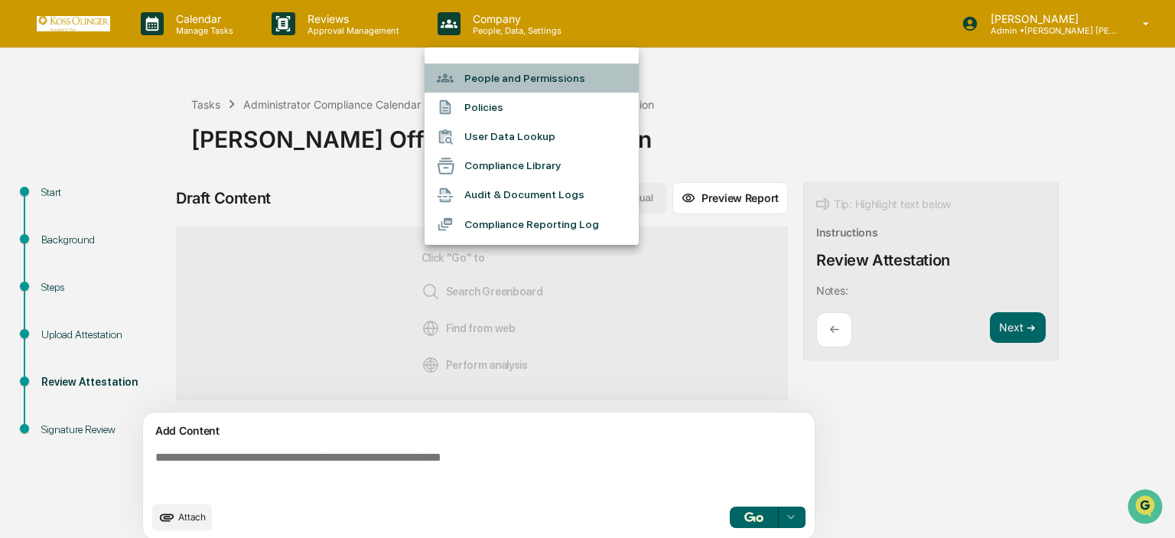
click at [591, 74] on li "People and Permissions" at bounding box center [532, 78] width 214 height 29
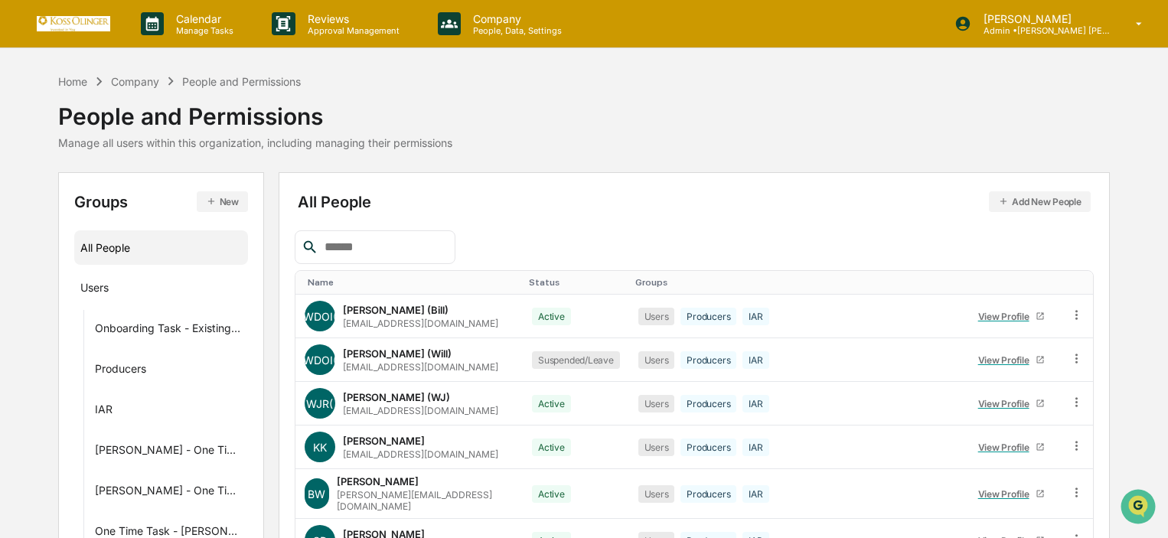
click at [344, 256] on input "text" at bounding box center [383, 247] width 130 height 20
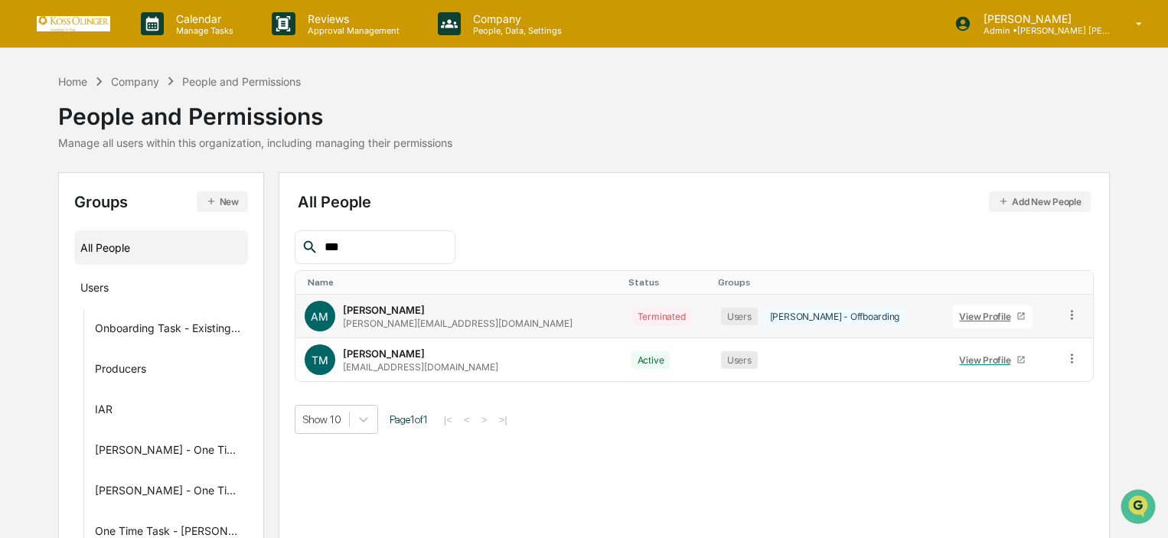
type input "***"
click at [960, 318] on div "View Profile" at bounding box center [987, 316] width 57 height 11
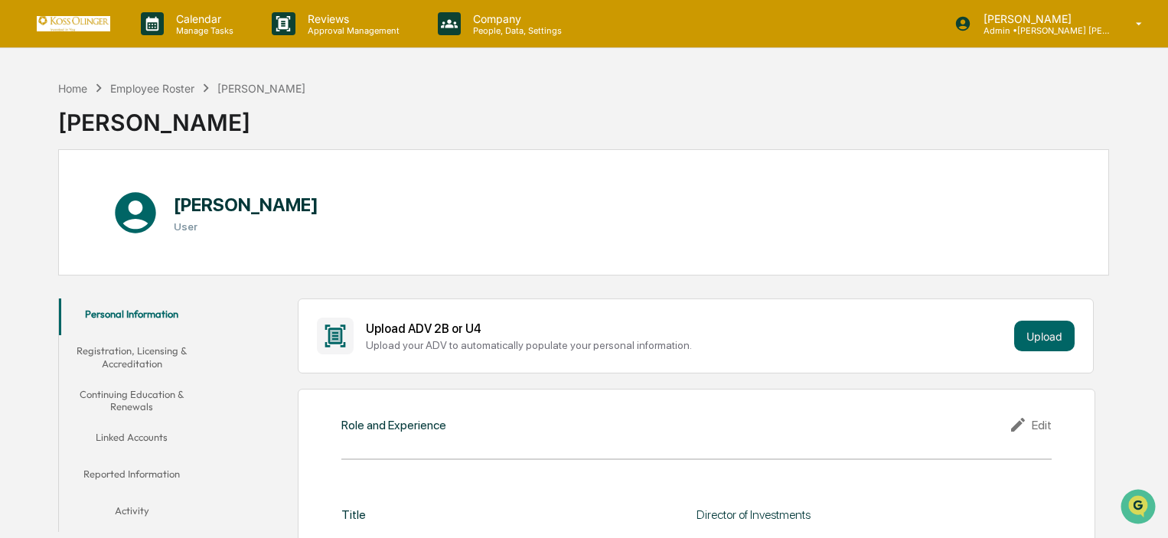
click at [152, 510] on button "Activity" at bounding box center [132, 513] width 146 height 37
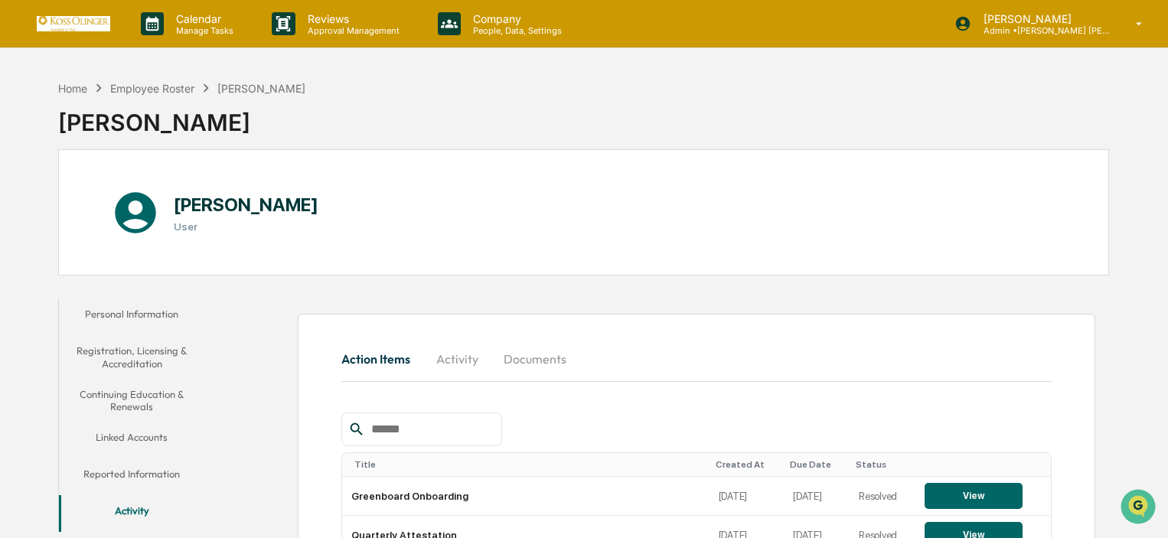
scroll to position [220, 0]
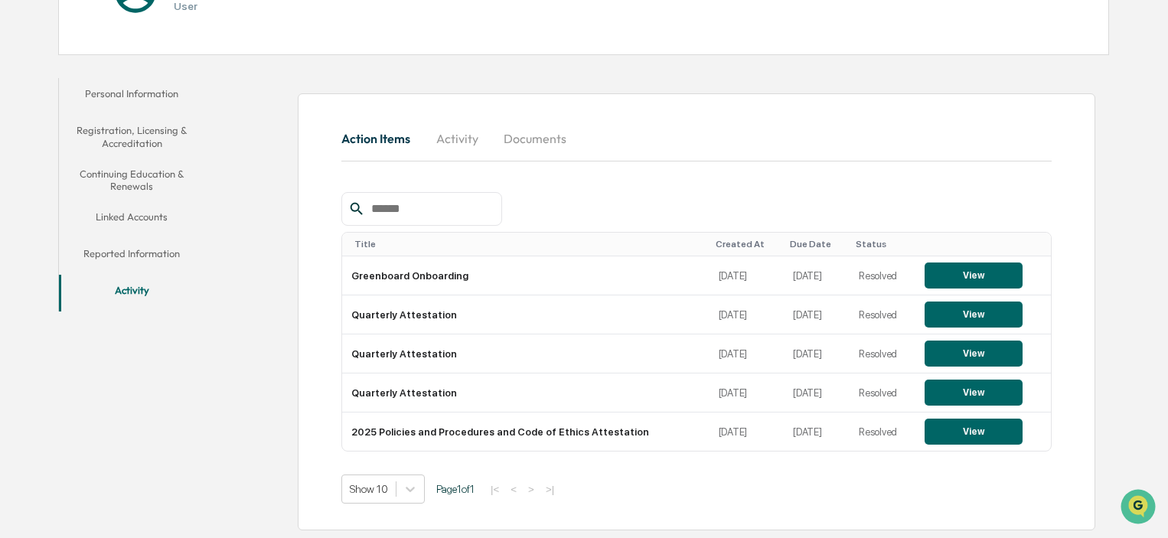
click at [539, 144] on button "Documents" at bounding box center [534, 138] width 87 height 37
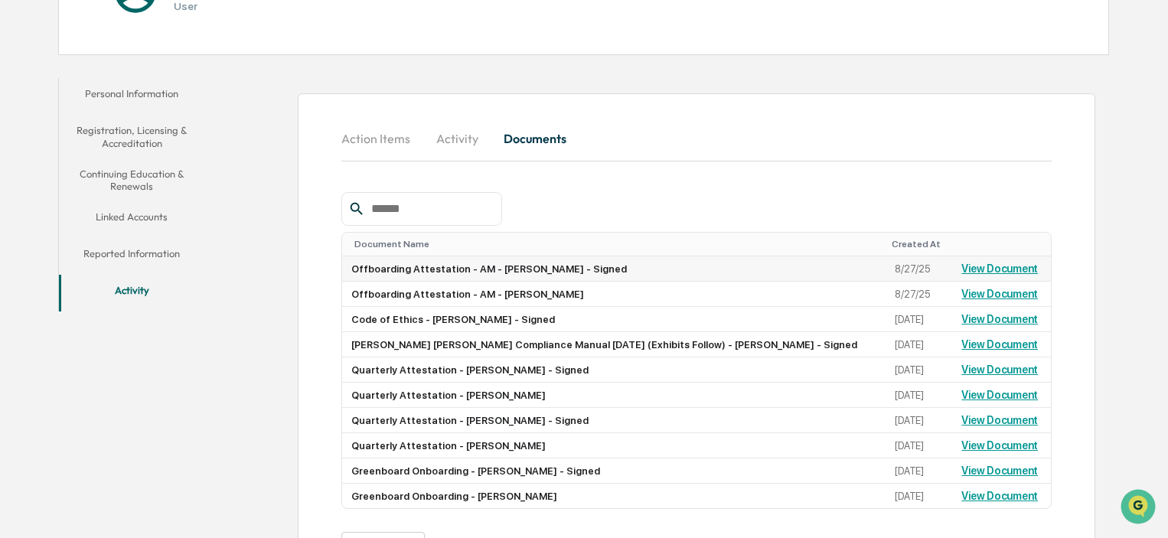
click at [983, 275] on td "View Document" at bounding box center [1001, 268] width 98 height 25
click at [979, 265] on link "View Document" at bounding box center [999, 268] width 77 height 12
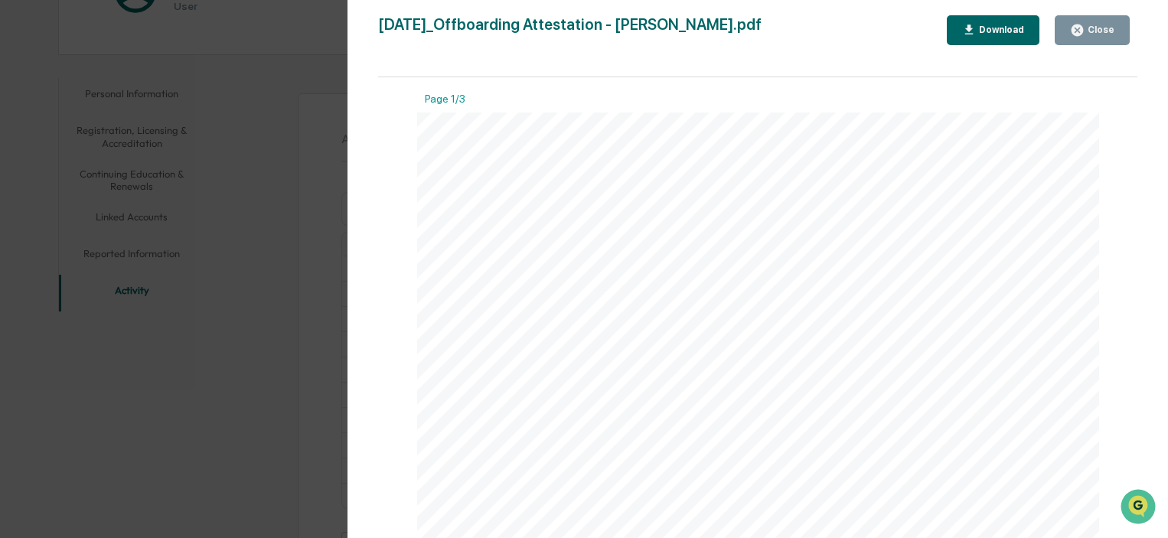
click at [993, 24] on div "Download" at bounding box center [993, 30] width 63 height 15
